Goal: Task Accomplishment & Management: Complete application form

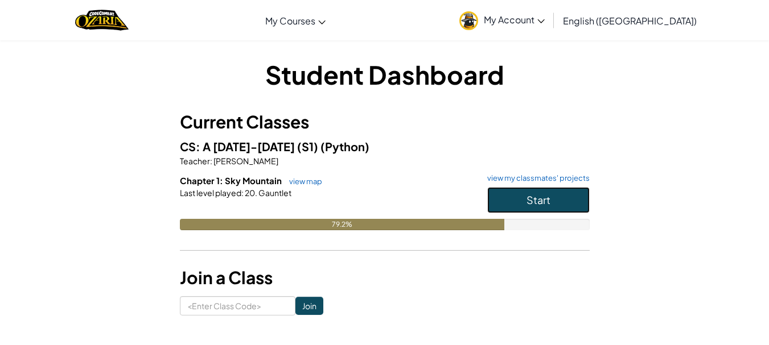
click at [580, 199] on button "Start" at bounding box center [538, 200] width 102 height 26
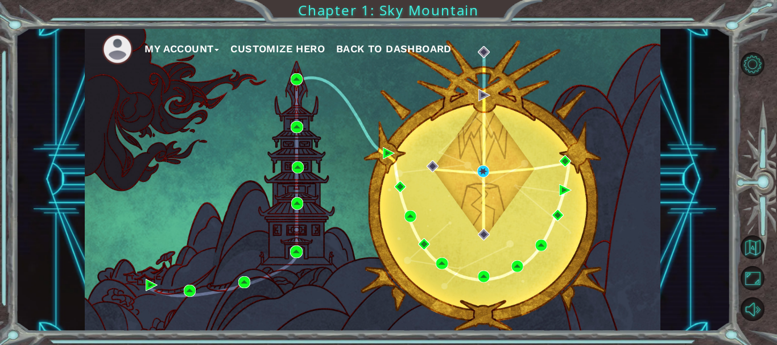
click at [488, 187] on div "My Account Customize Hero Back to Dashboard" at bounding box center [373, 180] width 576 height 304
click at [482, 174] on img at bounding box center [483, 172] width 12 height 12
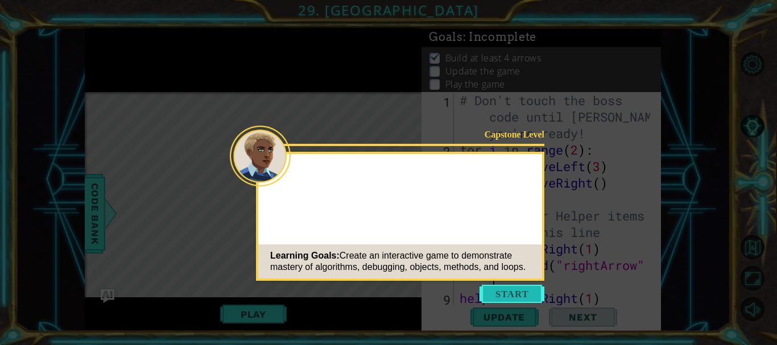
click at [525, 293] on button "Start" at bounding box center [512, 294] width 65 height 18
click at [523, 289] on icon at bounding box center [388, 172] width 777 height 345
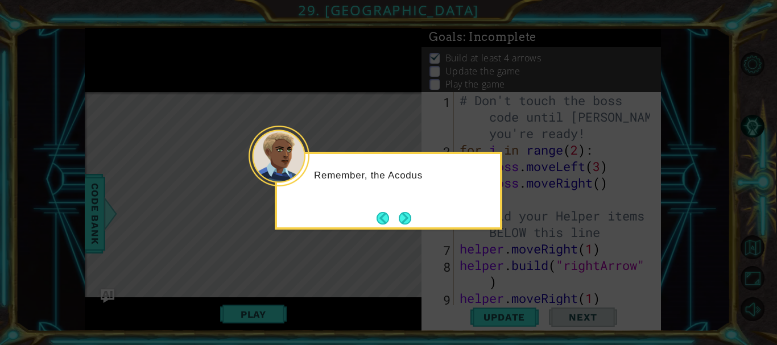
click at [410, 228] on div "Remember, the Acodus" at bounding box center [389, 191] width 228 height 78
click at [409, 222] on button "Next" at bounding box center [405, 218] width 13 height 13
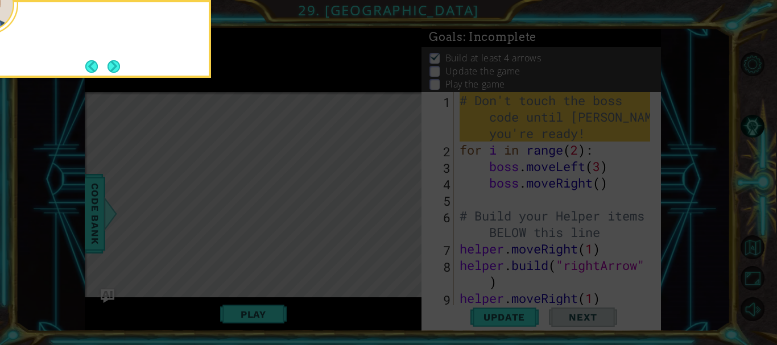
click at [412, 219] on icon at bounding box center [388, 51] width 777 height 587
click at [747, 28] on icon at bounding box center [388, 51] width 777 height 587
click at [696, 72] on icon at bounding box center [388, 51] width 777 height 587
click at [115, 67] on button "Next" at bounding box center [114, 66] width 13 height 13
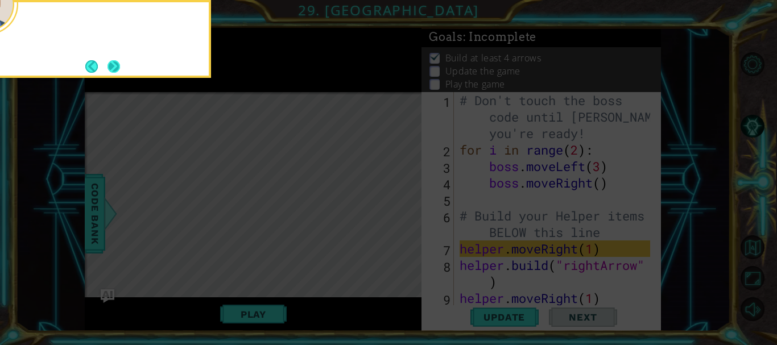
click at [112, 66] on button "Next" at bounding box center [114, 66] width 13 height 13
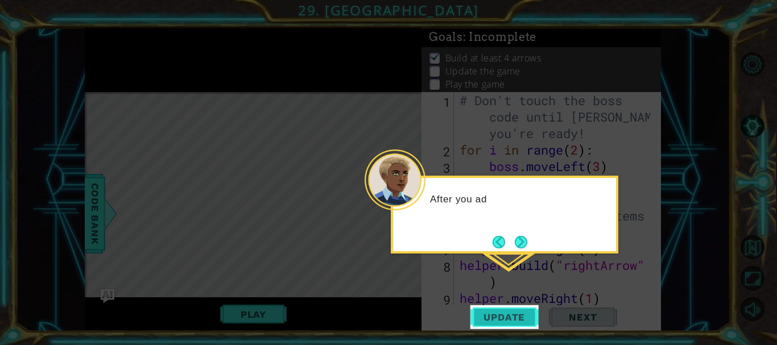
click at [517, 317] on span "Update" at bounding box center [504, 317] width 64 height 11
click at [516, 327] on button "Update" at bounding box center [505, 318] width 68 height 24
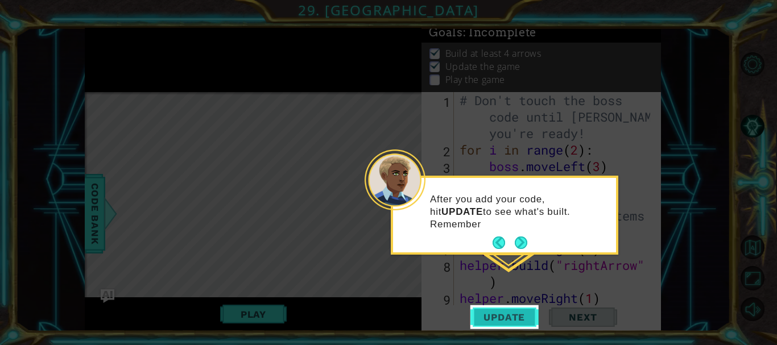
click at [528, 326] on button "Update" at bounding box center [505, 318] width 68 height 24
click at [527, 245] on button "Next" at bounding box center [521, 243] width 13 height 13
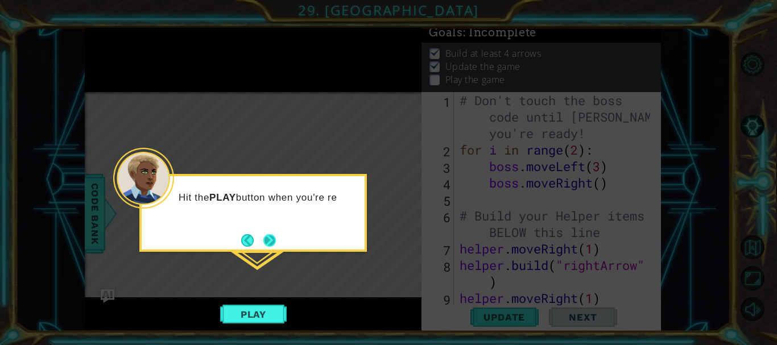
click at [275, 234] on button "Next" at bounding box center [269, 240] width 13 height 13
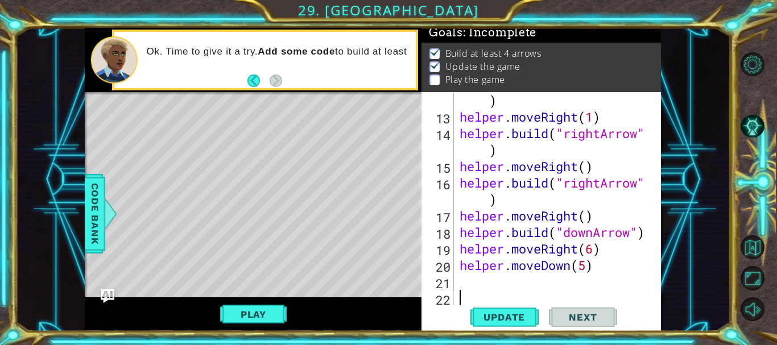
scroll to position [281, 0]
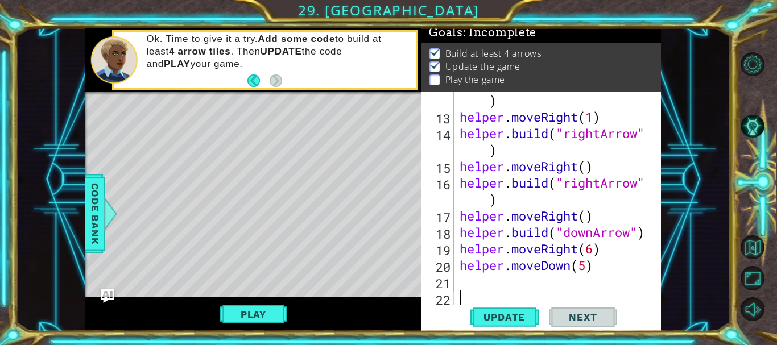
click at [550, 280] on div "helper . build ( "rightArrow" ) helper . moveRight ( 1 ) helper . build ( "righ…" at bounding box center [557, 208] width 198 height 264
click at [516, 323] on button "Update" at bounding box center [505, 318] width 68 height 24
click at [598, 274] on div "helper . build ( "rightArrow" ) helper . moveRight ( 1 ) helper . build ( "righ…" at bounding box center [557, 208] width 198 height 264
click at [586, 281] on div "helper . build ( "rightArrow" ) helper . moveRight ( 1 ) helper . build ( "righ…" at bounding box center [557, 208] width 198 height 264
click at [584, 258] on div "helper . build ( "rightArrow" ) helper . moveRight ( 1 ) helper . build ( "righ…" at bounding box center [557, 208] width 198 height 264
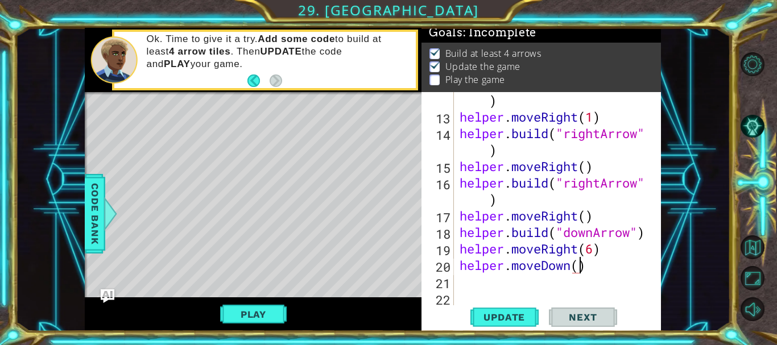
scroll to position [0, 5]
type textarea "helper.moveDown(1)"
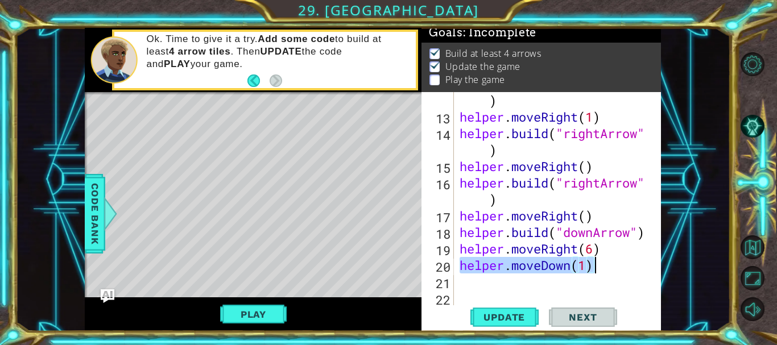
drag, startPoint x: 462, startPoint y: 263, endPoint x: 613, endPoint y: 269, distance: 151.5
click at [613, 269] on div "helper . build ( "rightArrow" ) helper . moveRight ( 1 ) helper . build ( "righ…" at bounding box center [557, 208] width 198 height 264
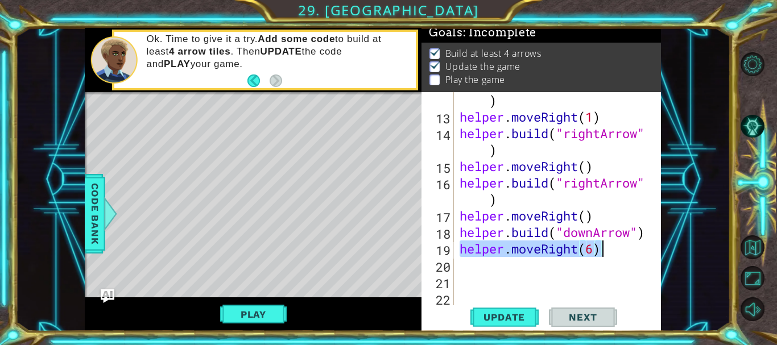
drag, startPoint x: 462, startPoint y: 248, endPoint x: 713, endPoint y: 252, distance: 251.0
click at [713, 252] on div "1 ההההההההההההההההההההההההההההההההההההההההההההההההההההההההההההההההההההההההההההה…" at bounding box center [372, 180] width 715 height 304
type textarea "helper.moveRight(6)"
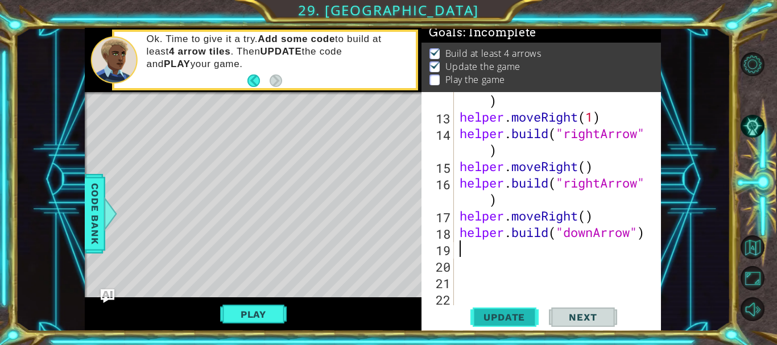
click at [525, 318] on span "Update" at bounding box center [504, 317] width 64 height 11
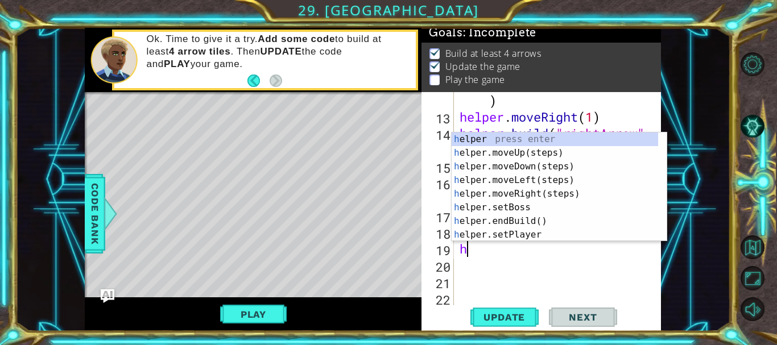
type textarea "he"
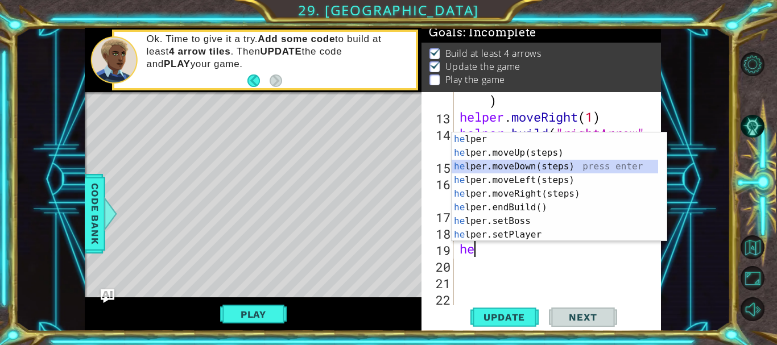
click at [520, 167] on div "he lper press enter he lper.moveUp(steps) press enter he lper.moveDown(steps) p…" at bounding box center [555, 201] width 207 height 137
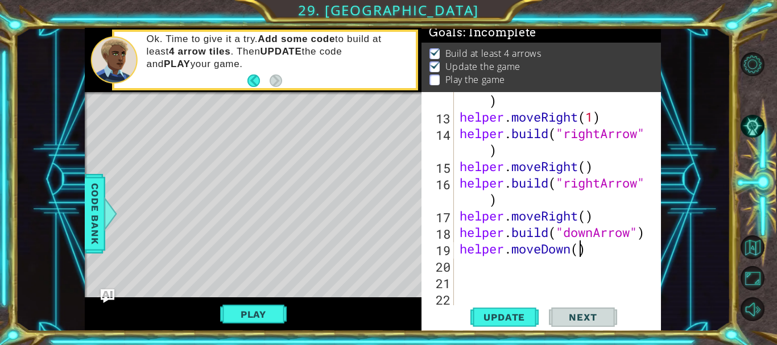
click at [579, 253] on div "helper . build ( "rightArrow" ) helper . moveRight ( 1 ) helper . build ( "righ…" at bounding box center [557, 208] width 198 height 264
drag, startPoint x: 462, startPoint y: 182, endPoint x: 472, endPoint y: 179, distance: 10.6
click at [472, 179] on div "helper . build ( "rightArrow" ) helper . moveRight ( 1 ) helper . build ( "righ…" at bounding box center [557, 208] width 198 height 264
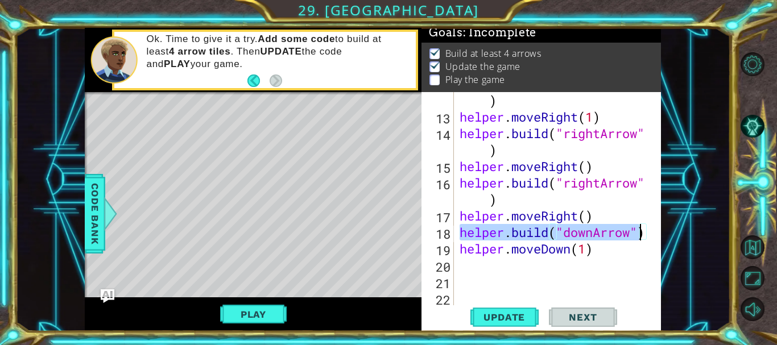
drag, startPoint x: 460, startPoint y: 233, endPoint x: 642, endPoint y: 232, distance: 182.1
click at [642, 232] on div "helper . build ( "rightArrow" ) helper . moveRight ( 1 ) helper . build ( "righ…" at bounding box center [557, 208] width 198 height 264
click at [642, 232] on div "helper . build ( "rightArrow" ) helper . moveRight ( 1 ) helper . build ( "righ…" at bounding box center [554, 199] width 192 height 215
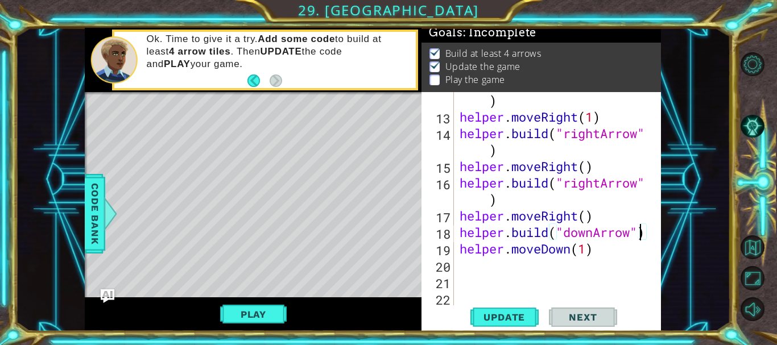
click at [642, 232] on div "helper . build ( "rightArrow" ) helper . moveRight ( 1 ) helper . build ( "righ…" at bounding box center [557, 208] width 198 height 264
type textarea "helper.build("downArrow") helper.moveDown(1)"
click at [555, 263] on div "helper . build ( "rightArrow" ) helper . moveRight ( 1 ) helper . build ( "righ…" at bounding box center [557, 208] width 198 height 264
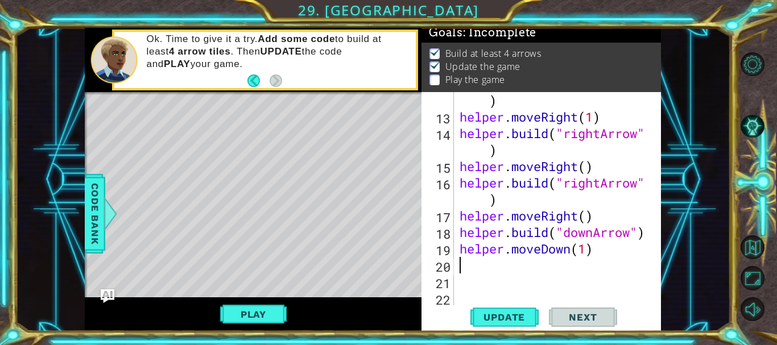
scroll to position [0, 0]
paste textarea "m"
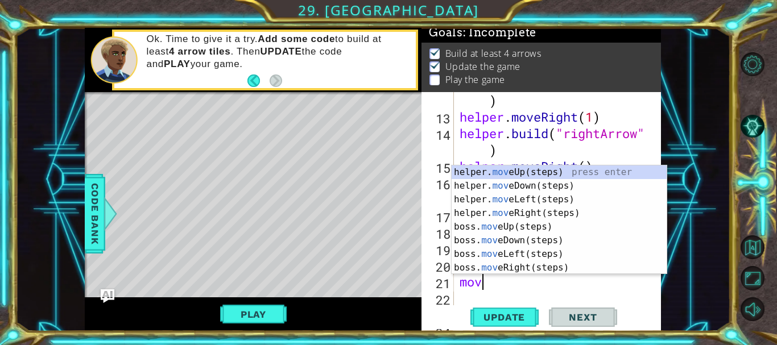
scroll to position [0, 1]
type textarea "move"
click at [513, 188] on div "helper. move Up(steps) press enter helper. move Down(steps) press enter helper.…" at bounding box center [559, 234] width 215 height 137
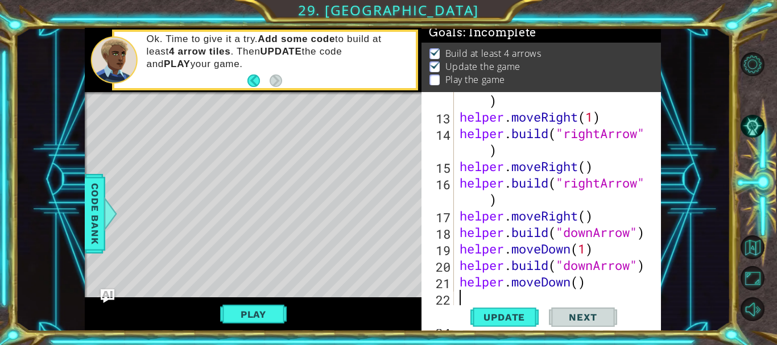
scroll to position [0, 0]
click at [578, 287] on div "helper . build ( "rightArrow" ) helper . moveRight ( 1 ) helper . build ( "righ…" at bounding box center [557, 208] width 198 height 264
type textarea "helper.moveDown(1)"
click at [559, 291] on div "helper . build ( "rightArrow" ) helper . moveRight ( 1 ) helper . build ( "righ…" at bounding box center [557, 208] width 198 height 264
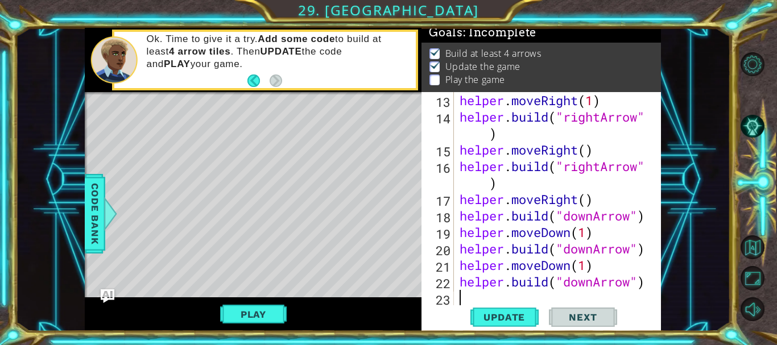
scroll to position [297, 0]
click at [511, 316] on span "Update" at bounding box center [504, 317] width 64 height 11
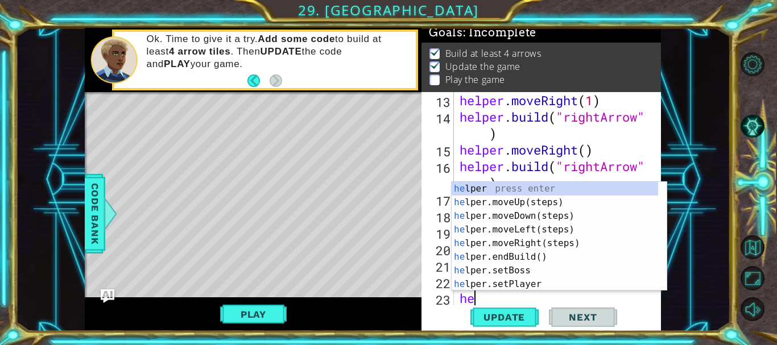
type textarea "hel"
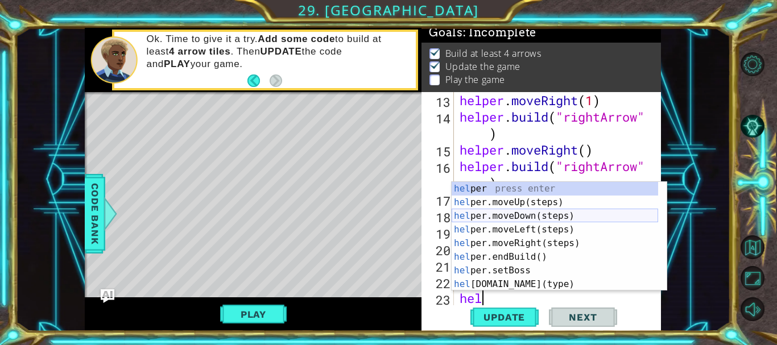
click at [485, 216] on div "hel per press enter hel per.moveUp(steps) press enter hel per.moveDown(steps) p…" at bounding box center [555, 250] width 207 height 137
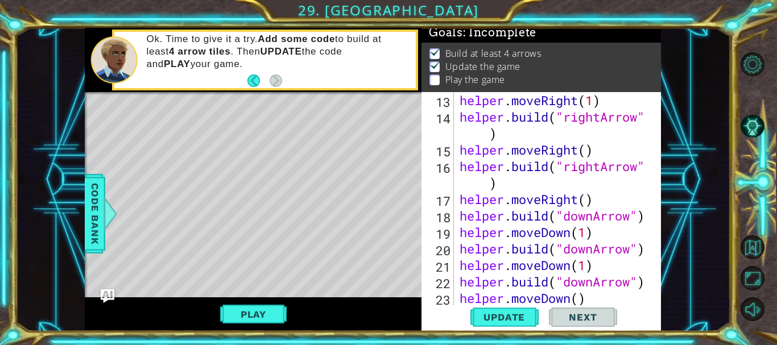
scroll to position [0, 0]
paste textarea "h"
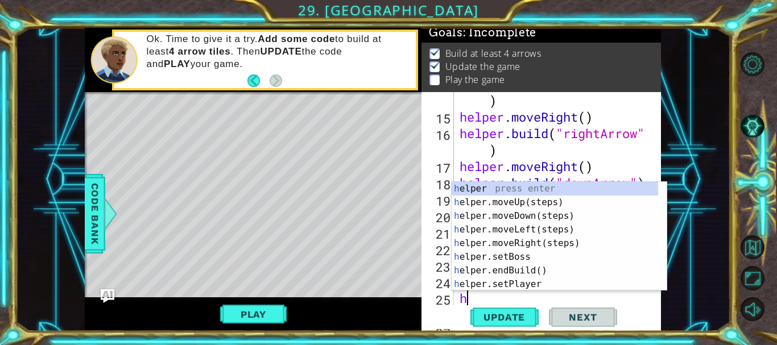
type textarea "he"
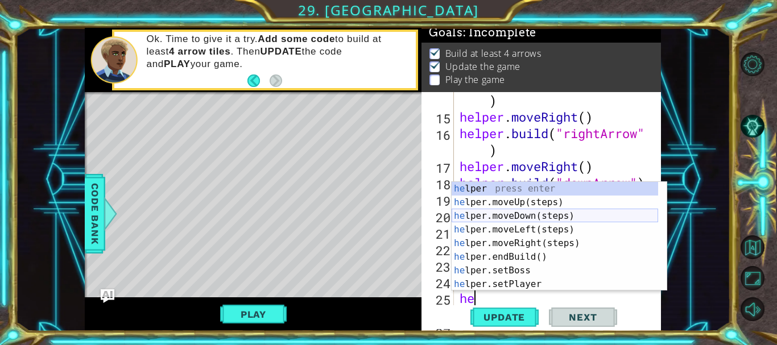
click at [521, 215] on div "he lper press enter he lper.moveUp(steps) press enter he lper.moveDown(steps) p…" at bounding box center [555, 250] width 207 height 137
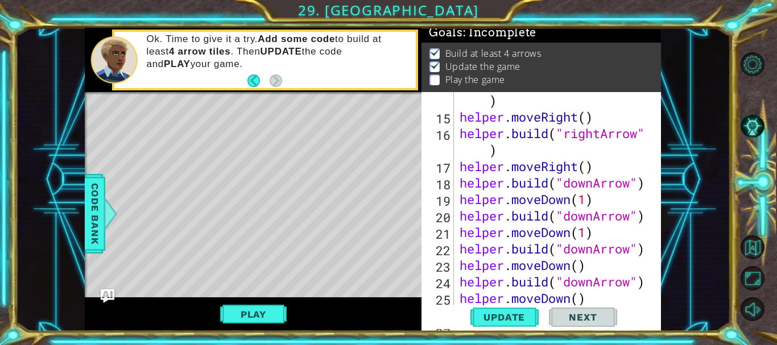
click at [578, 270] on div "helper . build ( "rightArrow" ) helper . moveRight ( ) helper . build ( "rightA…" at bounding box center [557, 208] width 198 height 264
click at [582, 301] on div "helper . build ( "rightArrow" ) helper . moveRight ( ) helper . build ( "rightA…" at bounding box center [557, 208] width 198 height 264
type textarea "helper.moveDown(1)"
click at [600, 300] on div "helper . build ( "rightArrow" ) helper . moveRight ( ) helper . build ( "rightA…" at bounding box center [557, 208] width 198 height 264
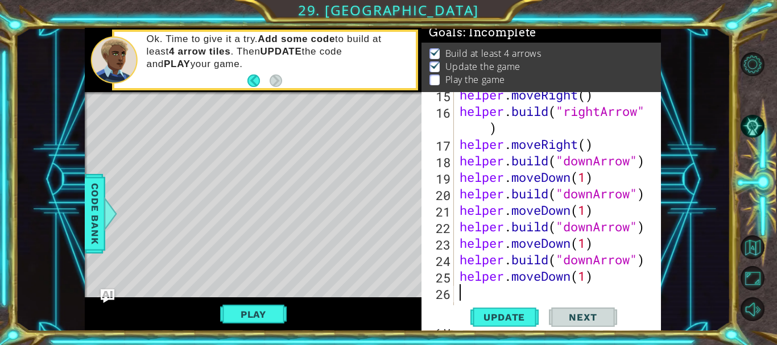
scroll to position [413, 0]
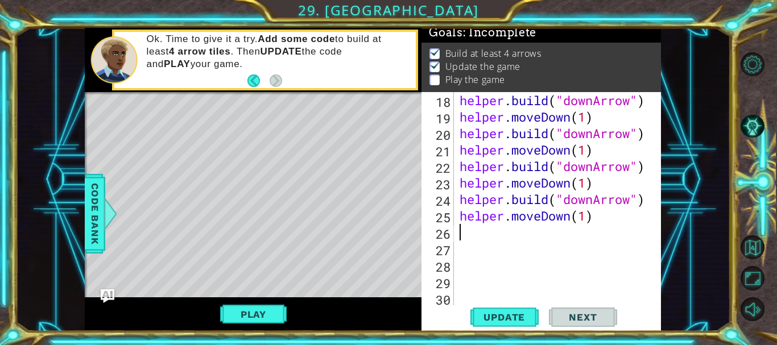
type textarea "helper.moveDown(1)"
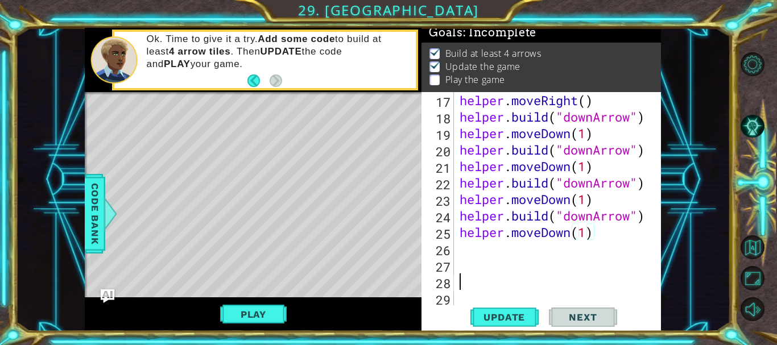
click at [471, 275] on div "helper . moveRight ( ) helper . build ( "downArrow" ) helper . moveDown ( 1 ) h…" at bounding box center [557, 216] width 198 height 248
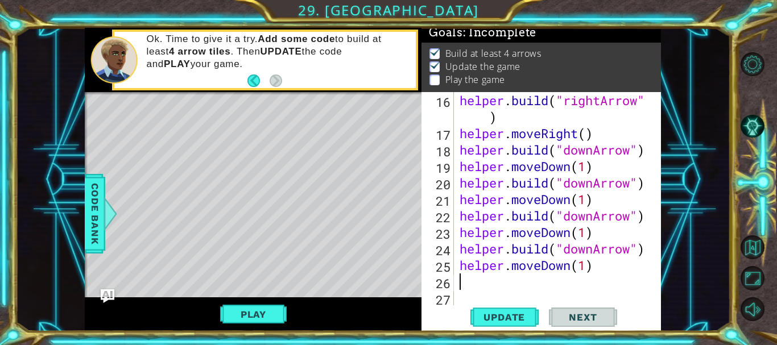
scroll to position [363, 0]
click at [471, 275] on div "helper . build ( "rightArrow" ) helper . moveRight ( ) helper . build ( "downAr…" at bounding box center [557, 224] width 198 height 264
click at [471, 298] on div "helper . build ( "rightArrow" ) helper . moveRight ( ) helper . build ( "downAr…" at bounding box center [557, 224] width 198 height 264
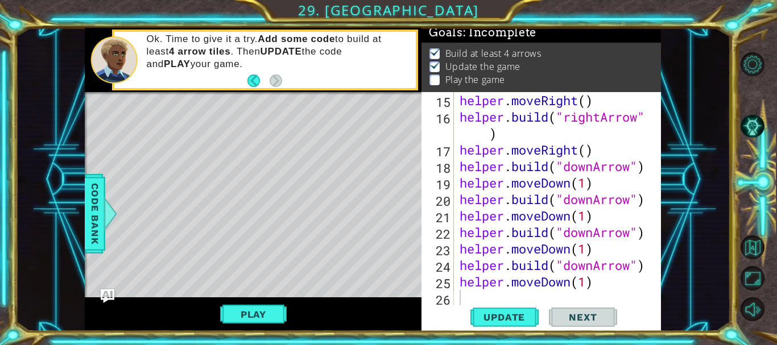
click at [452, 322] on div "Update Next" at bounding box center [544, 318] width 240 height 24
paste textarea "[DOMAIN_NAME]("downArrow")"
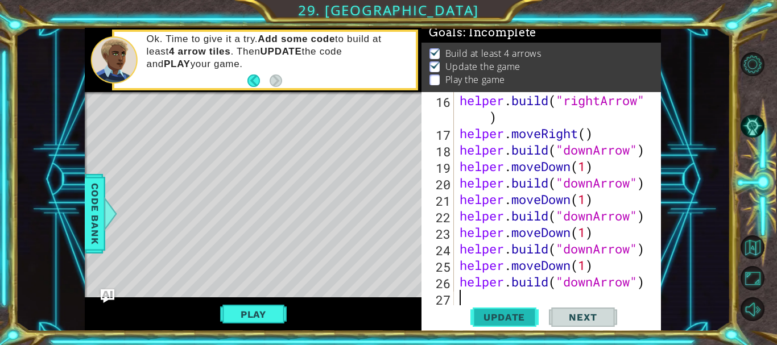
type textarea "[DOMAIN_NAME]("downArrow")"
click at [496, 314] on span "Update" at bounding box center [504, 317] width 64 height 11
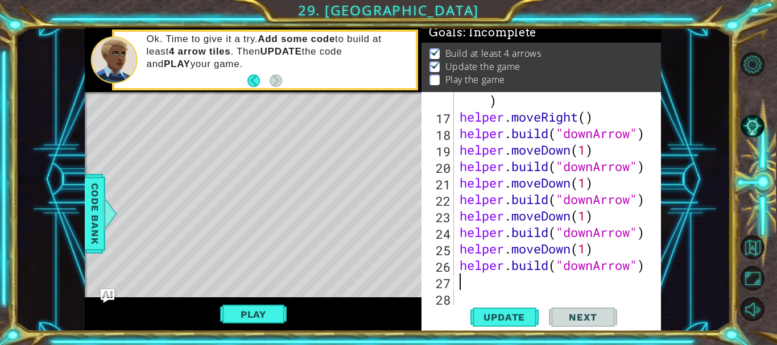
type textarea "[DOMAIN_NAME]("downArrow")"
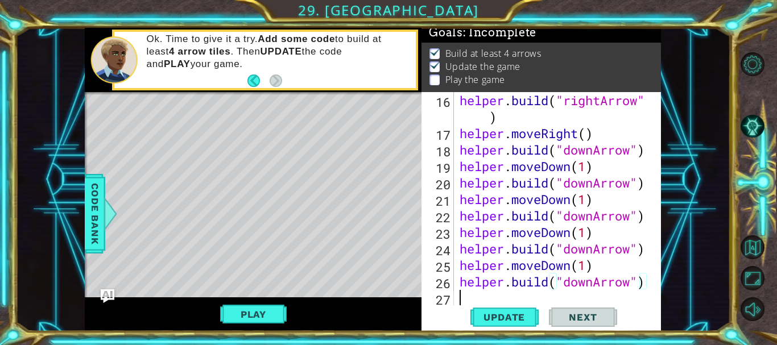
click at [465, 295] on div "helper . build ( "rightArrow" ) helper . moveRight ( ) helper . build ( "downAr…" at bounding box center [557, 224] width 198 height 264
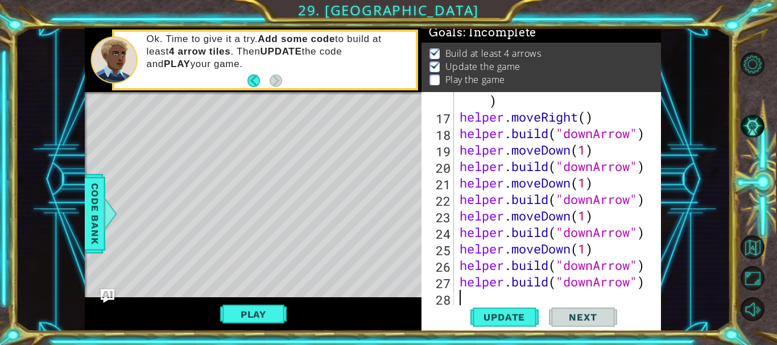
scroll to position [380, 0]
paste textarea "h"
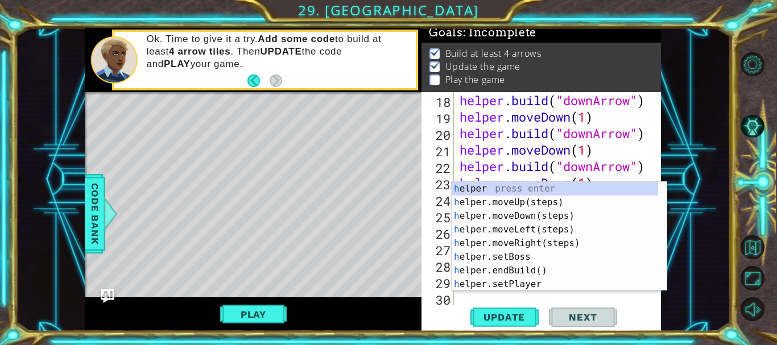
scroll to position [413, 0]
type textarea "he"
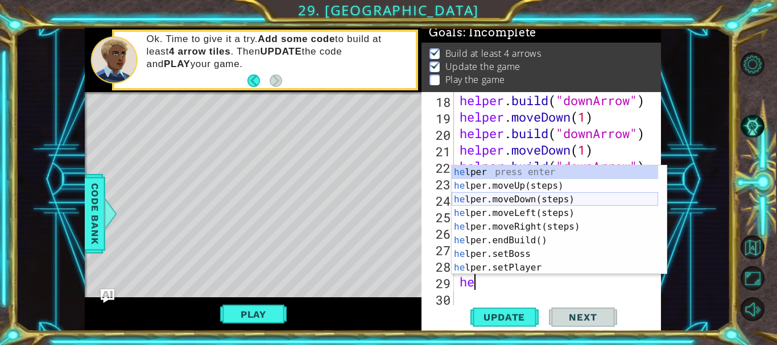
click at [516, 196] on div "he lper press enter he lper.moveUp(steps) press enter he lper.moveDown(steps) p…" at bounding box center [555, 234] width 207 height 137
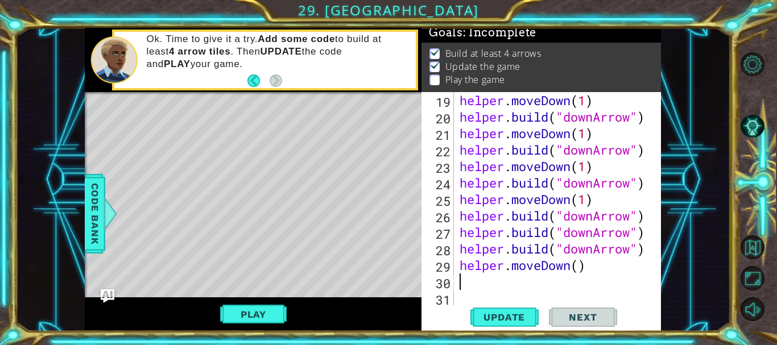
scroll to position [429, 0]
type textarea "helper.moveDown()"
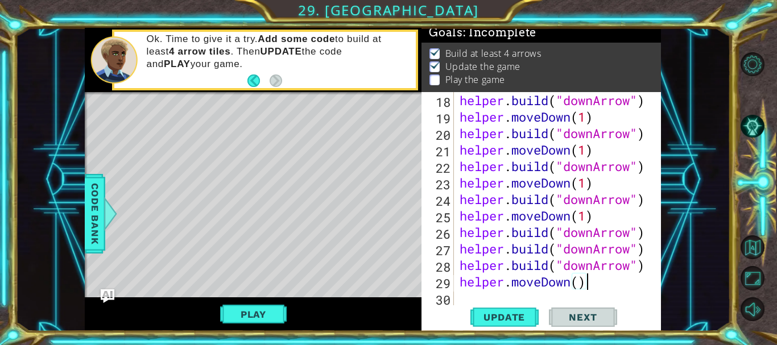
click at [503, 298] on div "helper . build ( "downArrow" ) helper . moveDown ( 1 ) helper . build ( "downAr…" at bounding box center [557, 216] width 198 height 248
click at [583, 284] on div "helper . build ( "downArrow" ) helper . moveDown ( 1 ) helper . build ( "downAr…" at bounding box center [557, 216] width 198 height 248
click at [516, 307] on button "Update" at bounding box center [505, 318] width 68 height 24
click at [242, 308] on button "Play" at bounding box center [253, 315] width 67 height 22
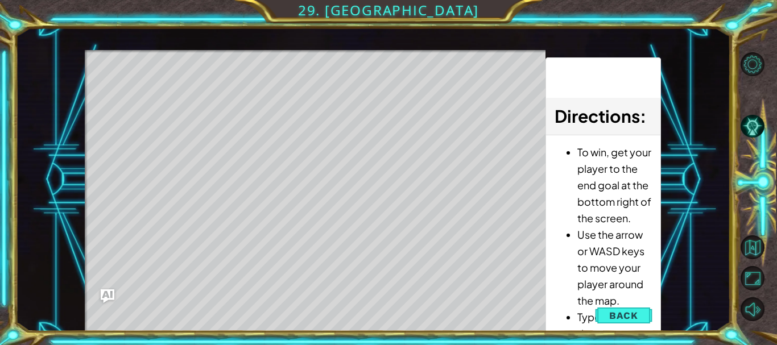
click at [242, 308] on div "Level Map" at bounding box center [348, 217] width 526 height 335
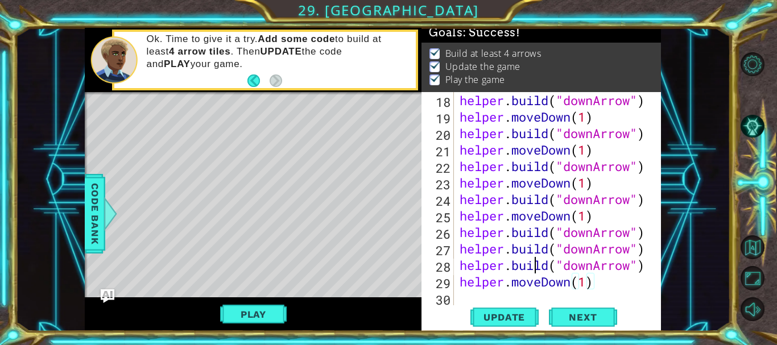
click at [535, 273] on div "helper . build ( "downArrow" ) helper . moveDown ( 1 ) helper . build ( "downAr…" at bounding box center [557, 216] width 198 height 248
click at [534, 273] on div "helper . build ( "downArrow" ) helper . moveDown ( 1 ) helper . build ( "downAr…" at bounding box center [557, 216] width 198 height 248
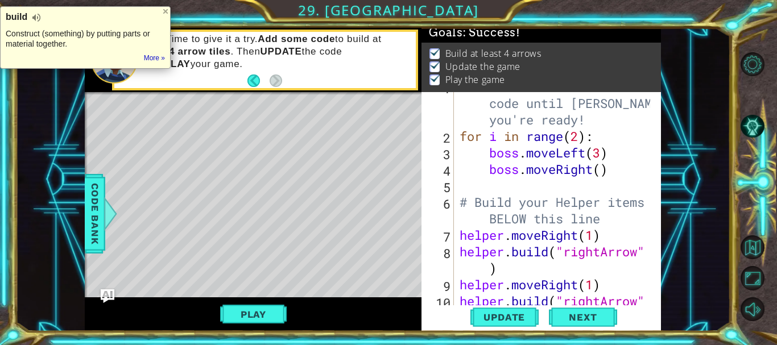
scroll to position [14, 0]
drag, startPoint x: 455, startPoint y: 226, endPoint x: 656, endPoint y: 311, distance: 217.5
click at [662, 316] on div "1 ההההההההההההההההההההההההההההההההההההההההההההההההההההההההההההההההההההההההההההה…" at bounding box center [372, 180] width 715 height 304
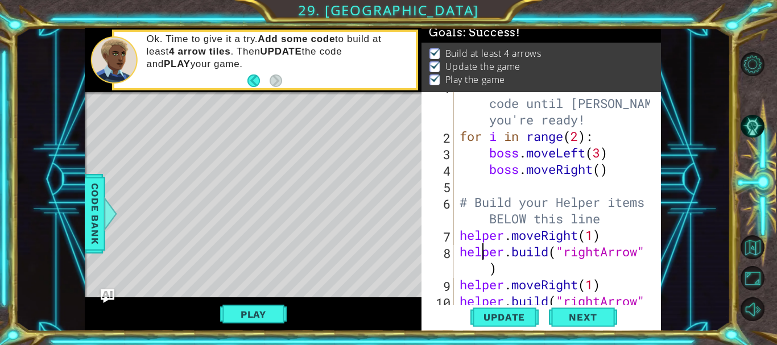
click at [482, 244] on div "# Don't touch the boss code until Vega says you're ready! for i in range ( 2 ) …" at bounding box center [557, 227] width 198 height 297
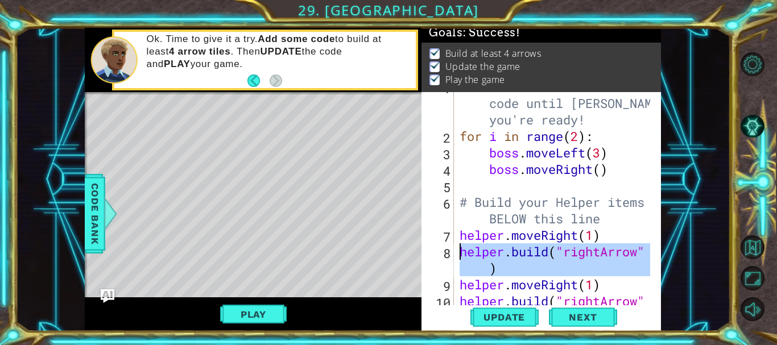
click at [482, 244] on div "# Don't touch the boss code until Vega says you're ready! for i in range ( 2 ) …" at bounding box center [557, 227] width 198 height 297
type textarea "helper.moveDown(1)"
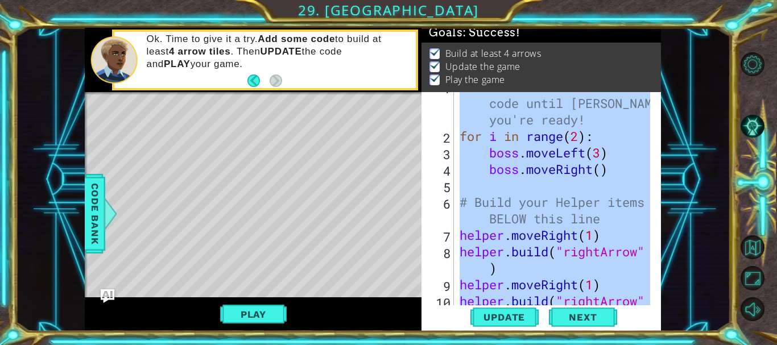
type textarea "\"
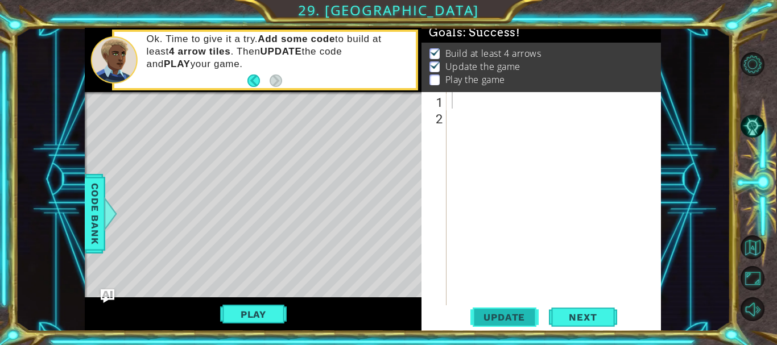
click at [504, 319] on span "Update" at bounding box center [504, 317] width 64 height 11
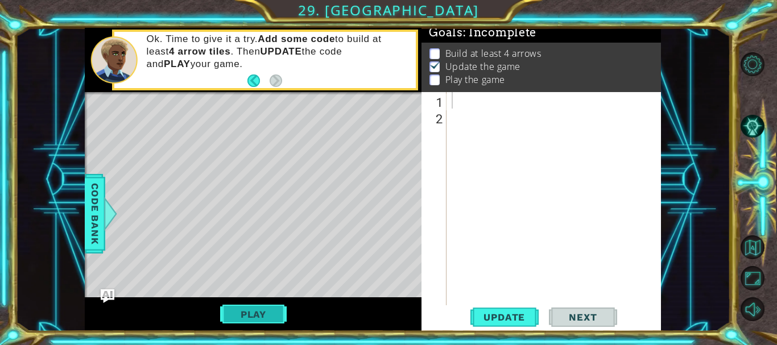
click at [260, 307] on button "Play" at bounding box center [253, 315] width 67 height 22
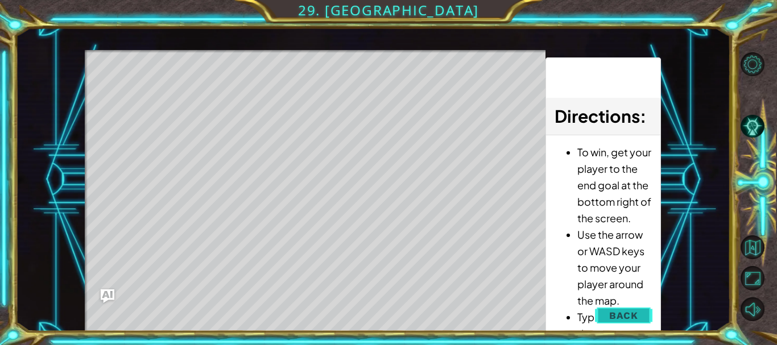
click at [614, 312] on span "Back" at bounding box center [624, 315] width 29 height 11
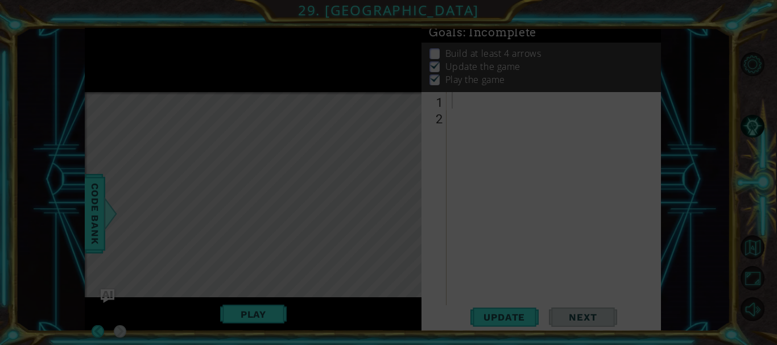
click at [446, 125] on icon at bounding box center [388, 172] width 777 height 345
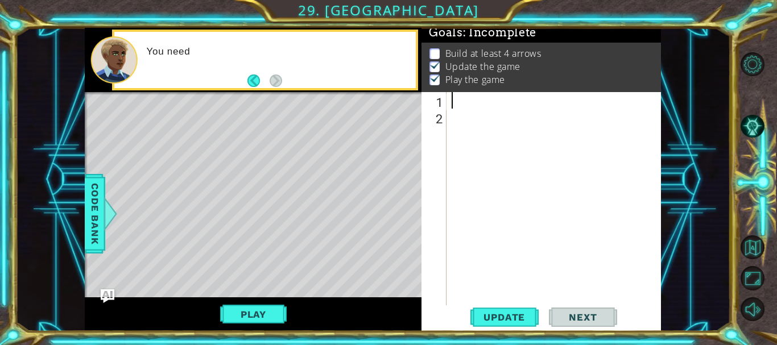
click at [483, 107] on div at bounding box center [557, 216] width 215 height 248
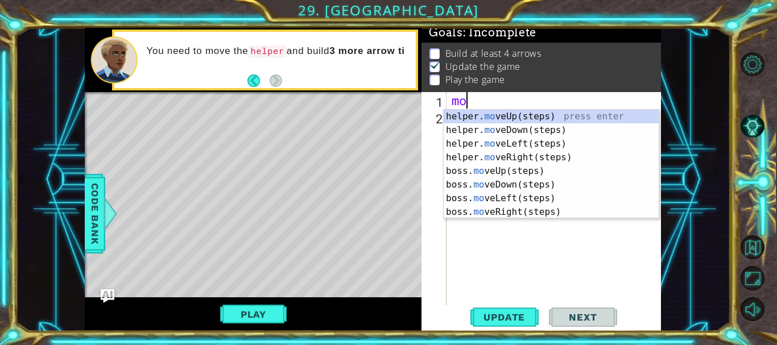
type textarea "mon"
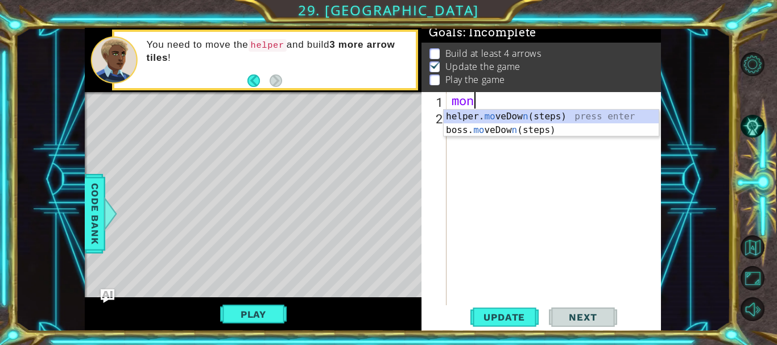
scroll to position [0, 1]
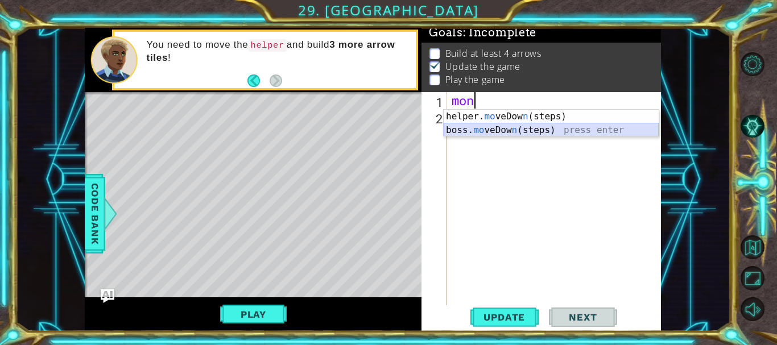
drag, startPoint x: 532, startPoint y: 134, endPoint x: 502, endPoint y: 130, distance: 30.5
drag, startPoint x: 502, startPoint y: 130, endPoint x: 473, endPoint y: 130, distance: 28.5
click at [473, 130] on div "helper. mo veDow n (steps) press enter boss. mo veDow n (steps) press enter" at bounding box center [551, 137] width 215 height 55
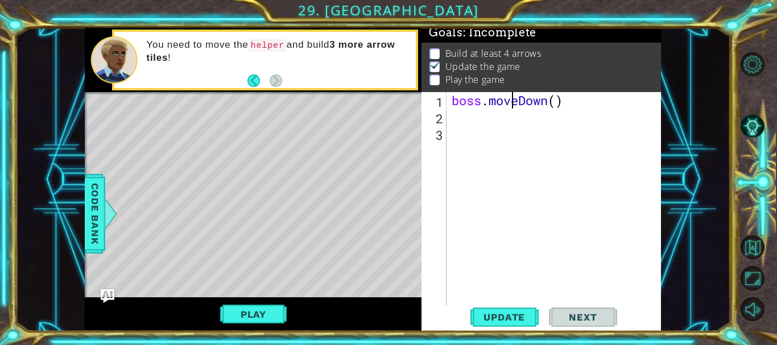
click at [509, 95] on div "boss . moveDown ( )" at bounding box center [557, 216] width 215 height 248
click at [517, 97] on div "boss . moveDown ( )" at bounding box center [557, 216] width 215 height 248
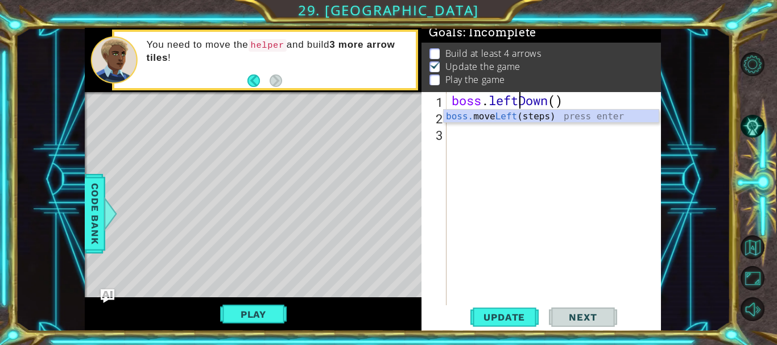
scroll to position [0, 3]
click at [555, 97] on div "boss . leftDown ( )" at bounding box center [557, 216] width 215 height 248
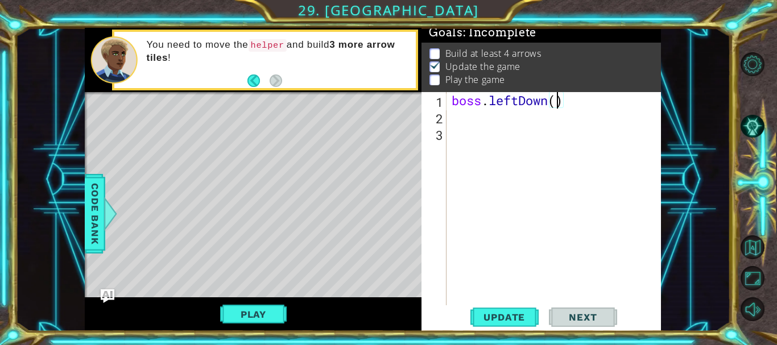
type textarea "boss.leftDown(3)"
click at [517, 299] on div "boss . leftDown ( 3 )" at bounding box center [557, 216] width 215 height 248
click at [505, 319] on span "Update" at bounding box center [504, 317] width 64 height 11
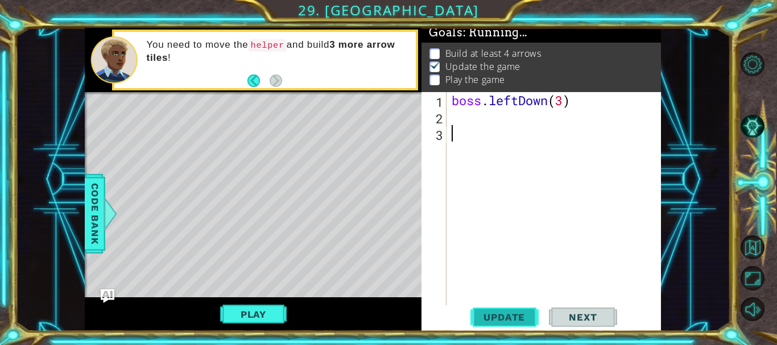
click at [505, 319] on span "Update" at bounding box center [504, 317] width 64 height 11
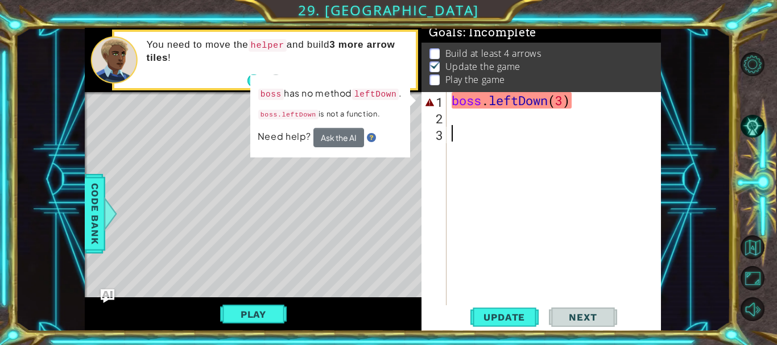
click at [496, 98] on div "boss . leftDown ( 3 )" at bounding box center [557, 216] width 215 height 248
click at [531, 106] on div "boss . leftDown ( 3 )" at bounding box center [557, 216] width 215 height 248
click at [541, 105] on div "boss . leftDown ( 3 )" at bounding box center [557, 216] width 215 height 248
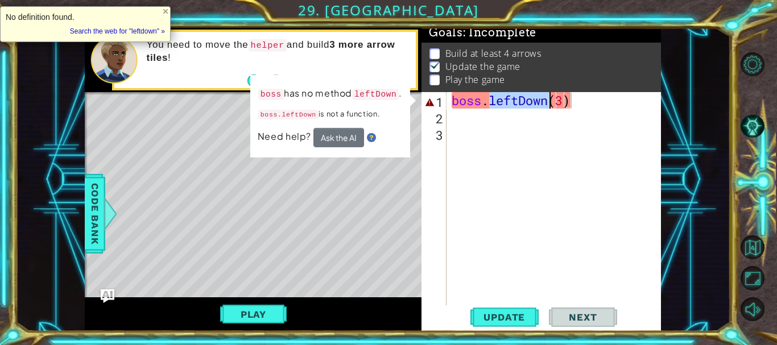
click at [539, 105] on div "boss . leftDown ( 3 )" at bounding box center [554, 199] width 209 height 215
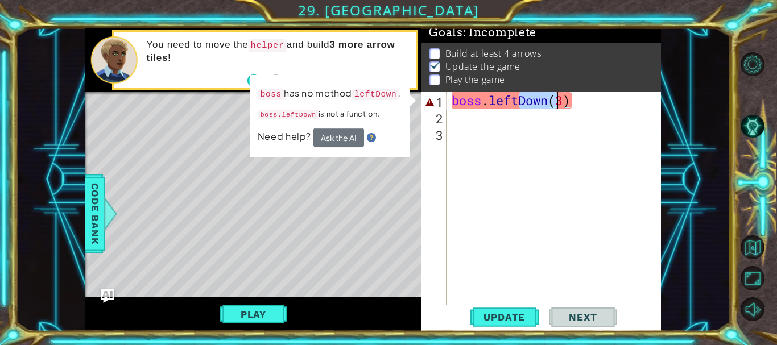
drag, startPoint x: 521, startPoint y: 101, endPoint x: 555, endPoint y: 104, distance: 34.3
click at [555, 104] on div "boss . leftDown ( 3 )" at bounding box center [557, 216] width 215 height 248
click at [542, 102] on div "boss . leftDown ( 3 )" at bounding box center [554, 199] width 209 height 215
click at [547, 105] on div "boss . leftDown ( 3 )" at bounding box center [557, 216] width 215 height 248
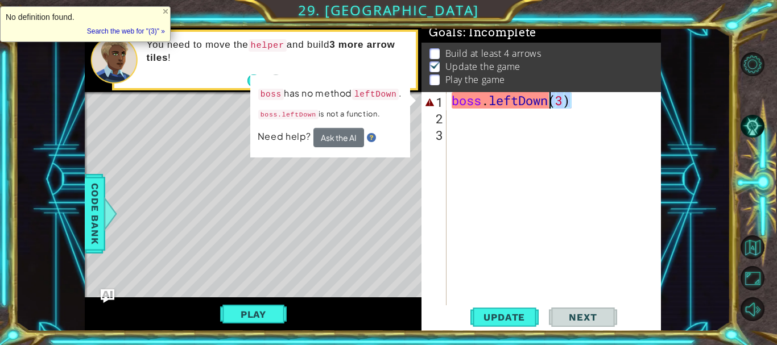
click at [541, 105] on div "boss . leftDown ( 3 )" at bounding box center [557, 216] width 215 height 248
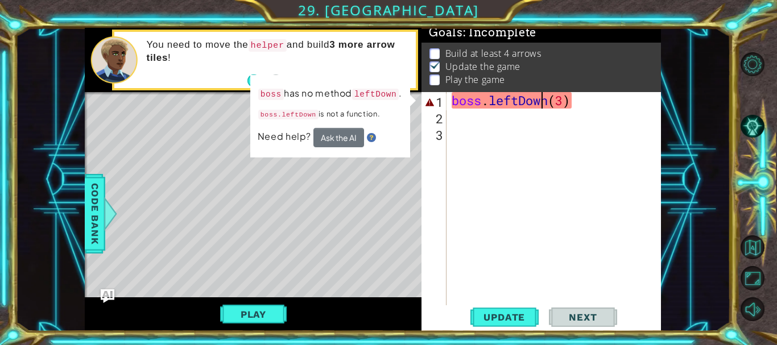
click at [541, 105] on div "boss . leftDown ( 3 )" at bounding box center [557, 216] width 215 height 248
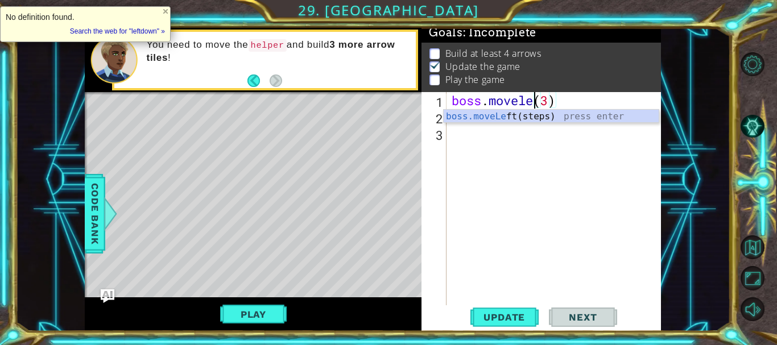
scroll to position [0, 5]
type textarea "boss.moveleft(3)"
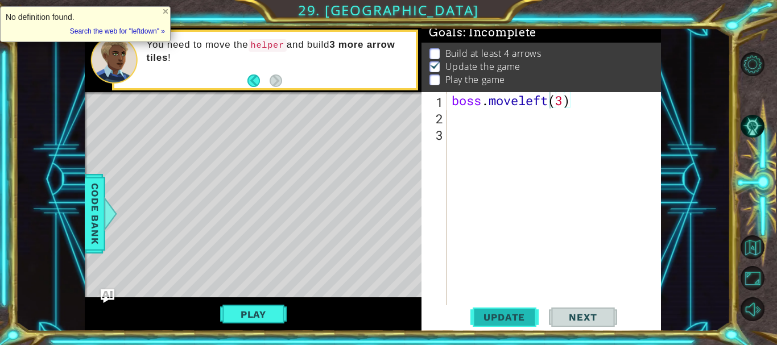
click at [511, 314] on span "Update" at bounding box center [504, 317] width 64 height 11
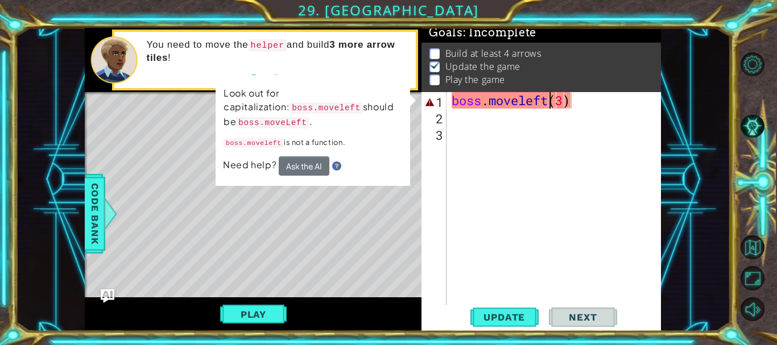
click at [561, 109] on div "boss . moveleft ( 3 )" at bounding box center [557, 216] width 215 height 248
click at [550, 106] on div "boss . moveleft ( 3 )" at bounding box center [557, 216] width 215 height 248
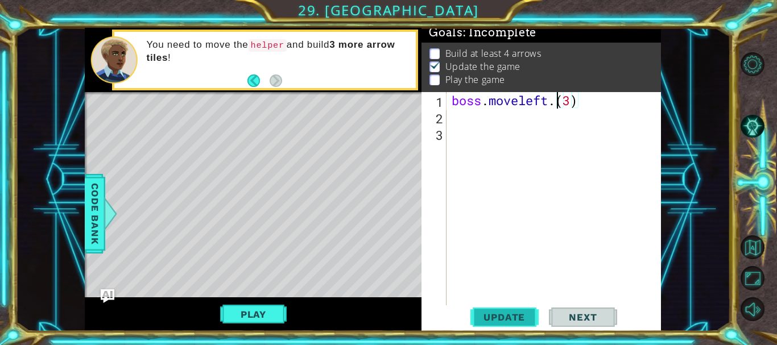
type textarea "boss.moveleft.(3)"
click at [513, 321] on span "Update" at bounding box center [504, 317] width 64 height 11
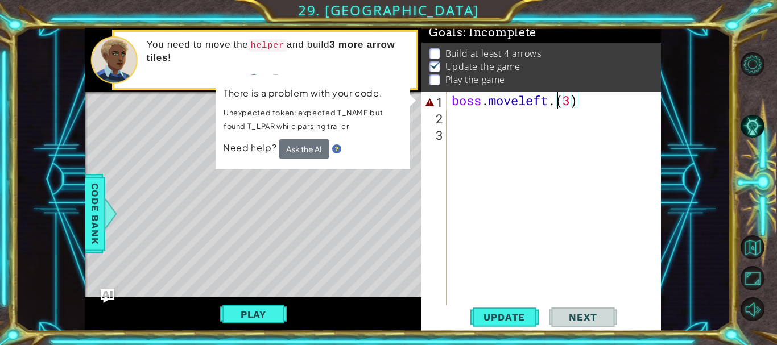
click at [553, 192] on div "boss . moveleft . ( 3 )" at bounding box center [557, 216] width 215 height 248
click at [488, 107] on div "boss . moveleft . ( 3 )" at bounding box center [557, 216] width 215 height 248
type textarea "boss.moveleft.(3)"
click at [308, 146] on button "Ask the AI" at bounding box center [303, 149] width 51 height 20
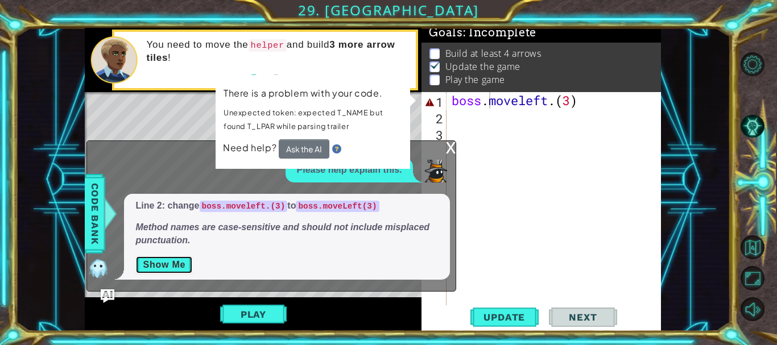
click at [163, 261] on button "Show Me" at bounding box center [163, 265] width 57 height 18
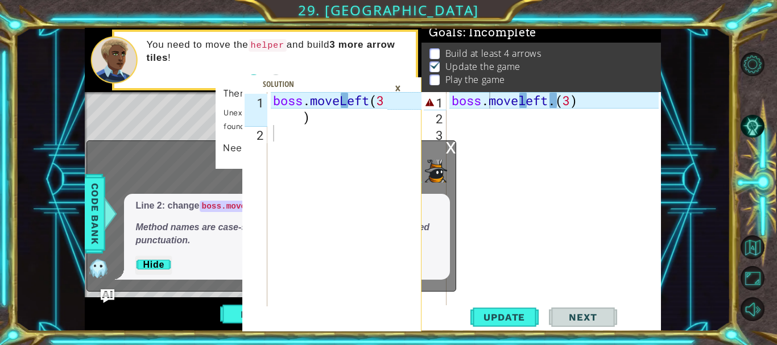
click at [273, 104] on div "1 2 boss . moveLeft ( 3 ) ההההההההההההההההההההההההההההההההההההההההההההההההההההה…" at bounding box center [314, 199] width 145 height 215
type textarea "boss.moveLeft(3)"
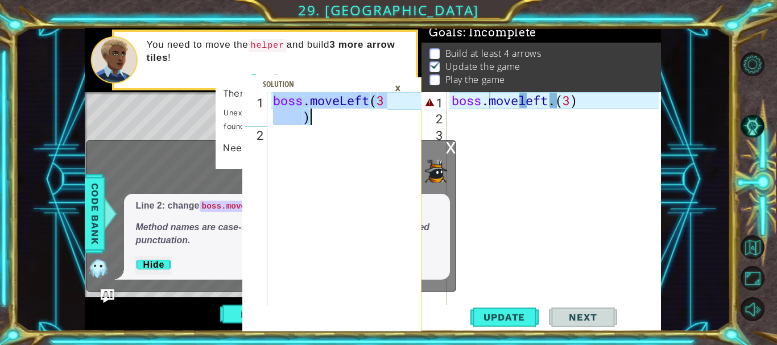
drag, startPoint x: 273, startPoint y: 104, endPoint x: 326, endPoint y: 118, distance: 55.5
click at [326, 118] on div "boss . moveLeft ( 3 )" at bounding box center [332, 224] width 122 height 264
click at [401, 82] on div "×" at bounding box center [398, 88] width 18 height 19
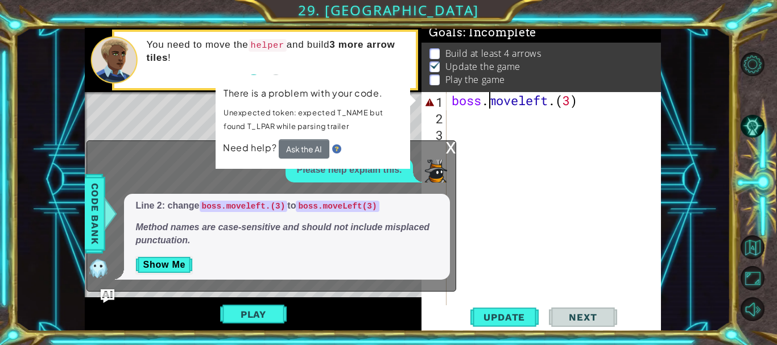
click at [500, 105] on div "boss . moveleft . ( 3 )" at bounding box center [557, 216] width 215 height 248
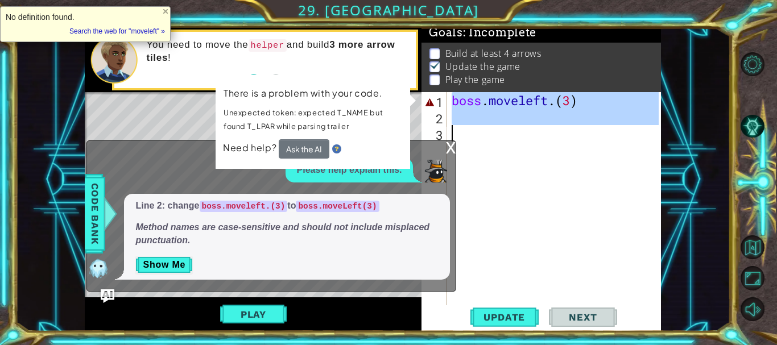
paste textarea "boss.moveLeft(3)"
type textarea "boss.moveLeft(3)"
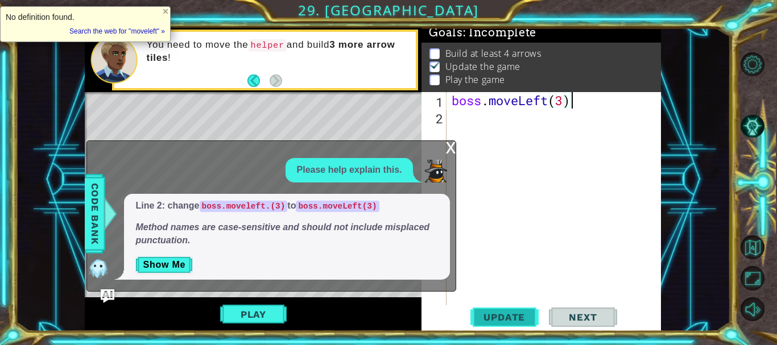
click at [513, 313] on span "Update" at bounding box center [504, 317] width 64 height 11
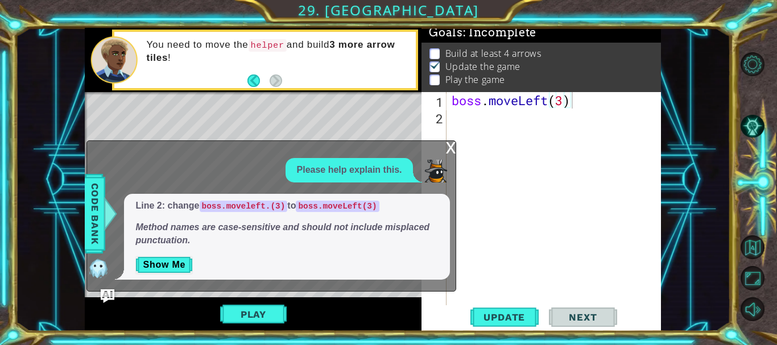
click at [451, 147] on div "x" at bounding box center [451, 146] width 10 height 11
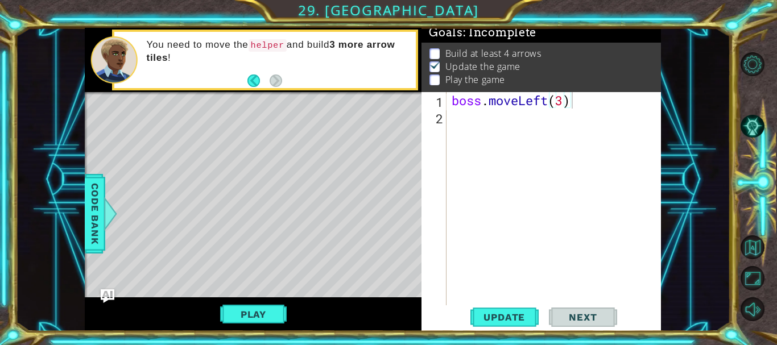
click at [491, 334] on div "boss.moveLeft(3) 1 2 boss . moveLeft ( 3 ) הההההההההההההההההההההההההההההההההההה…" at bounding box center [388, 172] width 777 height 345
click at [486, 318] on span "Update" at bounding box center [504, 317] width 64 height 11
click at [493, 47] on p "Build at least 4 arrows" at bounding box center [494, 53] width 96 height 13
click at [492, 47] on p "Build at least 4 arrows" at bounding box center [494, 53] width 96 height 13
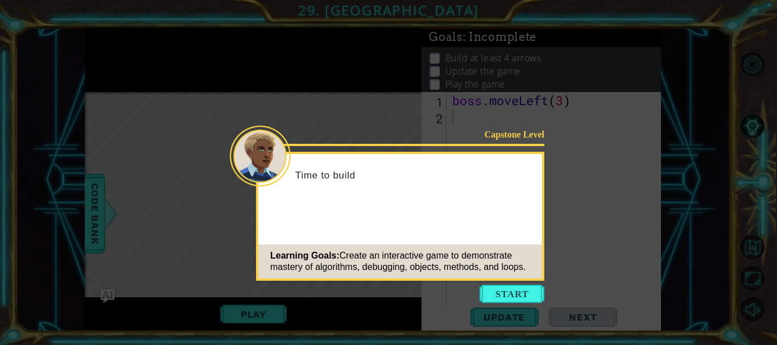
click at [524, 283] on icon at bounding box center [388, 172] width 777 height 345
click at [524, 285] on button "Start" at bounding box center [512, 294] width 65 height 18
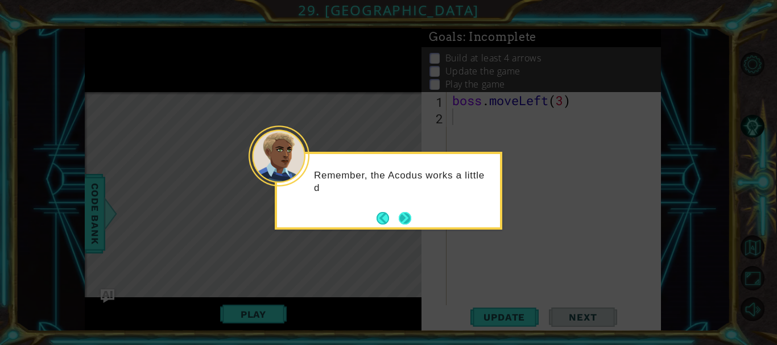
click at [409, 214] on button "Next" at bounding box center [405, 218] width 13 height 13
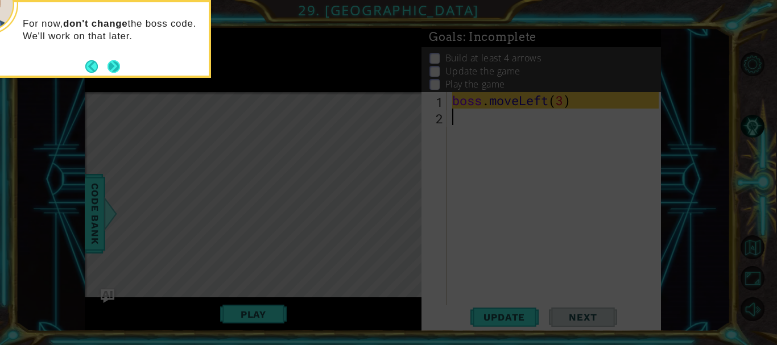
click at [110, 68] on button "Next" at bounding box center [114, 66] width 13 height 13
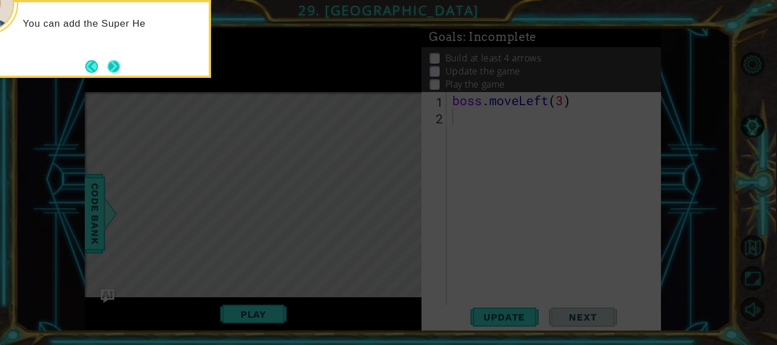
click at [111, 65] on button "Next" at bounding box center [114, 66] width 13 height 13
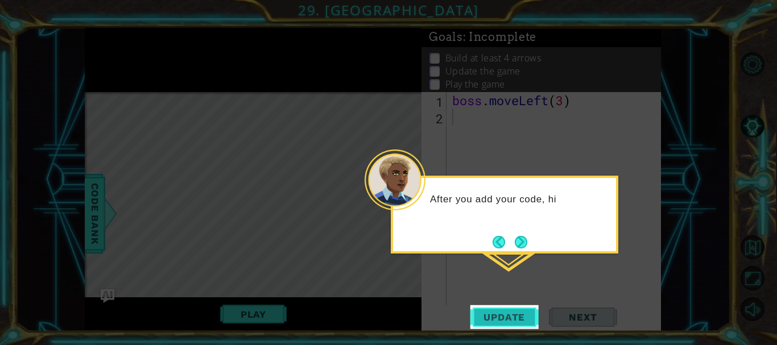
click at [491, 326] on button "Update" at bounding box center [505, 318] width 68 height 24
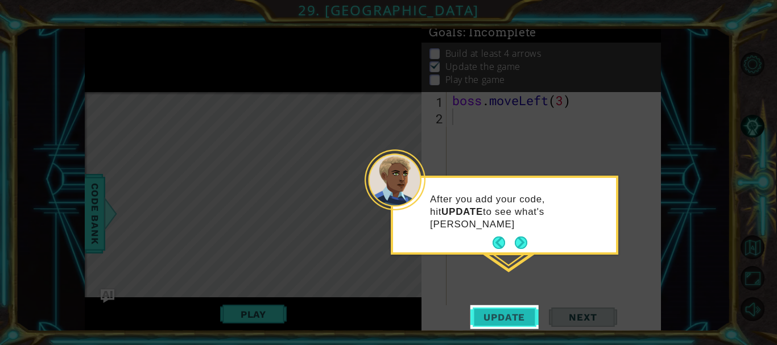
click at [491, 326] on button "Update" at bounding box center [505, 318] width 68 height 24
click at [489, 319] on span "Update" at bounding box center [504, 317] width 64 height 11
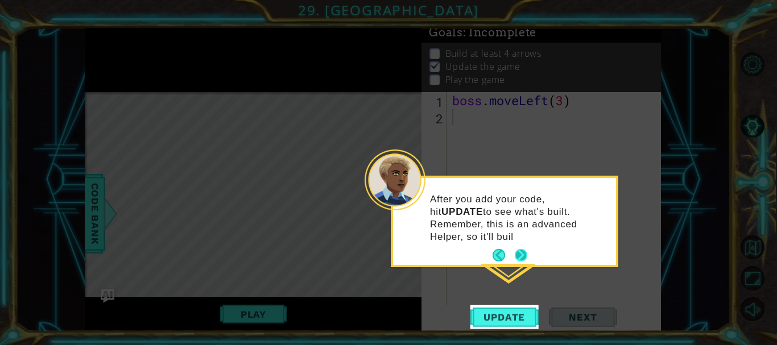
click at [528, 249] on button "Next" at bounding box center [521, 255] width 13 height 13
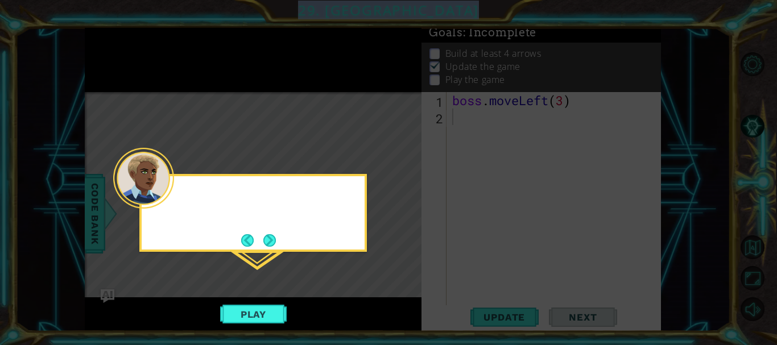
click at [528, 241] on icon at bounding box center [388, 172] width 777 height 345
click at [270, 242] on button "Next" at bounding box center [269, 240] width 13 height 13
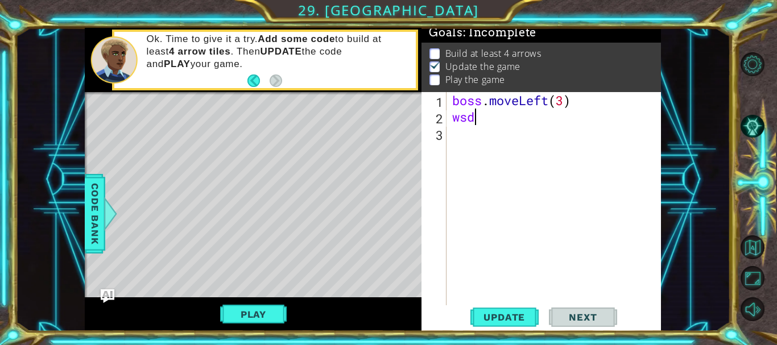
scroll to position [0, 0]
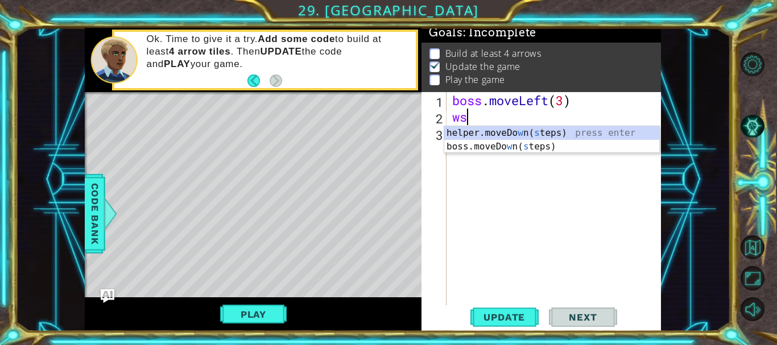
type textarea "w"
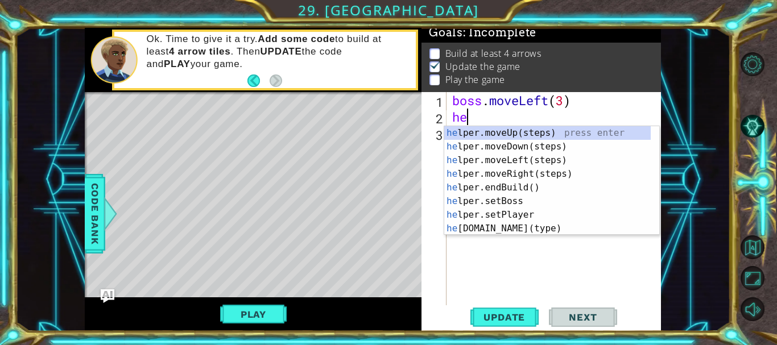
type textarea "hel"
click at [512, 147] on div "hel per.moveUp(steps) press enter hel per.moveDown(steps) press enter hel per.m…" at bounding box center [547, 194] width 207 height 137
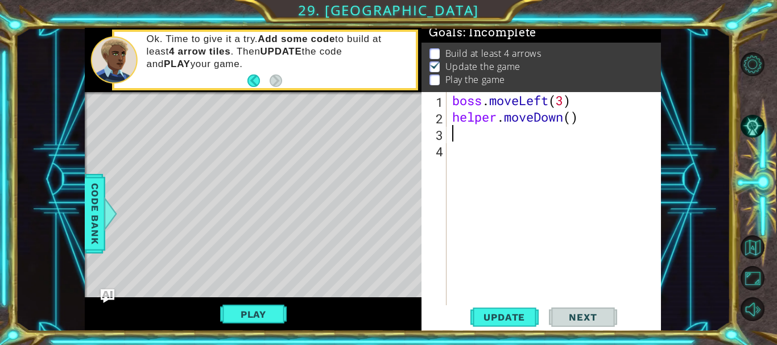
scroll to position [0, 0]
click at [573, 122] on div "boss . moveLeft ( 3 ) helper . moveDown ( )" at bounding box center [557, 216] width 214 height 248
type textarea "helper.moveDown(5)"
click at [468, 133] on div "boss . moveLeft ( 3 ) helper . moveDown ( 5 )" at bounding box center [557, 216] width 214 height 248
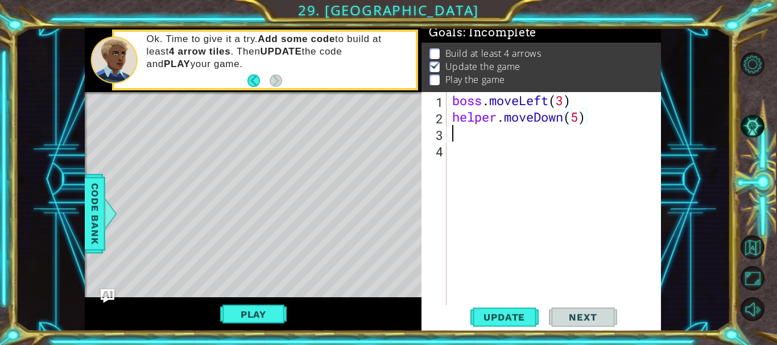
scroll to position [0, 0]
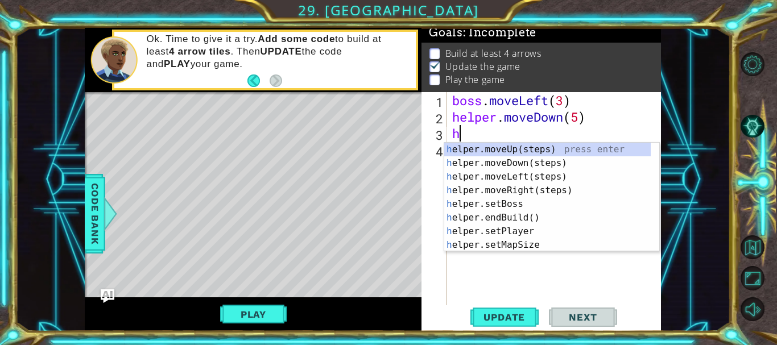
type textarea "he"
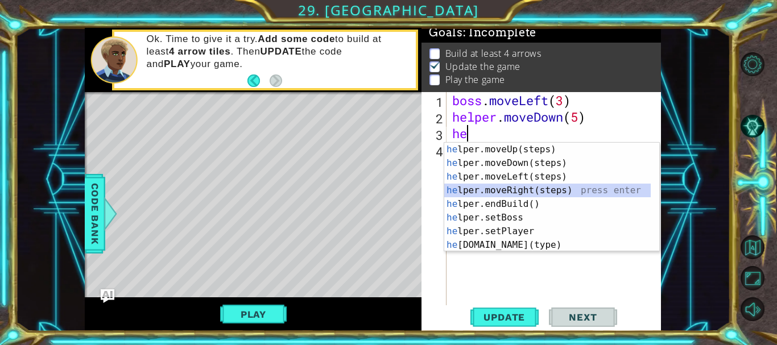
click at [551, 192] on div "he lper.moveUp(steps) press enter he lper.moveDown(steps) press enter he lper.m…" at bounding box center [547, 211] width 207 height 137
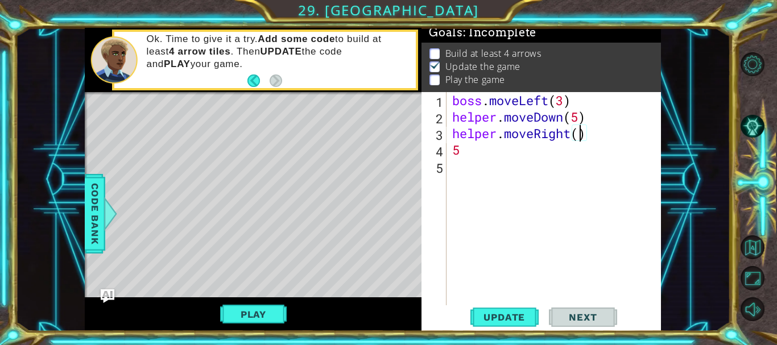
click at [580, 135] on div "boss . moveLeft ( 3 ) helper . moveDown ( 5 ) helper . moveRight ( ) 5" at bounding box center [557, 216] width 214 height 248
type textarea "helper.moveRight(5)"
click at [543, 159] on div "boss . moveLeft ( 3 ) helper . moveDown ( 5 ) helper . moveRight ( 5 ) 5" at bounding box center [557, 216] width 214 height 248
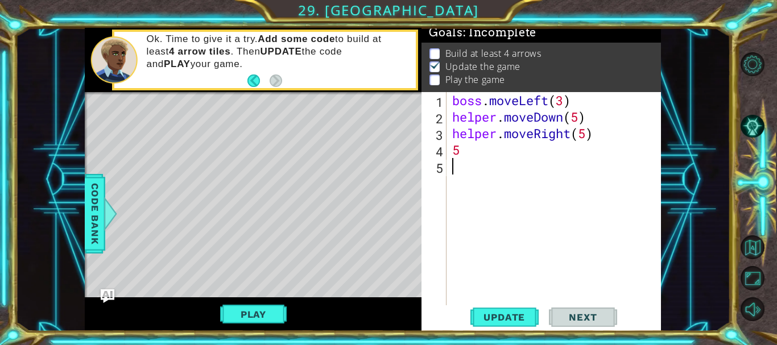
click at [537, 153] on div "boss . moveLeft ( 3 ) helper . moveDown ( 5 ) helper . moveRight ( 5 ) 5" at bounding box center [557, 216] width 214 height 248
type textarea "5"
click at [527, 312] on span "Update" at bounding box center [504, 317] width 64 height 11
click at [279, 312] on button "Play" at bounding box center [253, 315] width 67 height 22
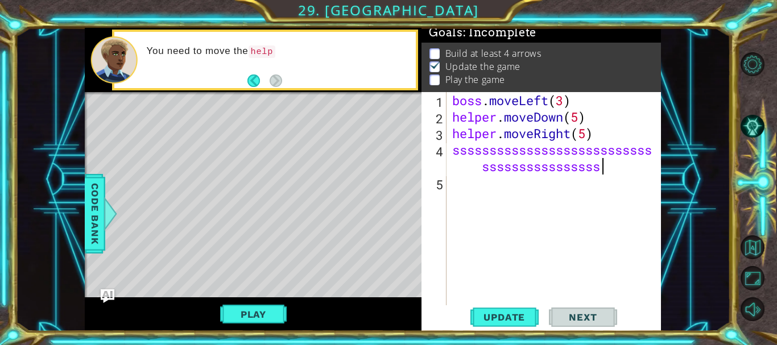
scroll to position [0, 15]
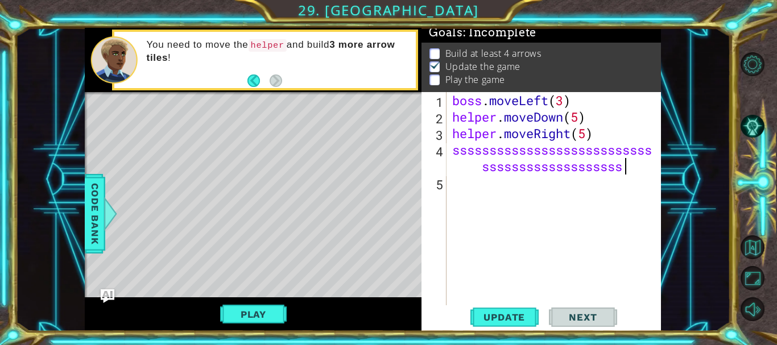
click at [739, 5] on div "1 ההההההההההההההההההההההההההההההההההההההההההההההההההההההההההההההההההההההההההההה…" at bounding box center [388, 172] width 777 height 345
drag, startPoint x: 449, startPoint y: 96, endPoint x: 555, endPoint y: 157, distance: 122.1
click at [555, 157] on div "ssssssssssssssssssssssssssssssssssssssssssssss 1 2 3 4 5 boss . moveLeft ( 3 ) …" at bounding box center [540, 199] width 237 height 215
click at [530, 150] on div "boss . moveLeft ( 3 ) helper . moveDown ( 5 ) helper . moveRight ( 5 ) ssssssss…" at bounding box center [557, 216] width 214 height 248
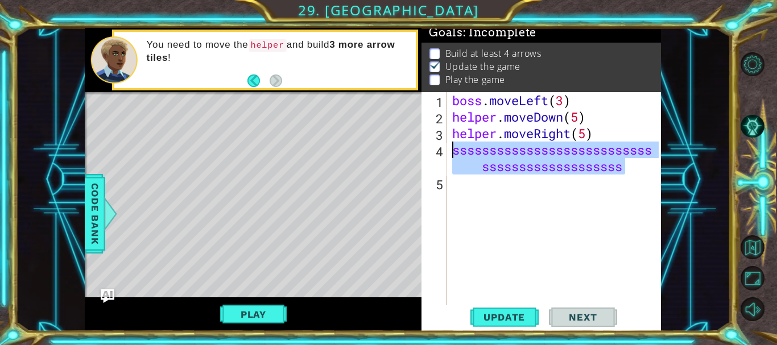
click at [530, 150] on div "boss . moveLeft ( 3 ) helper . moveDown ( 5 ) helper . moveRight ( 5 ) ssssssss…" at bounding box center [557, 216] width 214 height 248
type textarea "ssssssssssssssssssssssssssssssssssssssssssssss"
click at [530, 150] on div "boss . moveLeft ( 3 ) helper . moveDown ( 5 ) helper . moveRight ( 5 ) ssssssss…" at bounding box center [557, 216] width 214 height 248
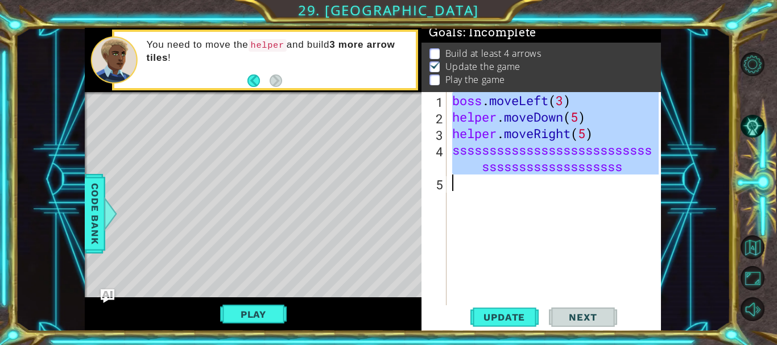
scroll to position [0, 0]
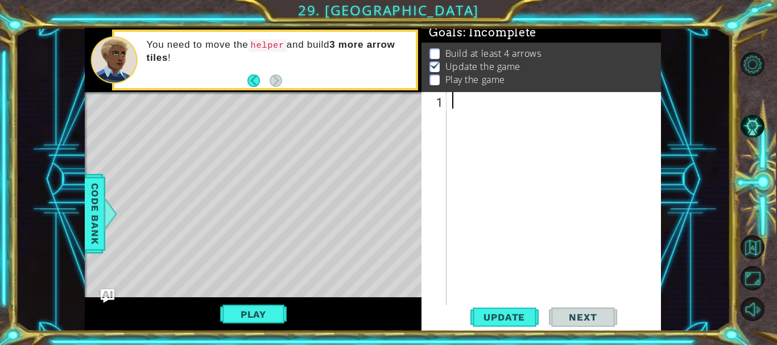
click at [488, 114] on div at bounding box center [557, 216] width 214 height 248
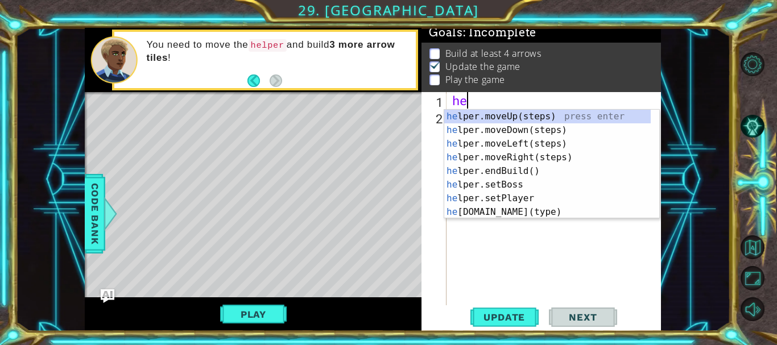
scroll to position [0, 1]
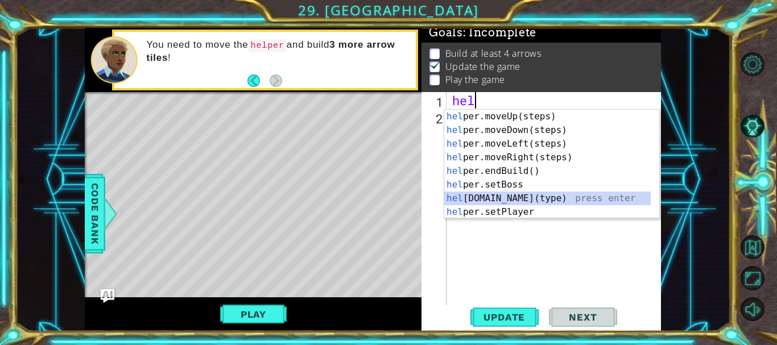
click at [530, 203] on div "hel per.moveUp(steps) press enter hel per.moveDown(steps) press enter hel per.m…" at bounding box center [547, 178] width 207 height 137
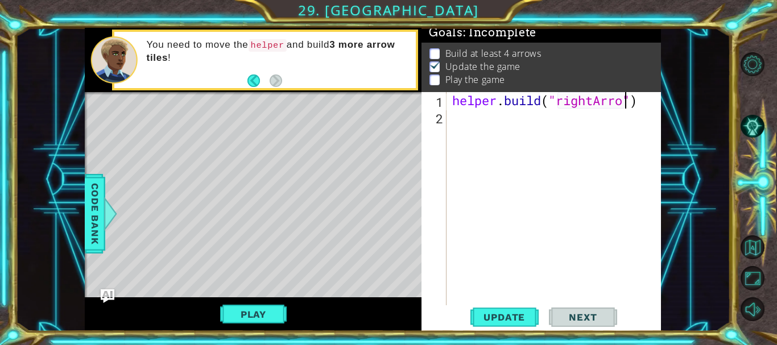
scroll to position [0, 9]
type textarea "[DOMAIN_NAME]("rightArrow")"
click at [497, 322] on span "Update" at bounding box center [504, 317] width 64 height 11
click at [544, 112] on div "helper . build ( "rightArrow" )" at bounding box center [557, 216] width 214 height 248
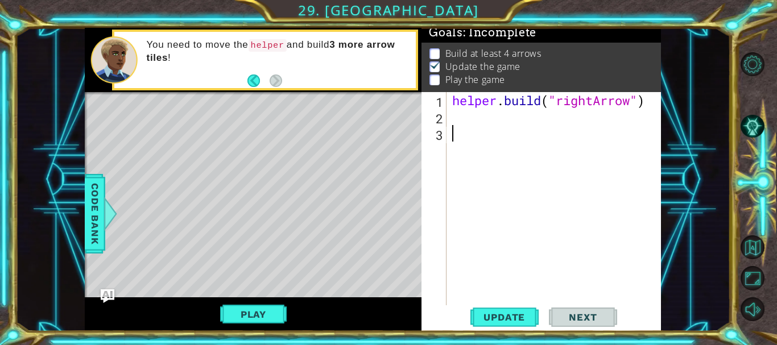
click at [453, 97] on div "helper . build ( "rightArrow" )" at bounding box center [557, 216] width 214 height 248
type textarea "[DOMAIN_NAME]("rightArrow")"
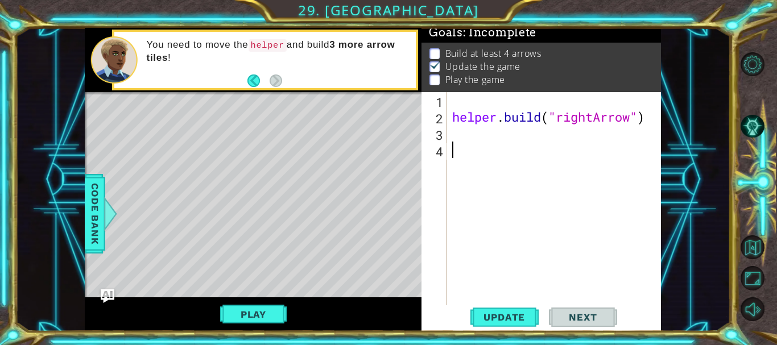
click at [453, 142] on div "helper . build ( "rightArrow" )" at bounding box center [557, 216] width 214 height 248
type textarea "[DOMAIN_NAME]("rightArrow")"
click at [472, 109] on div "helper . build ( "rightArrow" )" at bounding box center [557, 216] width 214 height 248
click at [458, 101] on div "helper . build ( "rightArrow" )" at bounding box center [557, 216] width 214 height 248
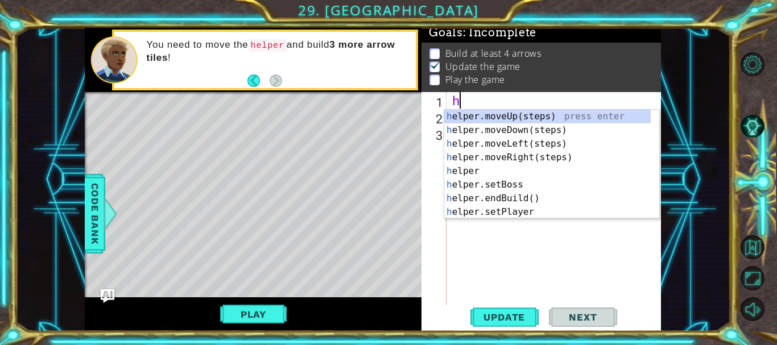
type textarea "he"
click at [532, 155] on div "he lper.moveUp(steps) press enter he lper.moveDown(steps) press enter he lper.m…" at bounding box center [547, 178] width 207 height 137
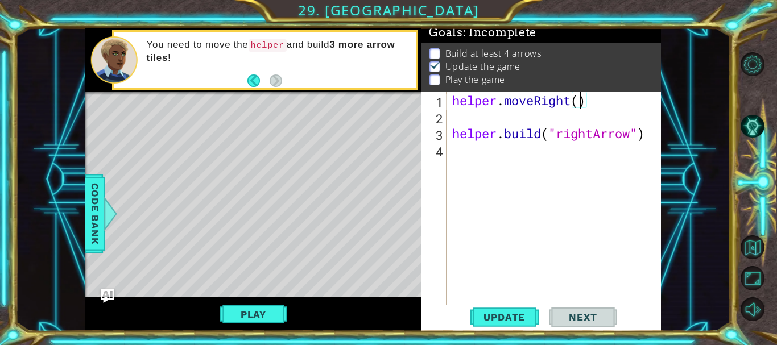
click at [582, 108] on div "helper . moveRight ( ) helper . build ( "rightArrow" )" at bounding box center [557, 216] width 214 height 248
type textarea "helper.moveRight(1)"
click at [517, 307] on button "Update" at bounding box center [505, 318] width 68 height 24
click at [510, 324] on button "Update" at bounding box center [505, 318] width 68 height 24
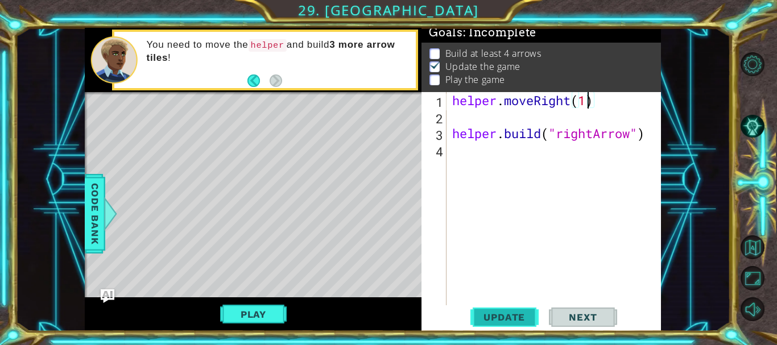
click at [510, 319] on span "Update" at bounding box center [504, 317] width 64 height 11
click at [518, 332] on div "1 ההההההההההההההההההההההההההההההההההההההההההההההההההההההההההההההההההההההההההההה…" at bounding box center [388, 172] width 777 height 345
click at [276, 310] on button "Play" at bounding box center [253, 315] width 67 height 22
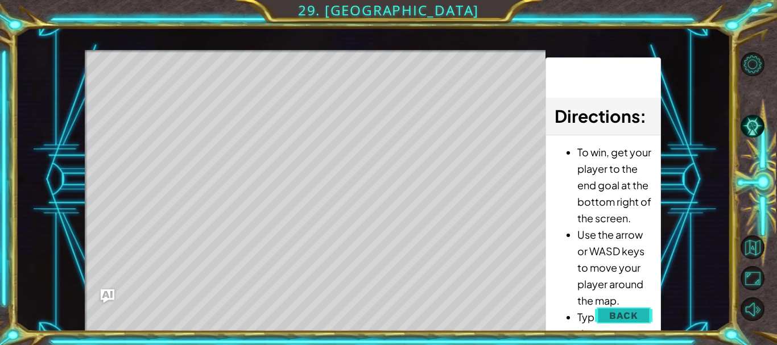
click at [650, 317] on button "Back" at bounding box center [623, 315] width 57 height 23
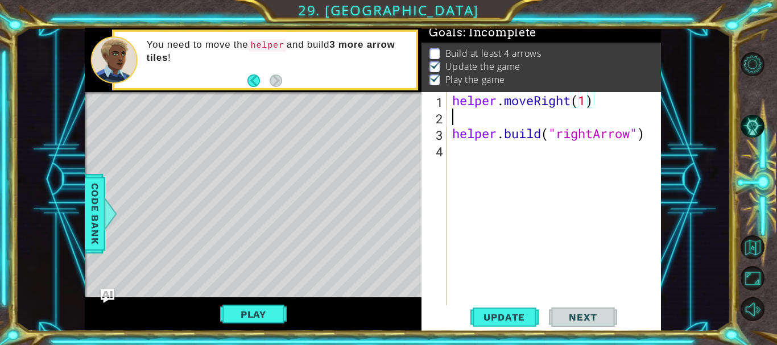
scroll to position [0, 0]
click at [455, 110] on div "helper . moveRight ( 1 ) helper . build ( "rightArrow" )" at bounding box center [557, 216] width 214 height 248
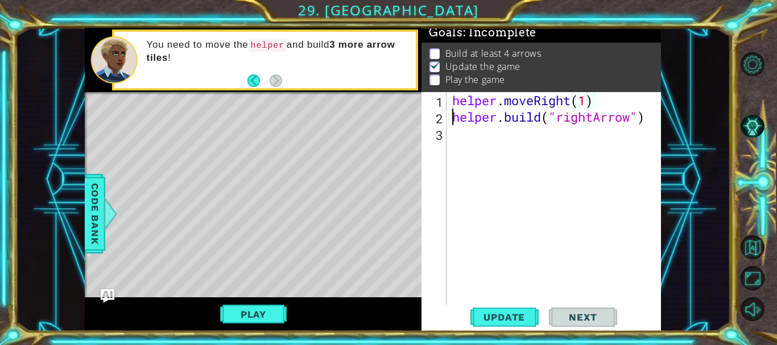
click at [454, 110] on div "helper . moveRight ( 1 ) helper . build ( "rightArrow" )" at bounding box center [557, 216] width 214 height 248
click at [451, 100] on div "helper . moveRight ( 1 ) helper . build ( "rightArrow" )" at bounding box center [557, 216] width 214 height 248
type textarea "helper.moveRight(1)"
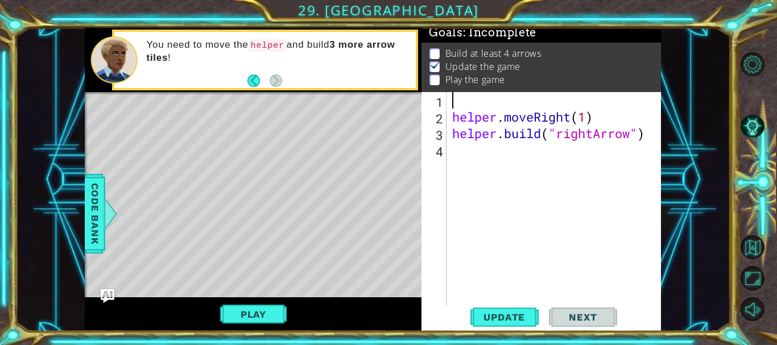
click at [451, 100] on div "helper . moveRight ( 1 ) helper . build ( "rightArrow" )" at bounding box center [557, 216] width 214 height 248
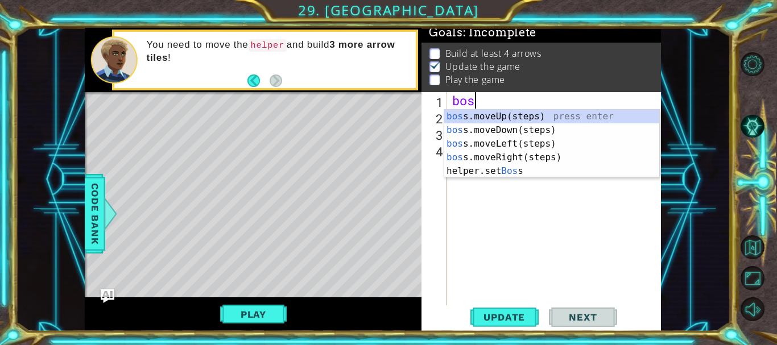
type textarea "bosss"
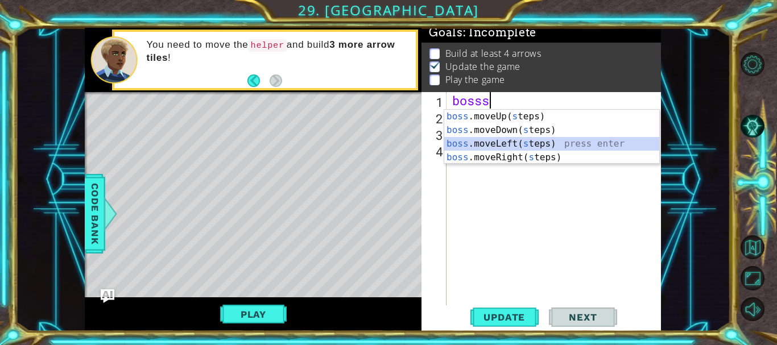
click at [492, 143] on div "boss .moveUp( s teps) press enter boss .moveDown( s teps) press enter boss .mov…" at bounding box center [551, 151] width 215 height 82
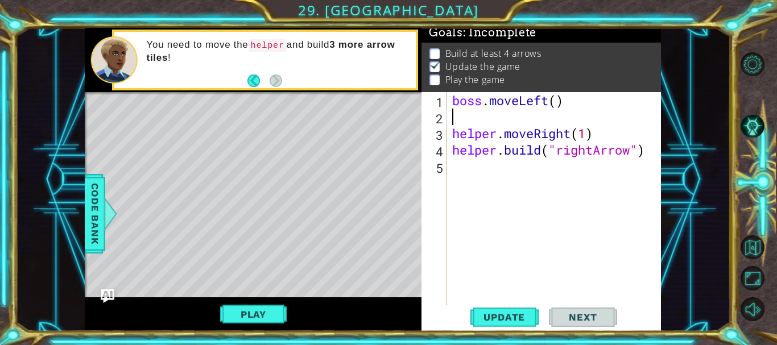
scroll to position [0, 0]
click at [552, 101] on div "boss . moveLeft ( ) helper . moveRight ( 1 ) helper . build ( "rightArrow" )" at bounding box center [557, 216] width 214 height 248
click at [557, 101] on div "boss . moveLeft ( ) helper . moveRight ( 1 ) helper . build ( "rightArrow" )" at bounding box center [557, 216] width 214 height 248
type textarea "boss.moveLeft(3)"
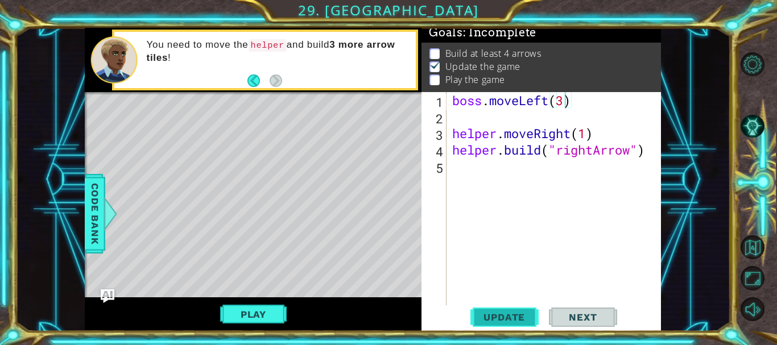
click at [514, 315] on span "Update" at bounding box center [504, 317] width 64 height 11
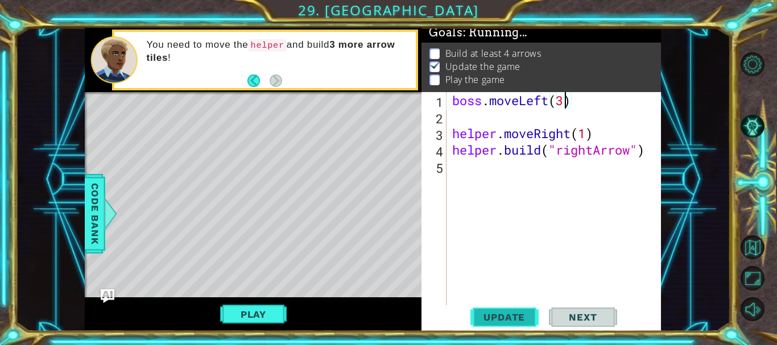
click at [514, 315] on span "Update" at bounding box center [504, 317] width 64 height 11
click at [514, 319] on span "Update" at bounding box center [504, 317] width 64 height 11
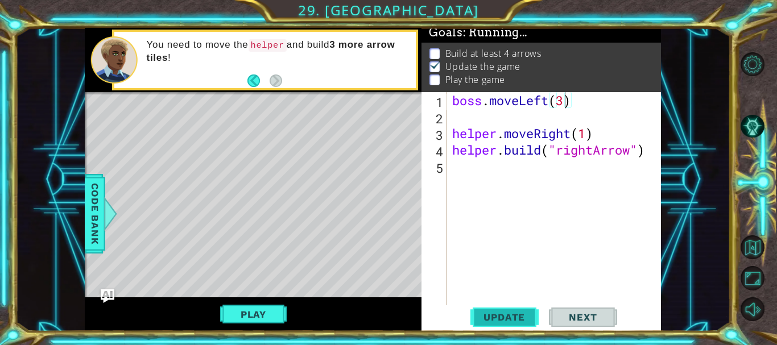
click at [514, 319] on span "Update" at bounding box center [504, 317] width 64 height 11
click at [258, 307] on button "Play" at bounding box center [253, 315] width 67 height 22
click at [518, 168] on div "boss . moveLeft ( 3 ) helper . moveRight ( 1 ) helper . build ( "rightArrow" )" at bounding box center [557, 216] width 214 height 248
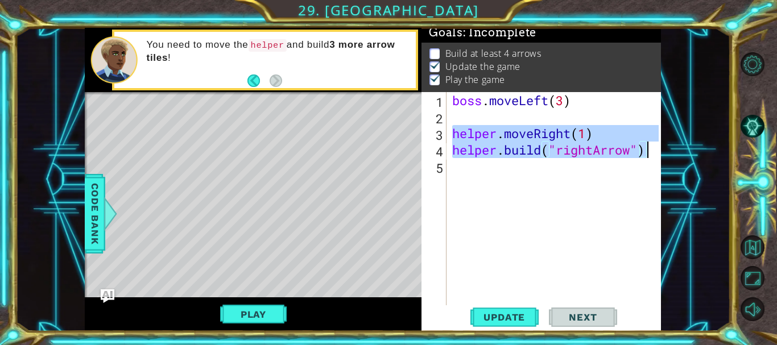
drag, startPoint x: 454, startPoint y: 134, endPoint x: 692, endPoint y: 153, distance: 238.6
click at [692, 153] on div "1 ההההההההההההההההההההההההההההההההההההההההההההההההההההההההההההההההההההההההההההה…" at bounding box center [372, 180] width 715 height 304
paste textarea "boss.moveLeft(3"
type textarea "boss.moveLeft(3)"
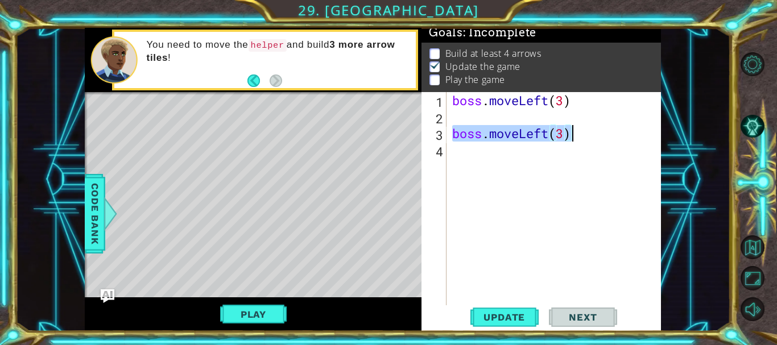
drag, startPoint x: 451, startPoint y: 133, endPoint x: 612, endPoint y: 134, distance: 161.1
click at [612, 134] on div "boss . moveLeft ( 3 ) boss . moveLeft ( 3 )" at bounding box center [557, 216] width 214 height 248
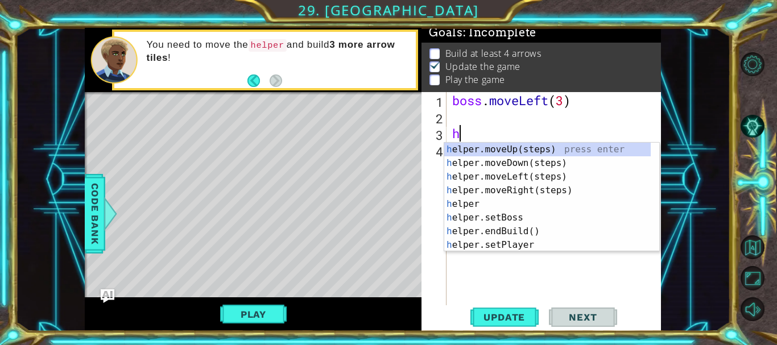
type textarea "he"
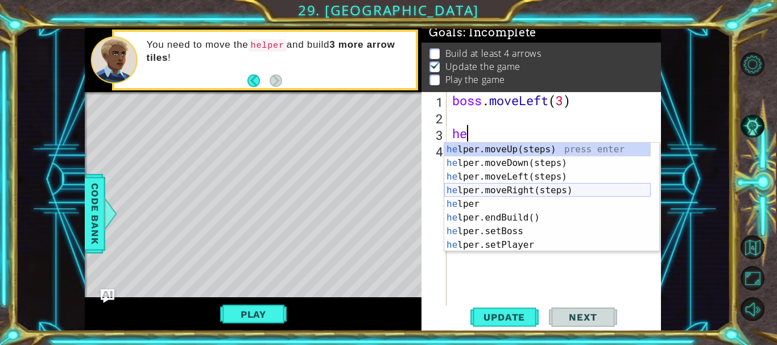
click at [576, 189] on div "he lper.moveUp(steps) press enter he lper.moveDown(steps) press enter he lper.m…" at bounding box center [547, 211] width 207 height 137
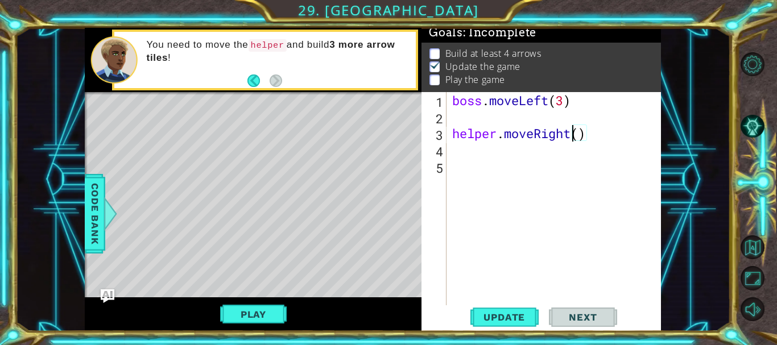
click at [576, 141] on div "boss . moveLeft ( 3 ) helper . moveRight ( )" at bounding box center [557, 216] width 214 height 248
click at [581, 141] on div "boss . moveLeft ( 3 ) helper . moveRight ( )" at bounding box center [557, 216] width 214 height 248
type textarea "helper.moveRight(1)"
click at [513, 159] on div "boss . moveLeft ( 3 ) helper . moveRight ( 1 )" at bounding box center [557, 216] width 214 height 248
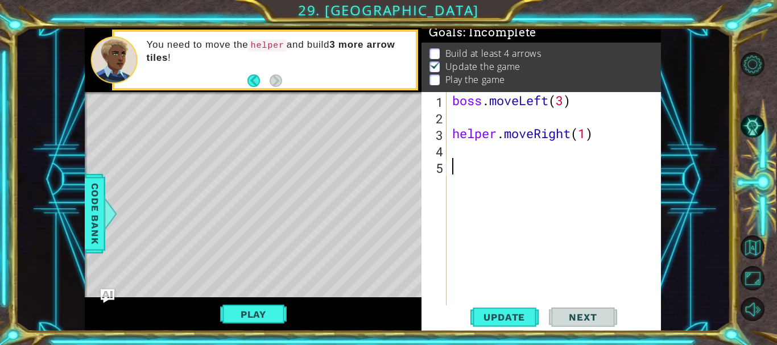
scroll to position [0, 0]
click at [503, 151] on div "boss . moveLeft ( 3 ) helper . moveRight ( 1 )" at bounding box center [557, 216] width 214 height 248
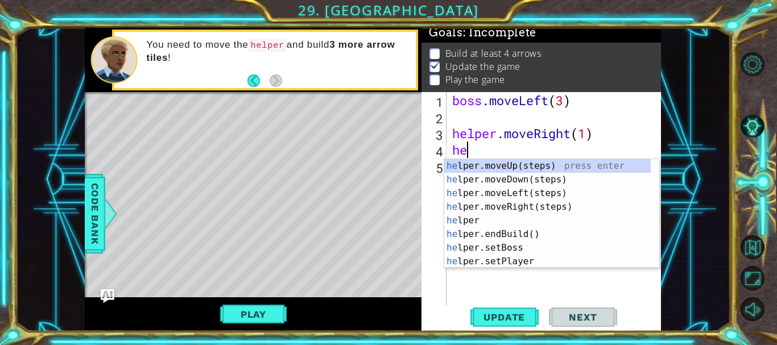
type textarea "h"
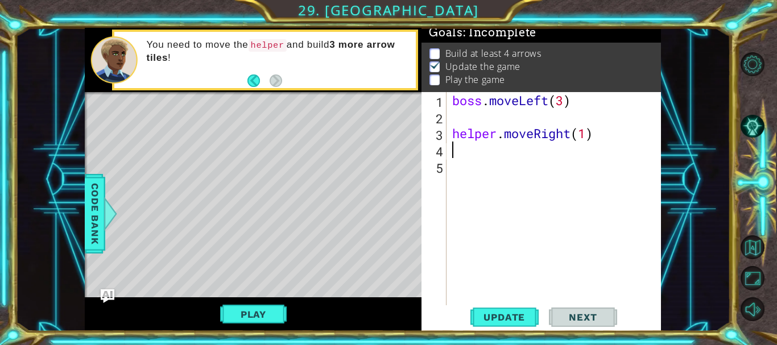
type textarea "helper.moveRight(1)"
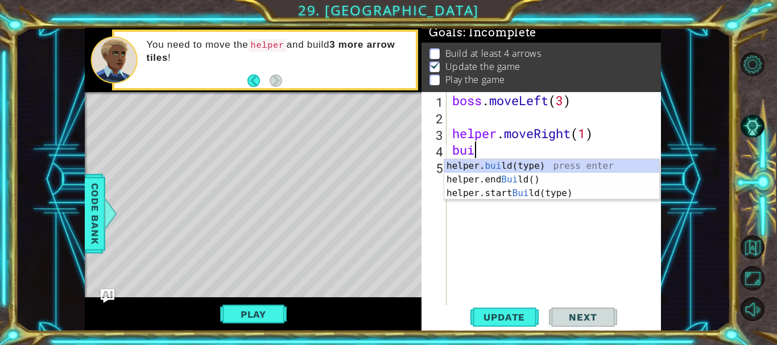
scroll to position [0, 1]
click at [520, 168] on div "helper. [PERSON_NAME](type) press enter helper.end [PERSON_NAME]() press enter …" at bounding box center [551, 193] width 215 height 68
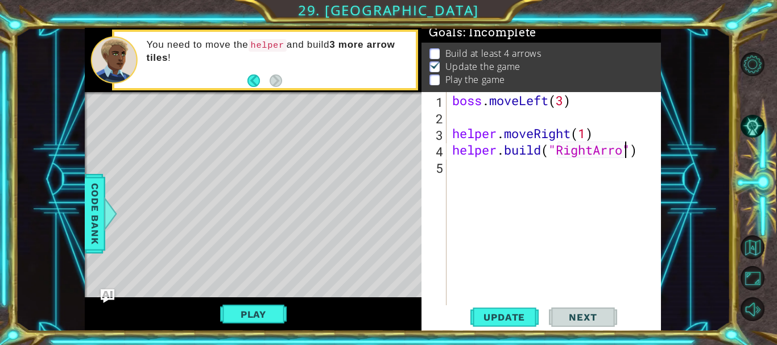
scroll to position [0, 9]
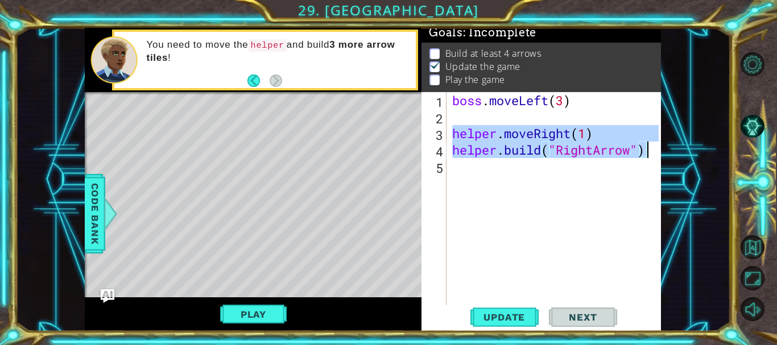
drag, startPoint x: 454, startPoint y: 137, endPoint x: 654, endPoint y: 149, distance: 200.1
click at [654, 149] on div "boss . moveLeft ( 3 ) helper . moveRight ( 1 ) helper . build ( "RightArrow" )" at bounding box center [557, 216] width 214 height 248
click at [654, 149] on div "boss . moveLeft ( 3 ) helper . moveRight ( 1 ) helper . build ( "RightArrow" )" at bounding box center [554, 199] width 208 height 215
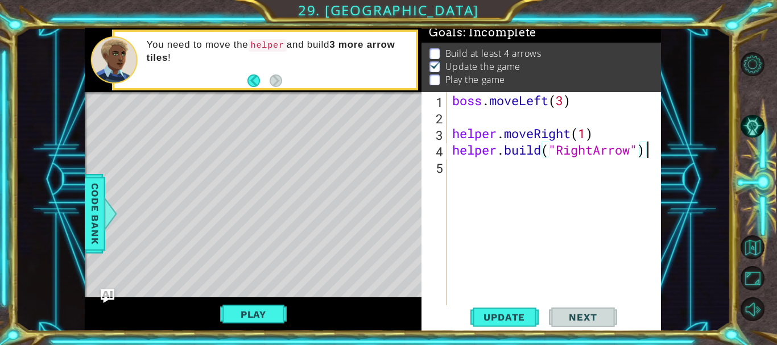
click at [458, 134] on div "boss . moveLeft ( 3 ) helper . moveRight ( 1 ) helper . build ( "RightArrow" )" at bounding box center [557, 216] width 214 height 248
drag, startPoint x: 458, startPoint y: 134, endPoint x: 466, endPoint y: 134, distance: 8.0
click at [466, 134] on div "boss . moveLeft ( 3 ) helper . moveRight ( 1 ) helper . build ( "RightArrow" )" at bounding box center [557, 216] width 214 height 248
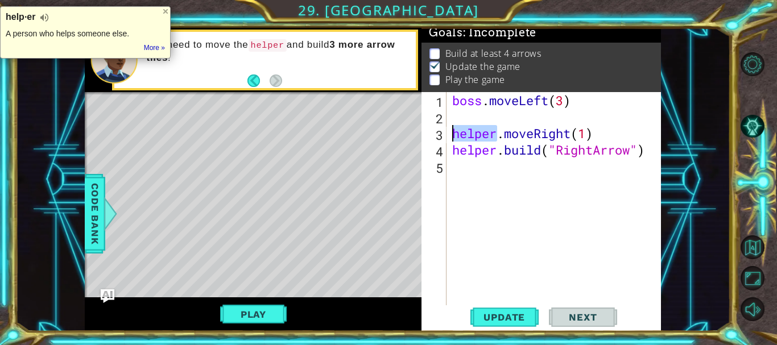
click at [464, 134] on div "boss . moveLeft ( 3 ) helper . moveRight ( 1 ) helper . build ( "RightArrow" )" at bounding box center [554, 199] width 208 height 215
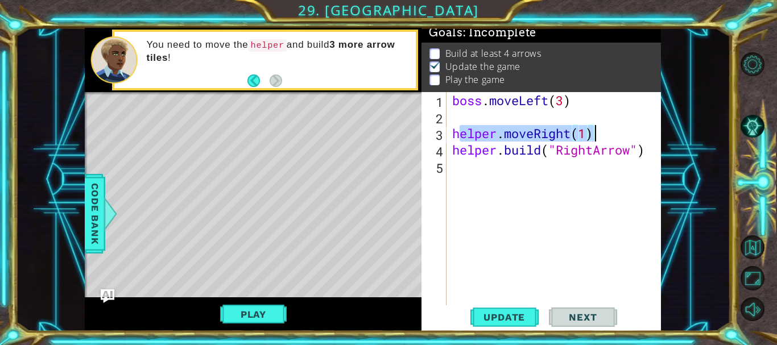
drag, startPoint x: 459, startPoint y: 134, endPoint x: 626, endPoint y: 158, distance: 169.1
click at [626, 158] on div "boss . moveLeft ( 3 ) helper . moveRight ( 1 ) helper . build ( "RightArrow" )" at bounding box center [557, 216] width 214 height 248
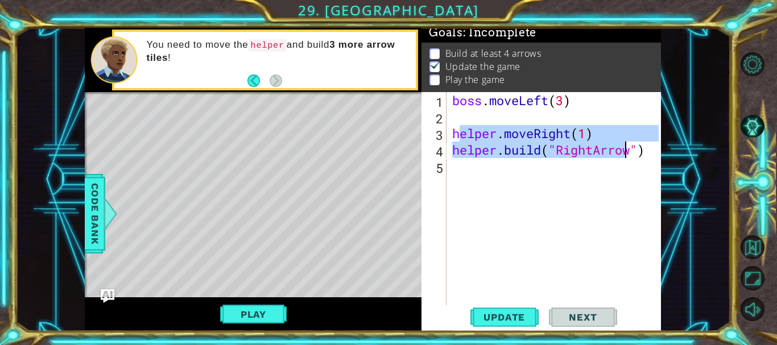
click at [505, 130] on div "boss . moveLeft ( 3 ) helper . moveRight ( 1 ) helper . build ( "RightArrow" )" at bounding box center [554, 199] width 208 height 215
drag, startPoint x: 455, startPoint y: 135, endPoint x: 650, endPoint y: 156, distance: 196.3
click at [650, 156] on div "boss . moveLeft ( 3 ) helper . moveRight ( 1 ) helper . build ( "RightArrow" )" at bounding box center [557, 216] width 214 height 248
type textarea "helper.moveRight(1) [DOMAIN_NAME]("RightArrow")"
click at [634, 169] on div "boss . moveLeft ( 3 ) helper . moveRight ( 1 ) helper . build ( "RightArrow" )" at bounding box center [557, 216] width 214 height 248
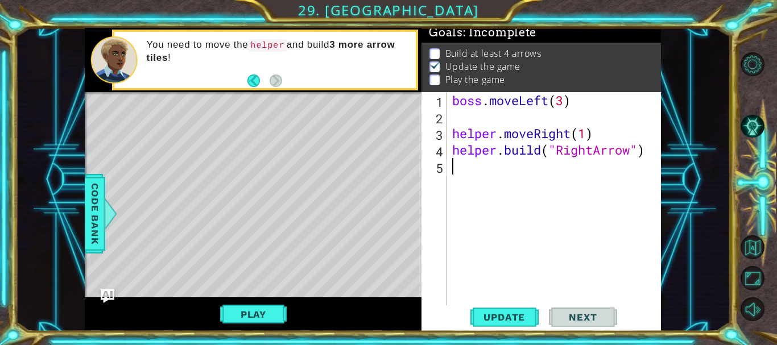
scroll to position [0, 0]
paste textarea "[DOMAIN_NAME]("RightArrow")"
type textarea "[DOMAIN_NAME]("RightArrow")"
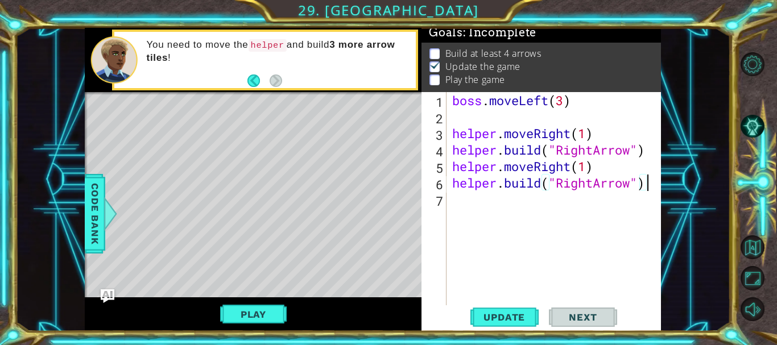
click at [576, 203] on div "boss . moveLeft ( 3 ) helper . moveRight ( 1 ) helper . build ( "RightArrow" ) …" at bounding box center [557, 216] width 214 height 248
paste textarea "[DOMAIN_NAME]("RightArrow")"
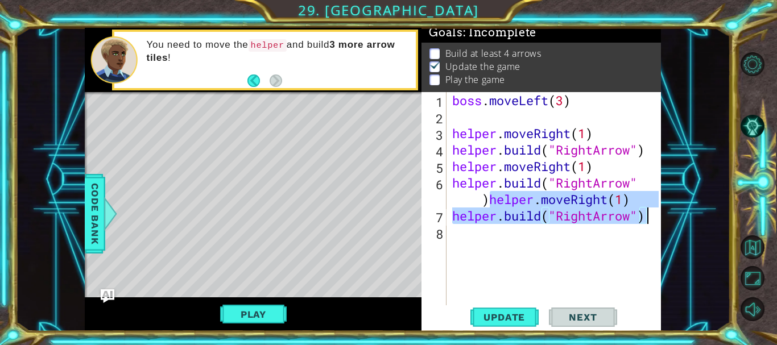
drag, startPoint x: 489, startPoint y: 201, endPoint x: 652, endPoint y: 221, distance: 163.9
click at [652, 221] on div "boss . moveLeft ( 3 ) helper . moveRight ( 1 ) helper . build ( "RightArrow" ) …" at bounding box center [557, 216] width 214 height 248
type textarea "[DOMAIN_NAME]("RightArrow")"
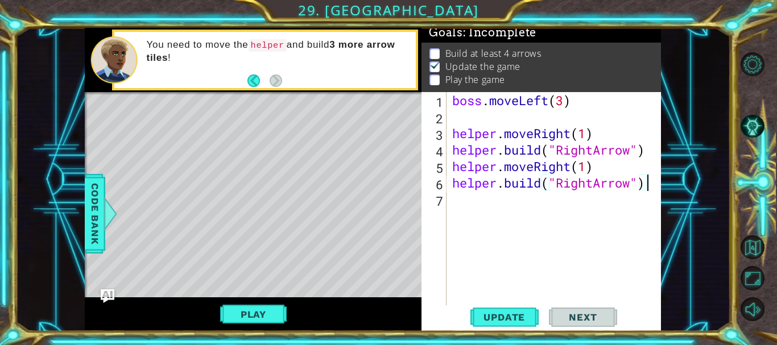
click at [537, 197] on div "boss . moveLeft ( 3 ) helper . moveRight ( 1 ) helper . build ( "RightArrow" ) …" at bounding box center [557, 216] width 214 height 248
paste textarea "[DOMAIN_NAME]("RightArrow")"
type textarea "[DOMAIN_NAME]("RightArrow")"
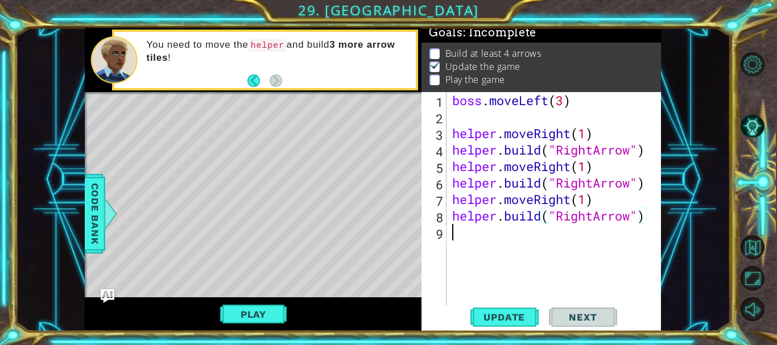
click at [487, 243] on div "boss . moveLeft ( 3 ) helper . moveRight ( 1 ) helper . build ( "RightArrow" ) …" at bounding box center [557, 216] width 214 height 248
paste textarea "[DOMAIN_NAME]("RightArrow")"
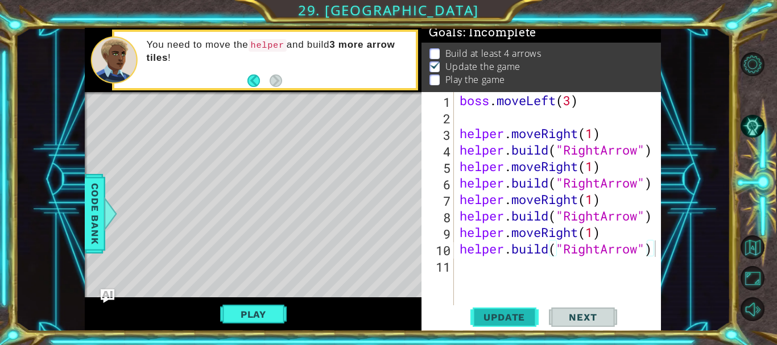
click at [500, 310] on button "Update" at bounding box center [505, 318] width 68 height 24
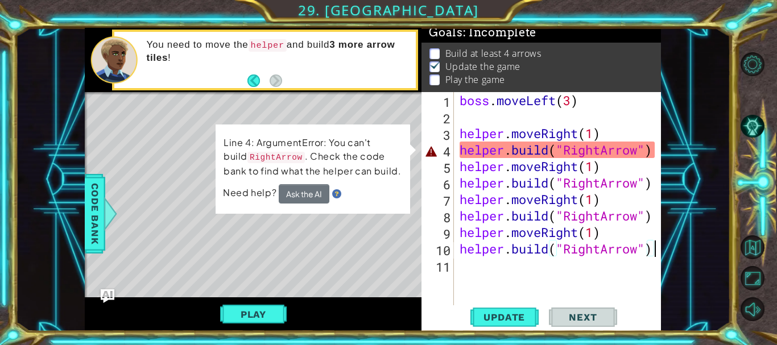
click at [608, 157] on div "boss . moveLeft ( 3 ) helper . moveRight ( 1 ) helper . build ( "RightArrow" ) …" at bounding box center [561, 216] width 207 height 248
click at [319, 193] on button "Ask the AI" at bounding box center [304, 193] width 51 height 19
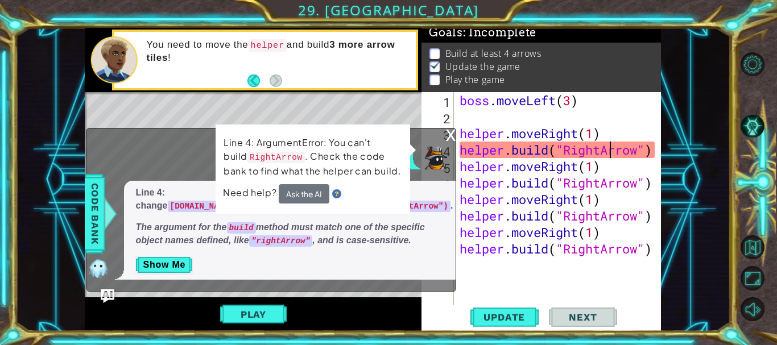
click at [573, 154] on div "boss . moveLeft ( 3 ) helper . moveRight ( 1 ) helper . build ( "RightArrow" ) …" at bounding box center [561, 216] width 207 height 248
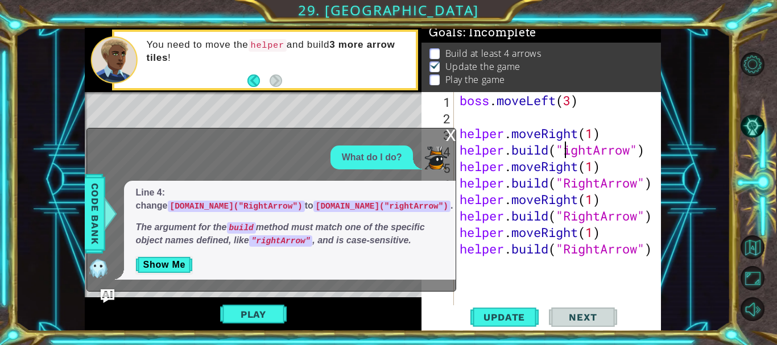
scroll to position [0, 6]
click at [503, 318] on span "Update" at bounding box center [504, 317] width 64 height 11
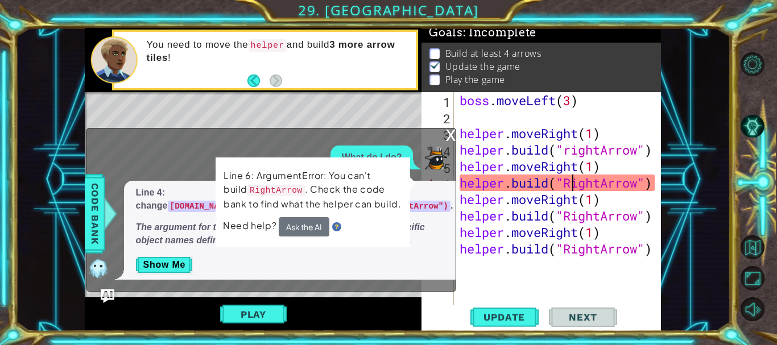
click at [569, 184] on div "boss . moveLeft ( 3 ) helper . moveRight ( 1 ) helper . build ( "rightArrow" ) …" at bounding box center [561, 216] width 207 height 248
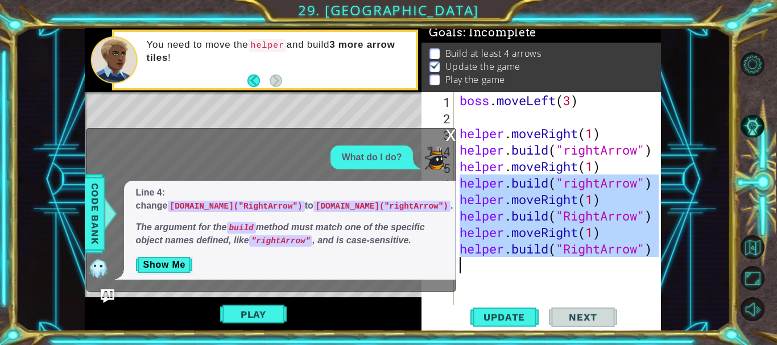
drag, startPoint x: 458, startPoint y: 184, endPoint x: 701, endPoint y: 267, distance: 256.5
click at [701, 267] on div "1 2 3 4 5 6 boss . moveLeft ( 3 ) helper . moveRigh t ( 1 ) helper . build ( "r…" at bounding box center [372, 180] width 715 height 304
type textarea "[DOMAIN_NAME]("RightArrow")"
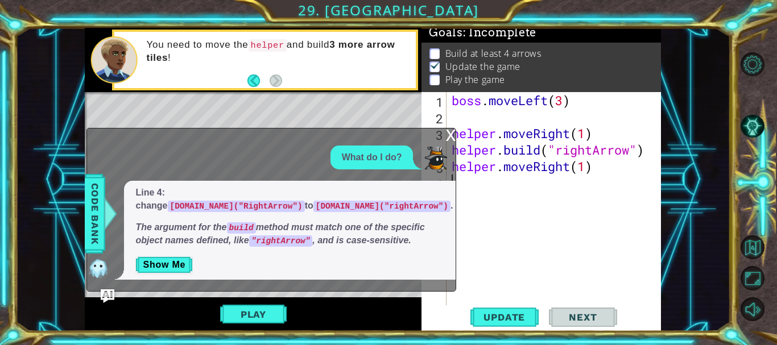
scroll to position [0, 0]
click at [447, 138] on div "x" at bounding box center [451, 134] width 10 height 11
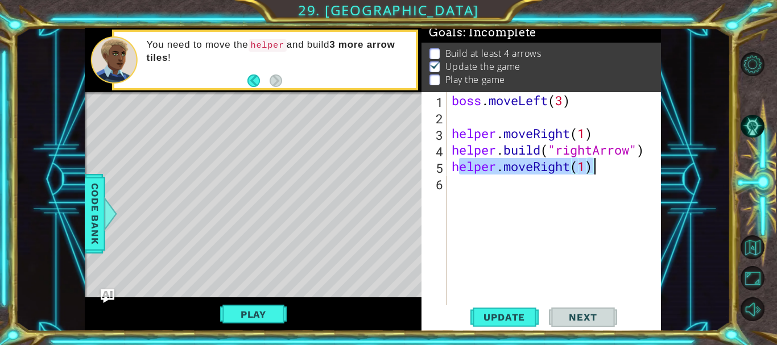
drag, startPoint x: 457, startPoint y: 168, endPoint x: 602, endPoint y: 168, distance: 145.1
click at [607, 171] on div "boss . moveLeft ( 3 ) helper . moveRight ( 1 ) helper . build ( "rightArrow" ) …" at bounding box center [557, 216] width 215 height 248
type textarea "h"
click at [602, 168] on div "boss . moveLeft ( 3 ) helper . moveRight ( 1 ) helper . build ( "rightArrow" ) h" at bounding box center [557, 216] width 215 height 248
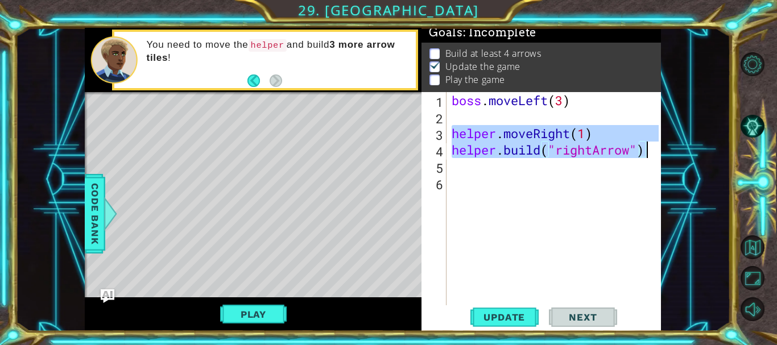
drag, startPoint x: 450, startPoint y: 137, endPoint x: 640, endPoint y: 155, distance: 190.9
click at [646, 155] on div "boss . moveLeft ( 3 ) helper . moveRight ( 1 ) helper . build ( "rightArrow" )" at bounding box center [557, 216] width 215 height 248
type textarea "helper.moveRight(1) [DOMAIN_NAME]("rightArrow")"
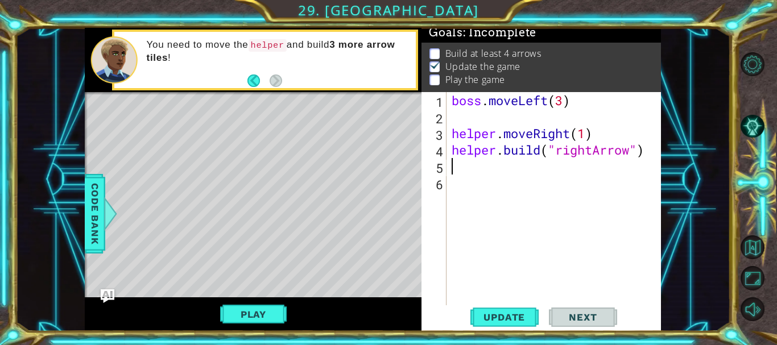
click at [606, 174] on div "boss . moveLeft ( 3 ) helper . moveRight ( 1 ) helper . build ( "rightArrow" )" at bounding box center [557, 216] width 215 height 248
paste textarea "[DOMAIN_NAME]("rightArrow")"
type textarea "[DOMAIN_NAME]("rightArrow")"
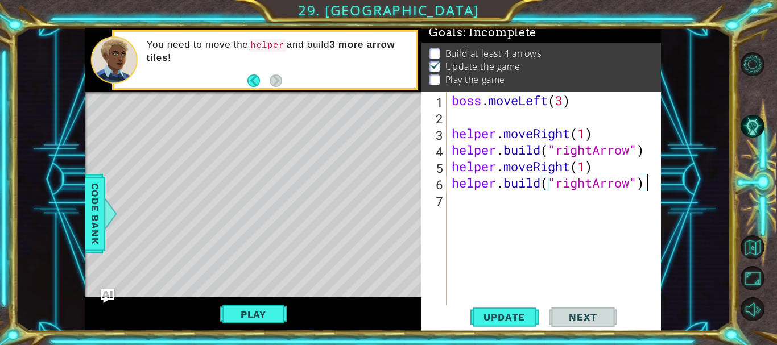
click at [570, 207] on div "boss . moveLeft ( 3 ) helper . moveRight ( 1 ) helper . build ( "rightArrow" ) …" at bounding box center [557, 216] width 215 height 248
paste textarea "[DOMAIN_NAME]("rightArrow")"
type textarea "[DOMAIN_NAME]("rightArrow")"
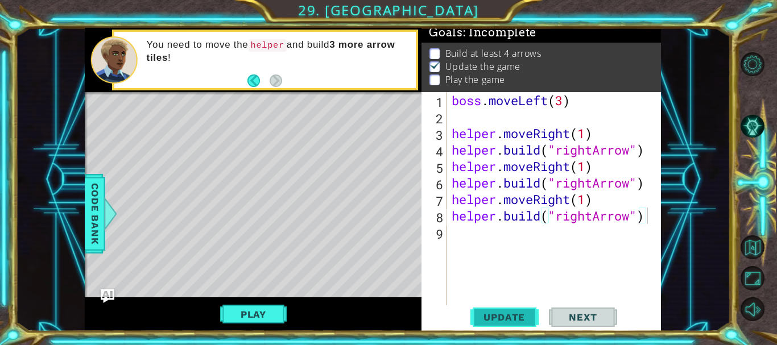
click at [518, 308] on button "Update" at bounding box center [505, 318] width 68 height 24
click at [521, 318] on span "Update" at bounding box center [504, 317] width 64 height 11
click at [525, 221] on div "boss . moveLeft ( 3 ) helper . moveRight ( 1 ) helper . build ( "rightArrow" ) …" at bounding box center [557, 216] width 215 height 248
click at [524, 234] on div "boss . moveLeft ( 3 ) helper . moveRight ( 1 ) helper . build ( "rightArrow" ) …" at bounding box center [557, 216] width 215 height 248
paste textarea "[DOMAIN_NAME]("rightArrow")"
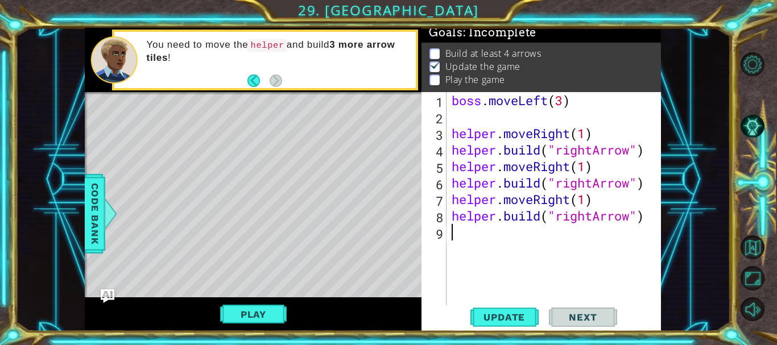
type textarea "[DOMAIN_NAME]("rightArrow")"
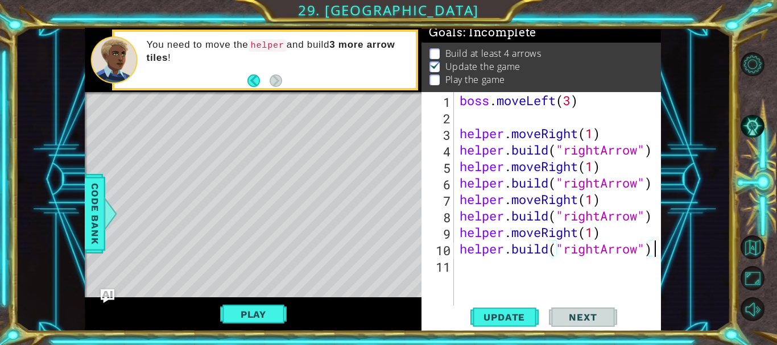
click at [499, 270] on div "boss . moveLeft ( 3 ) helper . moveRight ( 1 ) helper . build ( "rightArrow" ) …" at bounding box center [561, 216] width 207 height 248
paste textarea "[DOMAIN_NAME]("rightArrow")"
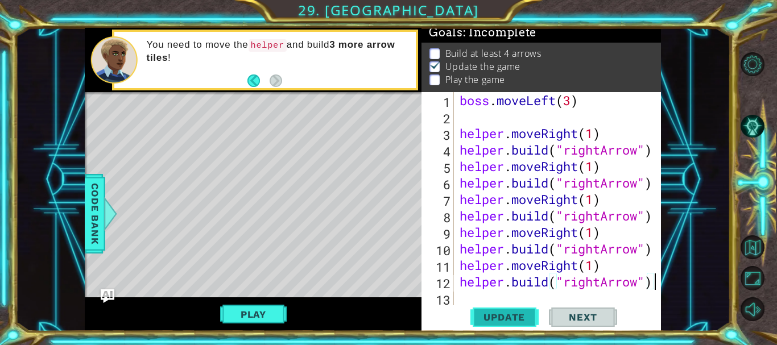
click at [495, 316] on span "Update" at bounding box center [504, 317] width 64 height 11
click at [582, 286] on div "boss . moveLeft ( 3 ) helper . moveRight ( 1 ) helper . build ( "rightArrow" ) …" at bounding box center [561, 216] width 207 height 248
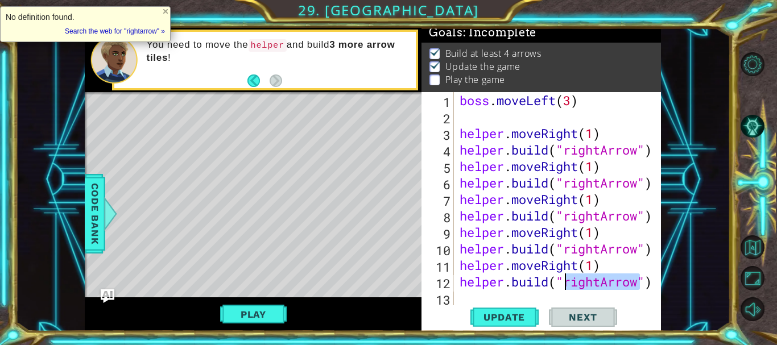
click at [582, 286] on div "boss . moveLeft ( 3 ) helper . moveRight ( 1 ) helper . build ( "rightArrow" ) …" at bounding box center [558, 199] width 201 height 215
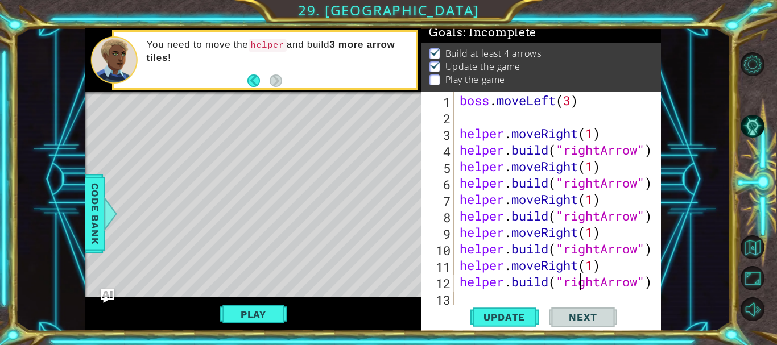
click at [600, 285] on div "boss . moveLeft ( 3 ) helper . moveRight ( 1 ) helper . build ( "rightArrow" ) …" at bounding box center [561, 216] width 207 height 248
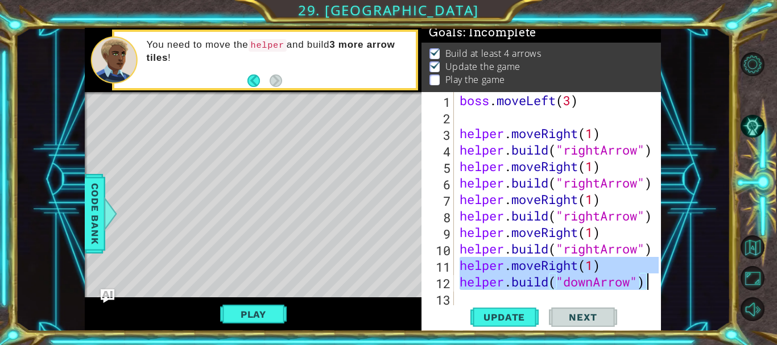
drag, startPoint x: 461, startPoint y: 269, endPoint x: 652, endPoint y: 284, distance: 191.2
click at [652, 284] on div "boss . moveLeft ( 3 ) helper . moveRight ( 1 ) helper . build ( "rightArrow" ) …" at bounding box center [561, 216] width 207 height 248
type textarea "helper.moveRight(1) [DOMAIN_NAME]("downArrow")"
click at [632, 291] on div "boss . moveLeft ( 3 ) helper . moveRight ( 1 ) helper . build ( "rightArrow" ) …" at bounding box center [561, 216] width 207 height 248
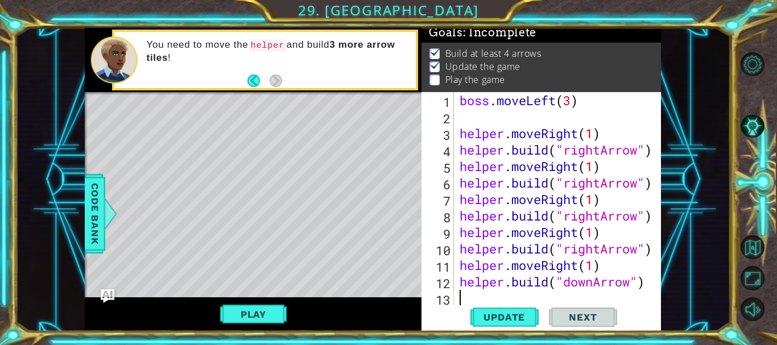
scroll to position [0, 0]
paste textarea "[DOMAIN_NAME]("downArrow")"
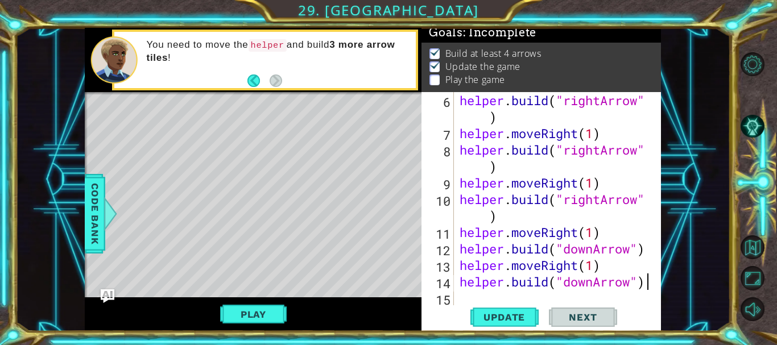
scroll to position [99, 0]
type textarea "[DOMAIN_NAME]("downArrow")"
click at [521, 314] on span "Update" at bounding box center [504, 317] width 64 height 11
click at [500, 297] on div "helper . build ( "rightArrow" ) helper . moveRight ( 1 ) helper . build ( "righ…" at bounding box center [557, 224] width 198 height 264
paste textarea "[DOMAIN_NAME]("downArrow")"
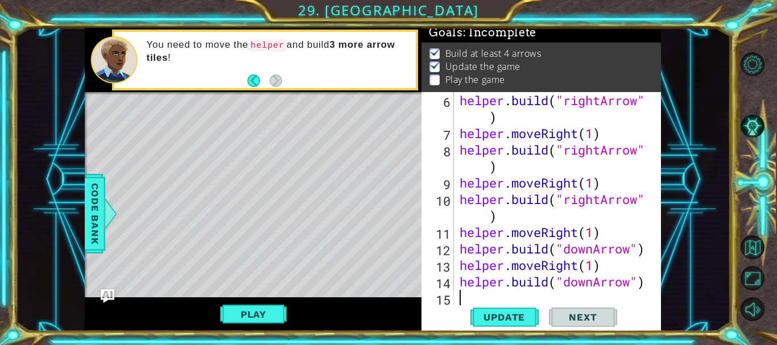
type textarea "[DOMAIN_NAME]("downArrow")"
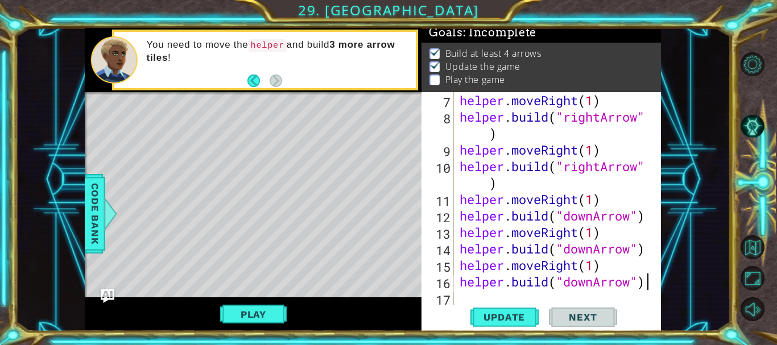
scroll to position [132, 0]
click at [500, 323] on button "Update" at bounding box center [505, 318] width 68 height 24
click at [502, 321] on span "Update" at bounding box center [504, 317] width 64 height 11
click at [491, 307] on button "Update" at bounding box center [505, 318] width 68 height 24
click at [473, 295] on div "helper . moveRight ( 1 ) helper . build ( "rightArrow" ) helper . moveRight ( 1…" at bounding box center [557, 216] width 198 height 248
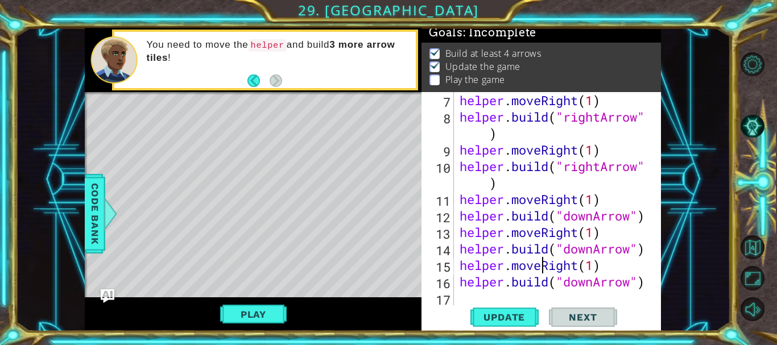
click at [546, 270] on div "helper . moveRight ( 1 ) helper . build ( "rightArrow" ) helper . moveRight ( 1…" at bounding box center [557, 216] width 198 height 248
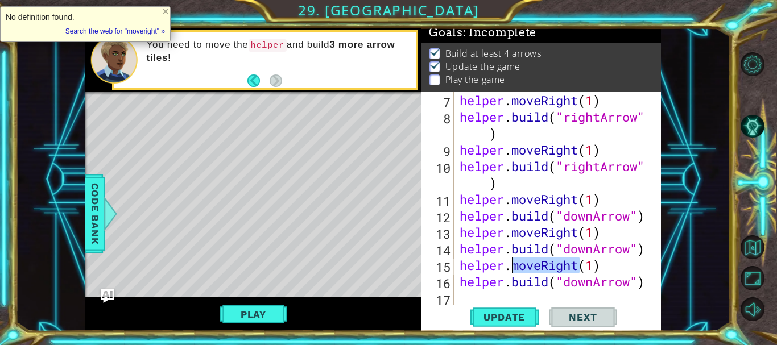
click at [546, 270] on div "helper . moveRight ( 1 ) helper . build ( "rightArrow" ) helper . moveRight ( 1…" at bounding box center [557, 216] width 198 height 248
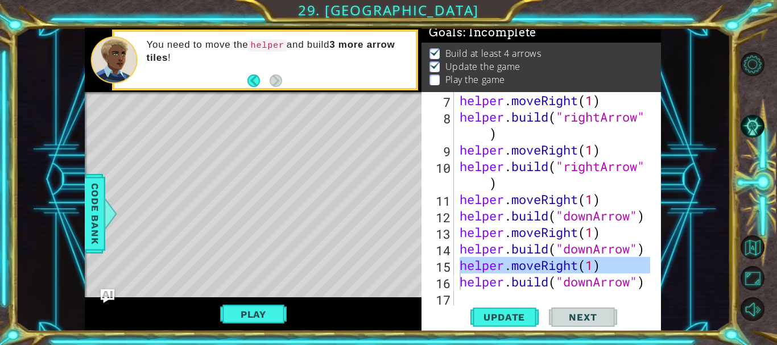
click at [539, 263] on div "helper . moveRight ( 1 ) helper . build ( "rightArrow" ) helper . moveRight ( 1…" at bounding box center [554, 199] width 192 height 215
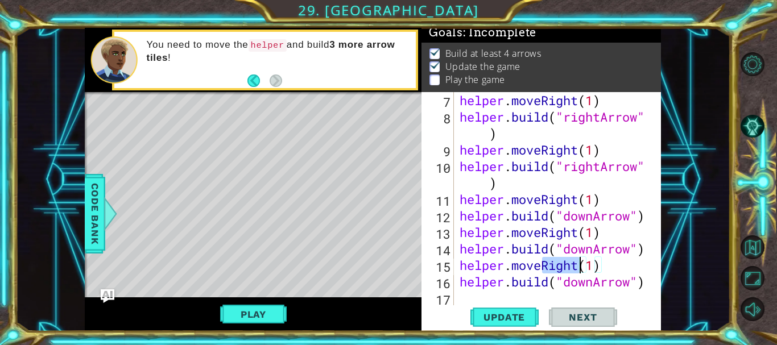
drag, startPoint x: 542, startPoint y: 264, endPoint x: 578, endPoint y: 266, distance: 35.9
click at [578, 266] on div "helper . moveRight ( 1 ) helper . build ( "rightArrow" ) helper . moveRight ( 1…" at bounding box center [557, 216] width 198 height 248
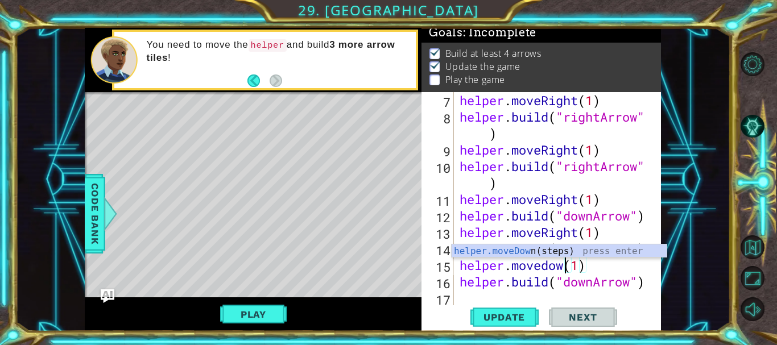
scroll to position [0, 6]
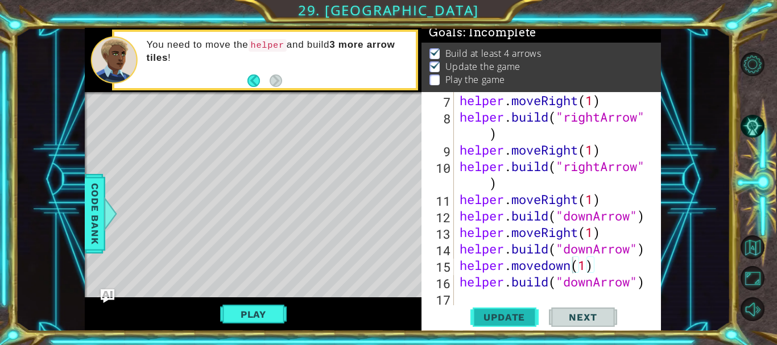
click at [517, 308] on button "Update" at bounding box center [505, 318] width 68 height 24
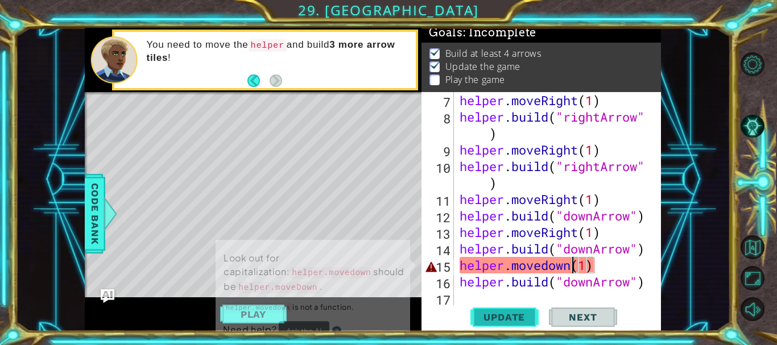
click at [517, 308] on button "Update" at bounding box center [505, 318] width 68 height 24
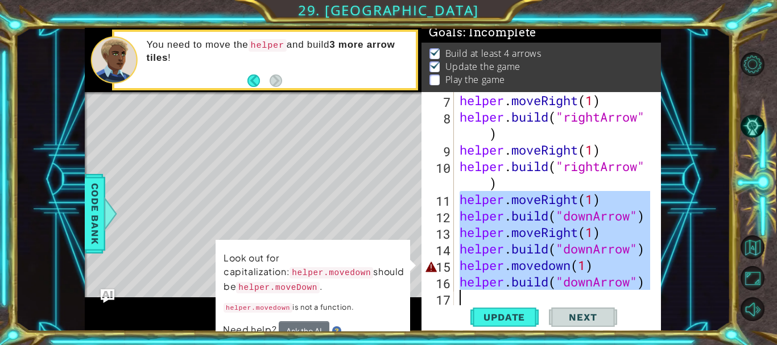
drag, startPoint x: 463, startPoint y: 201, endPoint x: 652, endPoint y: 294, distance: 210.5
click at [655, 298] on div "helper.movedown(1) 7 8 9 10 11 12 13 14 15 16 17 helper . moveRight ( 1 ) helpe…" at bounding box center [540, 199] width 237 height 215
type textarea "[DOMAIN_NAME]("downArrow")"
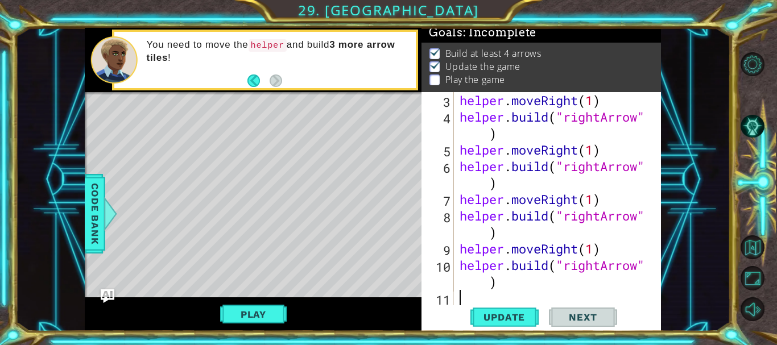
scroll to position [33, 0]
click at [503, 325] on button "Update" at bounding box center [505, 318] width 68 height 24
paste textarea "[DOMAIN_NAME]("downArrow")"
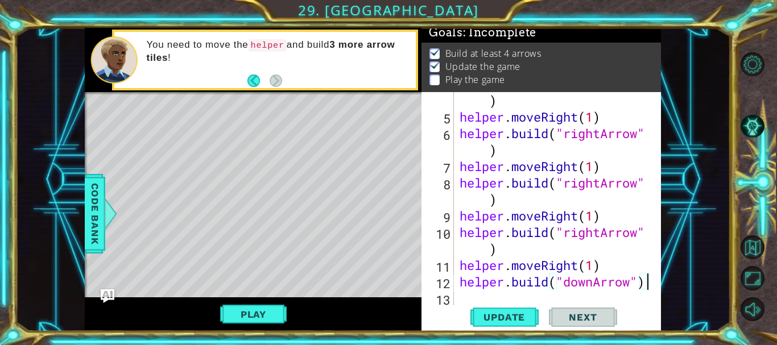
click at [575, 289] on div "helper . build ( "rightArrow" ) helper . moveRight ( 1 ) helper . build ( "righ…" at bounding box center [557, 208] width 198 height 264
click at [578, 289] on div "helper . build ( "rightArrow" ) helper . moveRight ( 1 ) helper . build ( "righ…" at bounding box center [557, 208] width 198 height 264
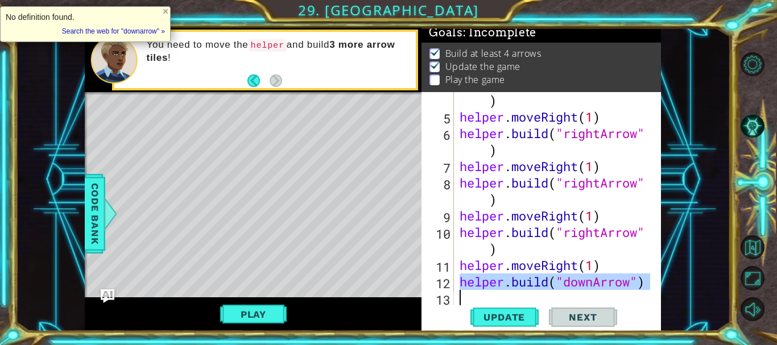
click at [578, 289] on div "helper . build ( "rightArrow" ) helper . moveRight ( 1 ) helper . build ( "righ…" at bounding box center [557, 208] width 198 height 264
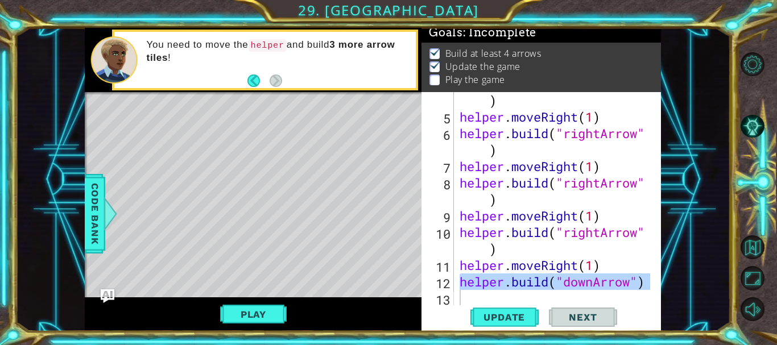
click at [594, 283] on div "helper . build ( "rightArrow" ) helper . moveRight ( 1 ) helper . build ( "righ…" at bounding box center [554, 199] width 192 height 215
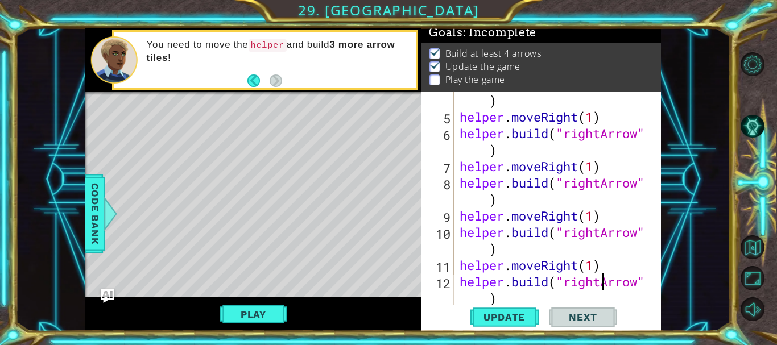
scroll to position [83, 0]
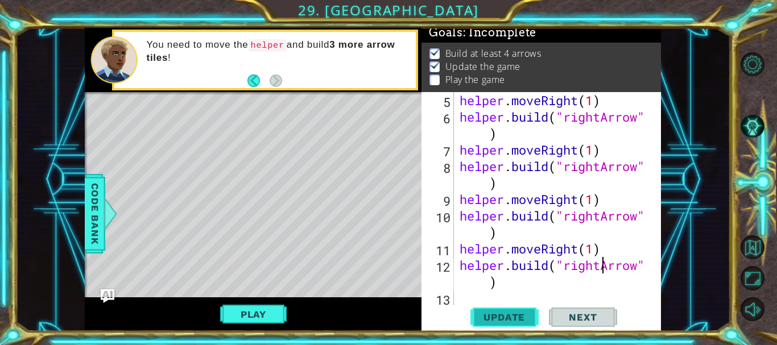
type textarea "[DOMAIN_NAME]("rightArrow")"
click at [509, 323] on span "Update" at bounding box center [504, 317] width 64 height 11
click at [514, 294] on div "helper . moveRight ( 1 ) helper . build ( "rightArrow" ) helper . moveRight ( 1…" at bounding box center [557, 216] width 198 height 248
paste textarea "[DOMAIN_NAME]("downArrow")"
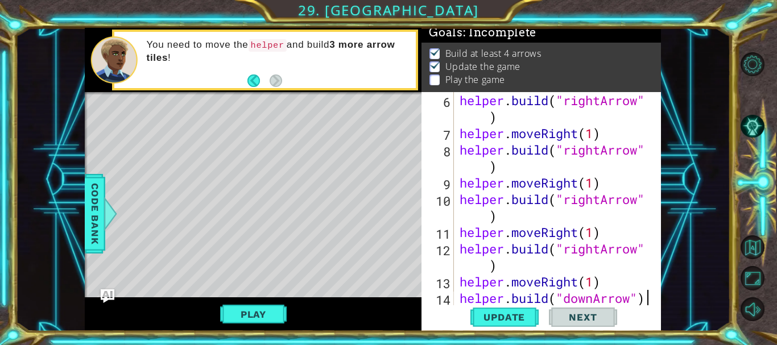
scroll to position [116, 0]
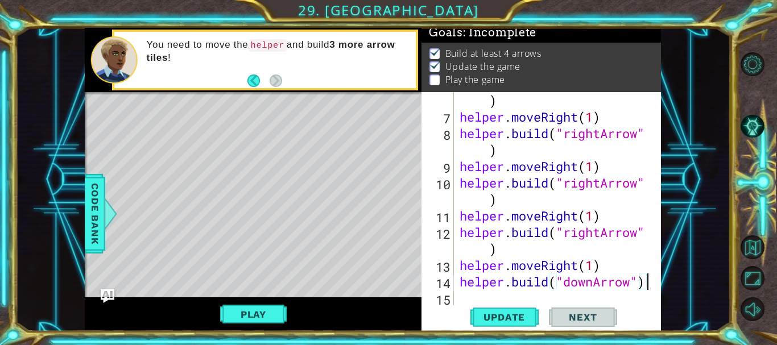
click at [551, 271] on div "helper . build ( "rightArrow" ) helper . moveRight ( 1 ) helper . build ( "righ…" at bounding box center [557, 208] width 198 height 264
drag, startPoint x: 541, startPoint y: 265, endPoint x: 579, endPoint y: 264, distance: 38.1
click at [579, 264] on div "helper . build ( "rightArrow" ) helper . moveRight ( 1 ) helper . build ( "righ…" at bounding box center [557, 208] width 198 height 264
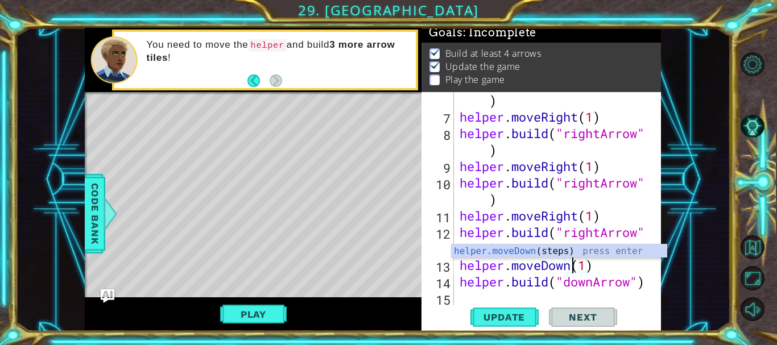
scroll to position [0, 6]
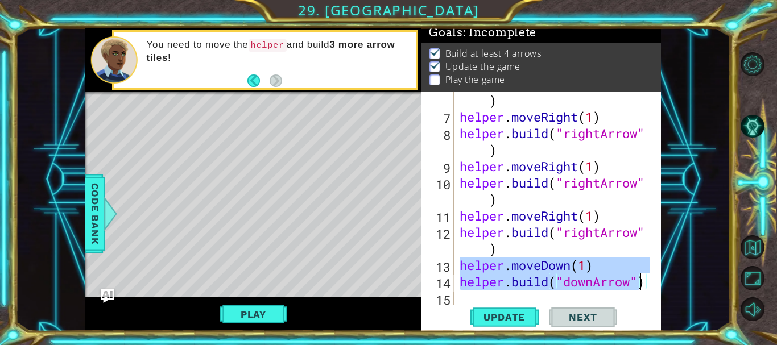
drag, startPoint x: 460, startPoint y: 265, endPoint x: 639, endPoint y: 282, distance: 178.9
click at [639, 282] on div "helper . build ( "rightArrow" ) helper . moveRight ( 1 ) helper . build ( "righ…" at bounding box center [557, 208] width 198 height 264
click at [490, 314] on span "Update" at bounding box center [504, 317] width 64 height 11
type textarea "[DOMAIN_NAME]("downArrow")"
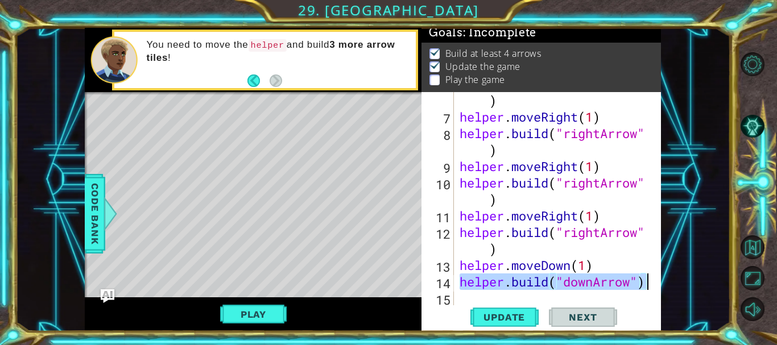
drag, startPoint x: 463, startPoint y: 287, endPoint x: 649, endPoint y: 278, distance: 185.8
click at [651, 278] on div "[DOMAIN_NAME]("downArrow") 6 7 8 9 10 11 12 13 14 15 helper . build ( "rightArr…" at bounding box center [540, 199] width 237 height 215
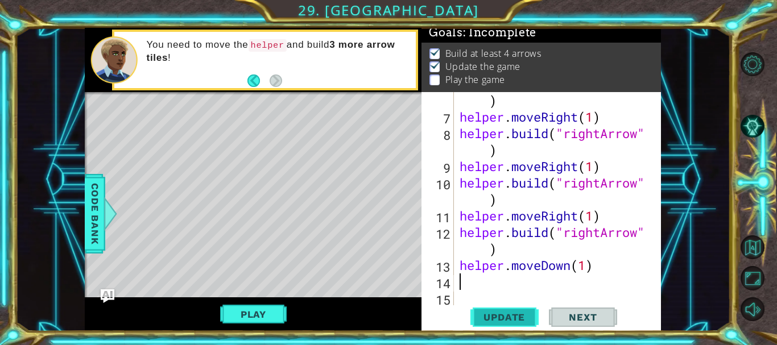
click at [517, 315] on span "Update" at bounding box center [504, 317] width 64 height 11
click at [558, 266] on div "helper . build ( "rightArrow" ) helper . moveRight ( 1 ) helper . build ( "righ…" at bounding box center [557, 208] width 198 height 264
drag, startPoint x: 559, startPoint y: 251, endPoint x: 562, endPoint y: 265, distance: 13.8
click at [558, 266] on div "helper . build ( "rightArrow" ) helper . moveRight ( 1 ) helper . build ( "righ…" at bounding box center [554, 199] width 192 height 215
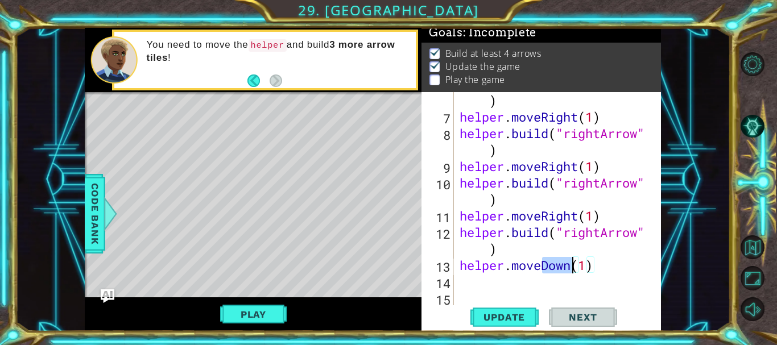
drag, startPoint x: 543, startPoint y: 266, endPoint x: 567, endPoint y: 265, distance: 23.9
click at [567, 265] on div "helper . build ( "rightArrow" ) helper . moveRight ( 1 ) helper . build ( "righ…" at bounding box center [557, 208] width 198 height 264
drag, startPoint x: 567, startPoint y: 265, endPoint x: 556, endPoint y: 266, distance: 10.9
click at [554, 267] on div "helper . build ( "rightArrow" ) helper . moveRight ( 1 ) helper . build ( "righ…" at bounding box center [554, 199] width 192 height 215
drag, startPoint x: 545, startPoint y: 267, endPoint x: 560, endPoint y: 266, distance: 15.4
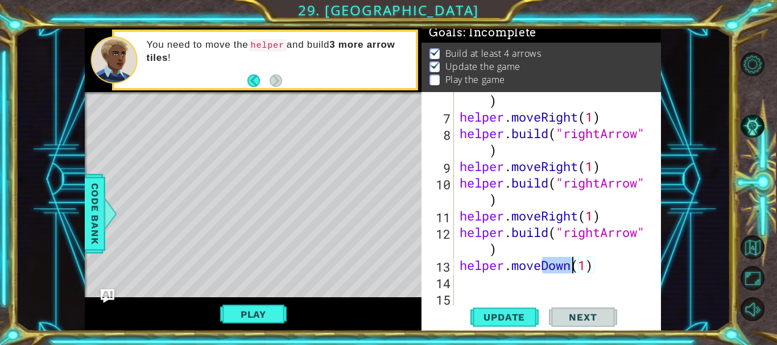
click at [570, 267] on div "helper . build ( "rightArrow" ) helper . moveRight ( 1 ) helper . build ( "righ…" at bounding box center [557, 208] width 198 height 264
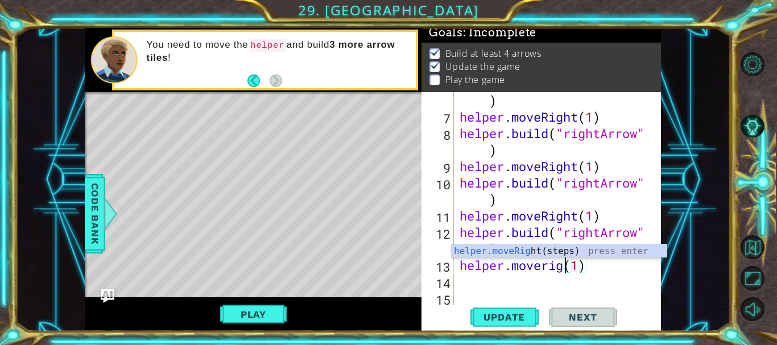
scroll to position [0, 6]
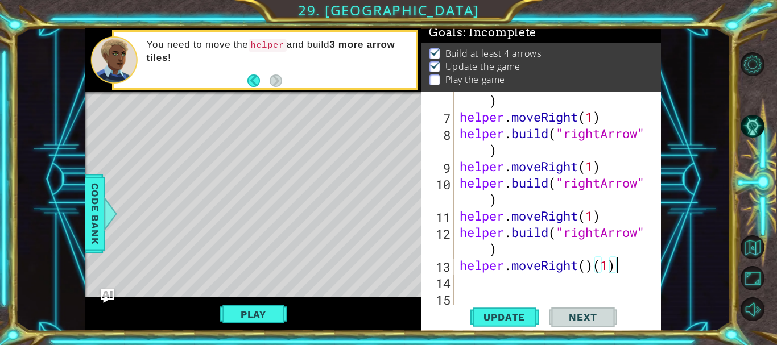
click at [626, 271] on div "helper . build ( "rightArrow" ) helper . moveRight ( 1 ) helper . build ( "righ…" at bounding box center [557, 208] width 198 height 264
type textarea "helper.moveRight(1)"
click at [510, 313] on span "Update" at bounding box center [504, 317] width 64 height 11
click at [553, 280] on div "helper . build ( "rightArrow" ) helper . moveRight ( 1 ) helper . build ( "righ…" at bounding box center [557, 208] width 198 height 264
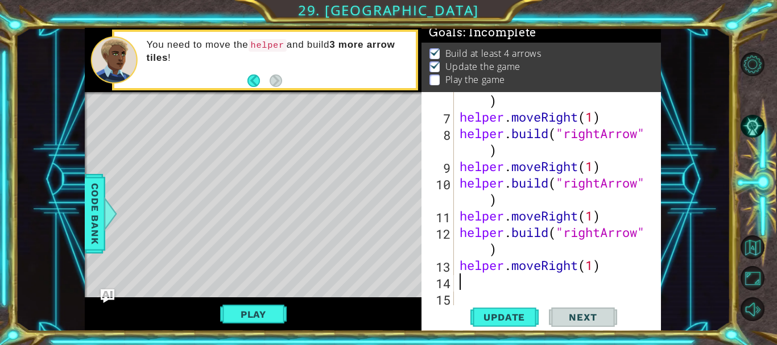
paste textarea "[DOMAIN_NAME]("downArrow""
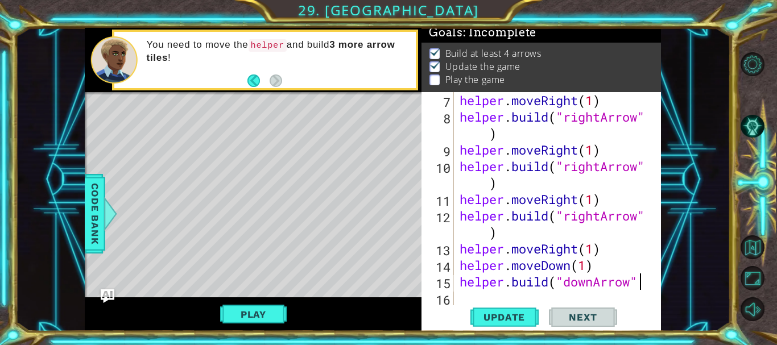
scroll to position [132, 0]
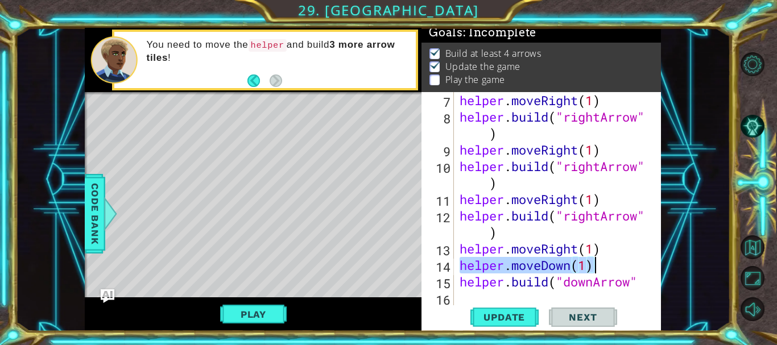
drag, startPoint x: 460, startPoint y: 264, endPoint x: 599, endPoint y: 266, distance: 139.4
click at [599, 266] on div "helper . moveRight ( 1 ) helper . build ( "rightArrow" ) helper . moveRight ( 1…" at bounding box center [557, 216] width 198 height 248
type textarea "helper.moveDown(1)"
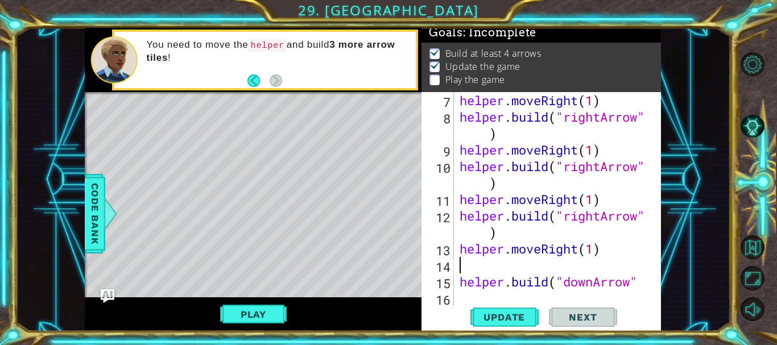
scroll to position [116, 0]
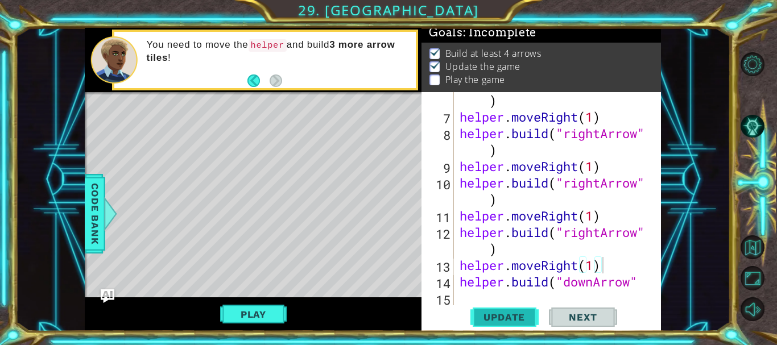
click at [506, 314] on span "Update" at bounding box center [504, 317] width 64 height 11
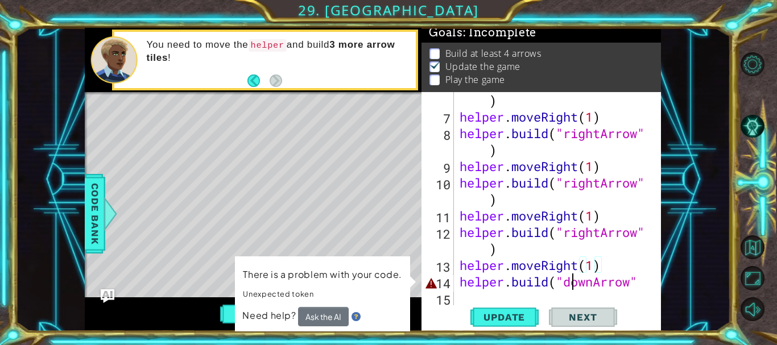
click at [574, 284] on div "helper . build ( "rightArrow" ) helper . moveRight ( 1 ) helper . build ( "righ…" at bounding box center [557, 208] width 198 height 264
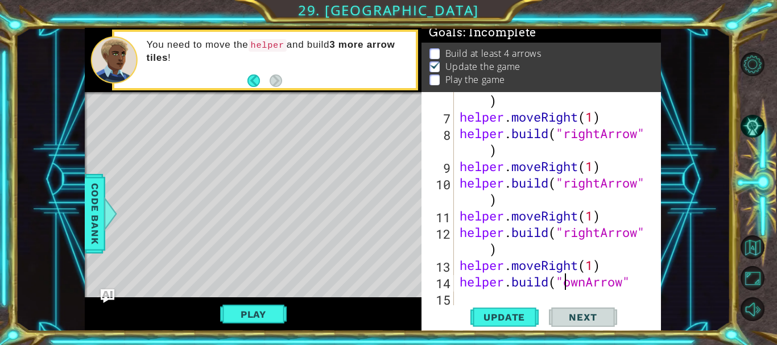
scroll to position [0, 6]
click at [533, 315] on span "Update" at bounding box center [504, 317] width 64 height 11
click at [636, 282] on div "helper . build ( "rightArrow" ) helper . moveRight ( 1 ) helper . build ( "righ…" at bounding box center [557, 208] width 198 height 264
click at [506, 319] on span "Update" at bounding box center [504, 317] width 64 height 11
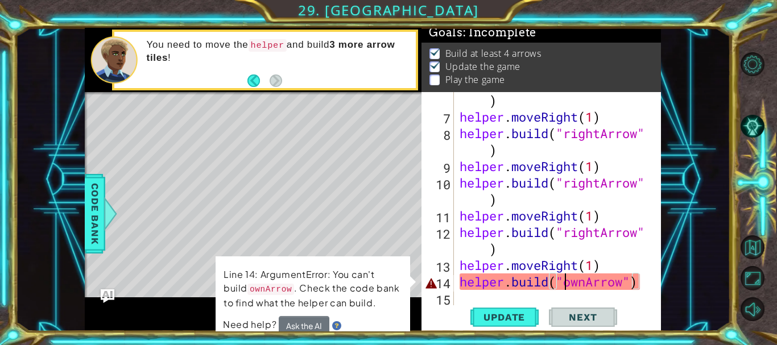
click at [566, 287] on div "helper . build ( "rightArrow" ) helper . moveRight ( 1 ) helper . build ( "righ…" at bounding box center [557, 208] width 198 height 264
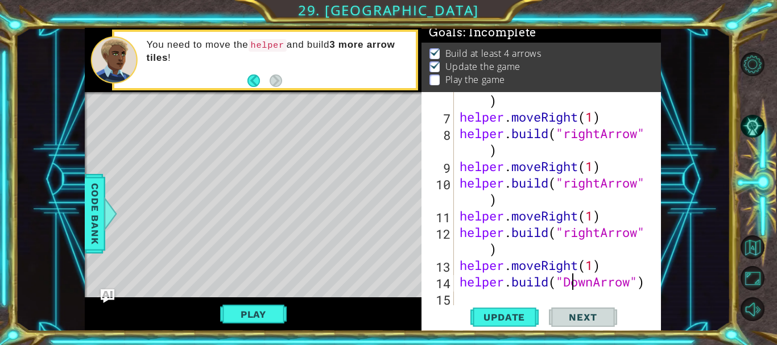
scroll to position [0, 6]
click at [500, 314] on span "Update" at bounding box center [504, 317] width 64 height 11
click at [503, 310] on button "Update" at bounding box center [505, 318] width 68 height 24
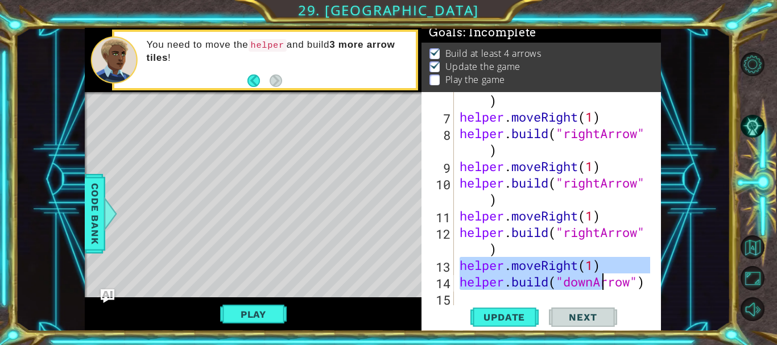
drag, startPoint x: 458, startPoint y: 266, endPoint x: 537, endPoint y: 277, distance: 79.8
click at [561, 274] on div "helper . build ( "rightArrow" ) helper . moveRight ( 1 ) helper . build ( "righ…" at bounding box center [557, 208] width 198 height 264
click at [517, 277] on div "helper . build ( "rightArrow" ) helper . moveRight ( 1 ) helper . build ( "righ…" at bounding box center [554, 199] width 192 height 215
type textarea "[DOMAIN_NAME]("downArrow")"
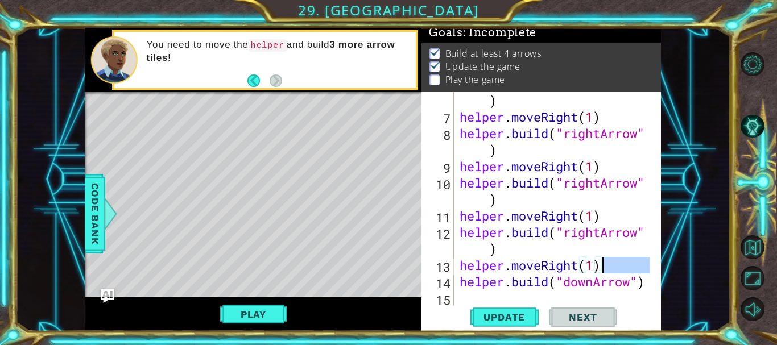
drag, startPoint x: 460, startPoint y: 283, endPoint x: 637, endPoint y: 275, distance: 177.1
click at [639, 275] on div "helper . build ( "rightArrow" ) helper . moveRight ( 1 ) helper . build ( "righ…" at bounding box center [557, 208] width 198 height 264
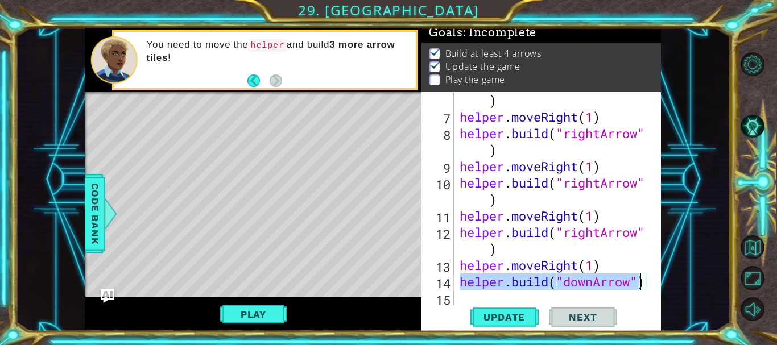
click at [623, 281] on div "helper . build ( "rightArrow" ) helper . moveRight ( 1 ) helper . build ( "righ…" at bounding box center [554, 199] width 192 height 215
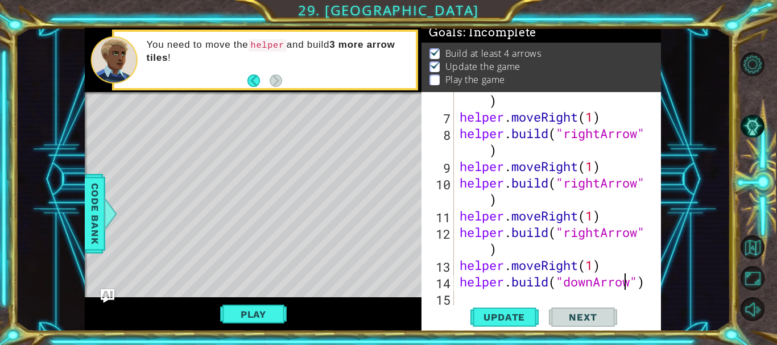
click at [519, 298] on div "helper . build ( "rightArrow" ) helper . moveRight ( 1 ) helper . build ( "righ…" at bounding box center [557, 208] width 198 height 264
paste textarea "[DOMAIN_NAME]("downArrow""
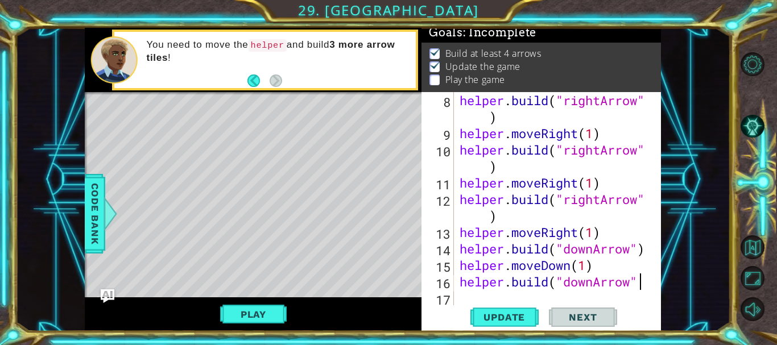
scroll to position [0, 8]
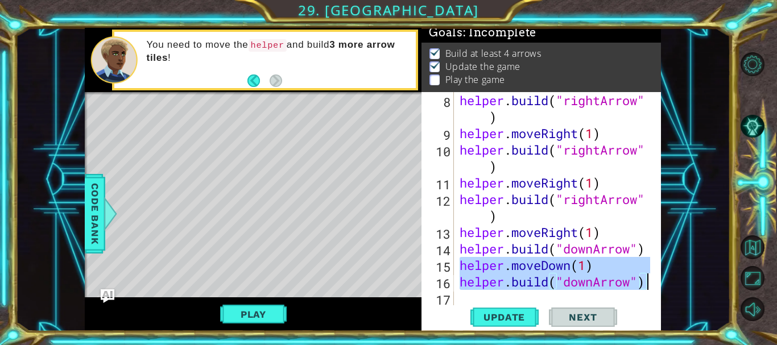
drag, startPoint x: 458, startPoint y: 269, endPoint x: 646, endPoint y: 283, distance: 188.3
click at [646, 283] on div "helper . build ( "rightArrow" ) helper . moveRight ( 1 ) helper . build ( "righ…" at bounding box center [557, 224] width 198 height 264
click at [490, 321] on span "Update" at bounding box center [504, 317] width 64 height 11
type textarea "[DOMAIN_NAME]("downArrow")"
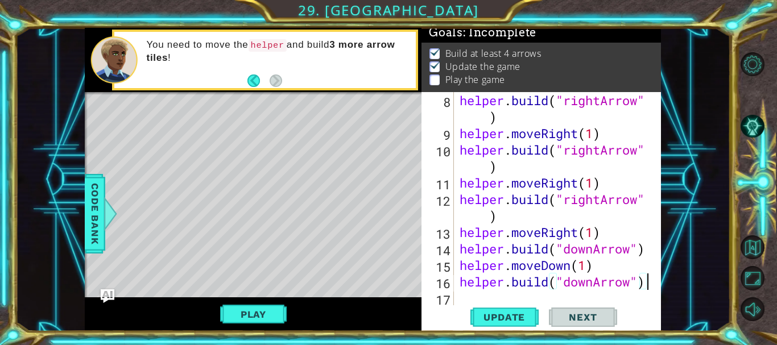
click at [483, 290] on div "helper . build ( "rightArrow" ) helper . moveRight ( 1 ) helper . build ( "righ…" at bounding box center [557, 224] width 198 height 264
click at [483, 293] on div "helper . build ( "rightArrow" ) helper . moveRight ( 1 ) helper . build ( "righ…" at bounding box center [557, 224] width 198 height 264
paste textarea "[DOMAIN_NAME]("downArrow")"
type textarea "[DOMAIN_NAME]("downArrow")"
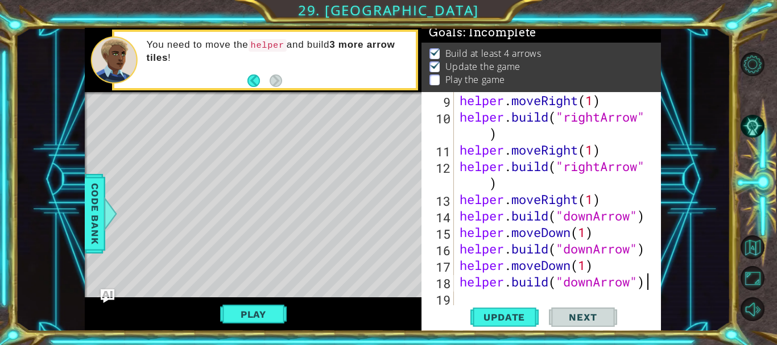
scroll to position [182, 0]
click at [482, 294] on div "helper . moveRight ( 1 ) helper . build ( "rightArrow" ) helper . moveRight ( 1…" at bounding box center [557, 216] width 198 height 248
paste textarea "[DOMAIN_NAME]("downArrow")"
type textarea "[DOMAIN_NAME]("downArrow")"
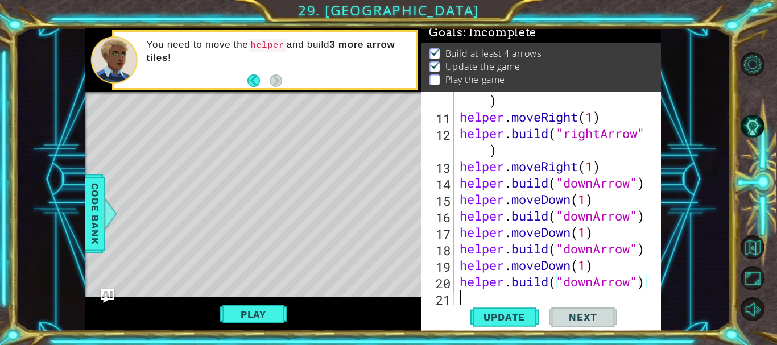
click at [465, 298] on div "helper . build ( "rightArrow" ) helper . moveRight ( 1 ) helper . build ( "righ…" at bounding box center [557, 208] width 198 height 264
paste textarea "[DOMAIN_NAME]("downArrow")"
type textarea "[DOMAIN_NAME]("downArrow")"
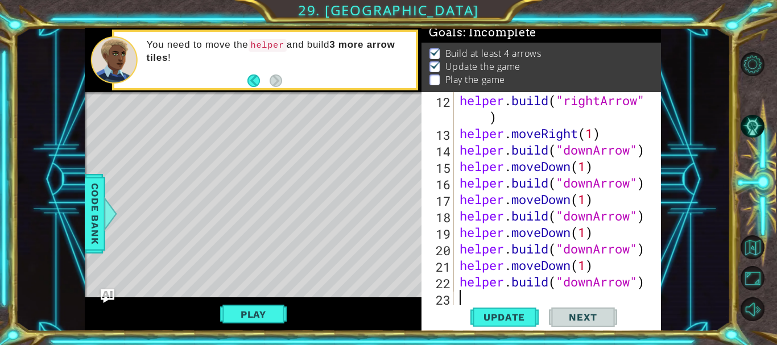
scroll to position [264, 0]
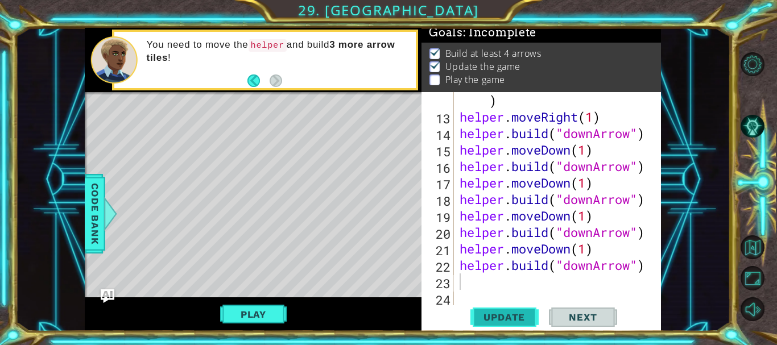
click at [504, 322] on span "Update" at bounding box center [504, 317] width 64 height 11
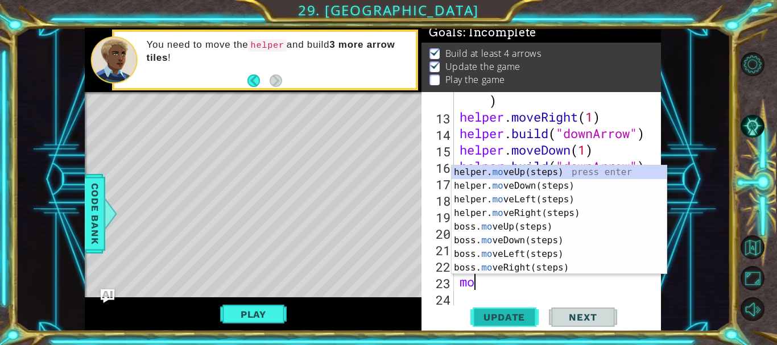
scroll to position [0, 1]
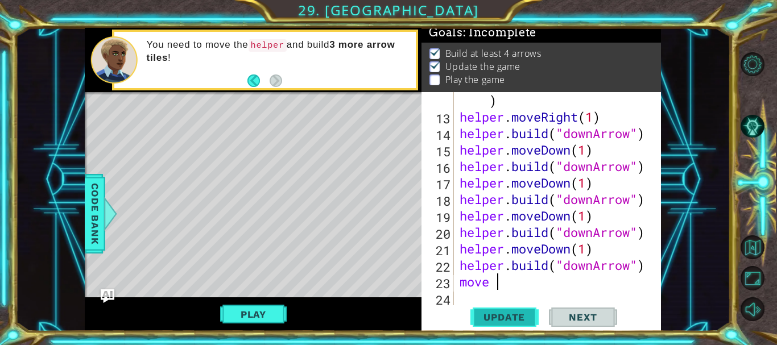
type textarea "move"
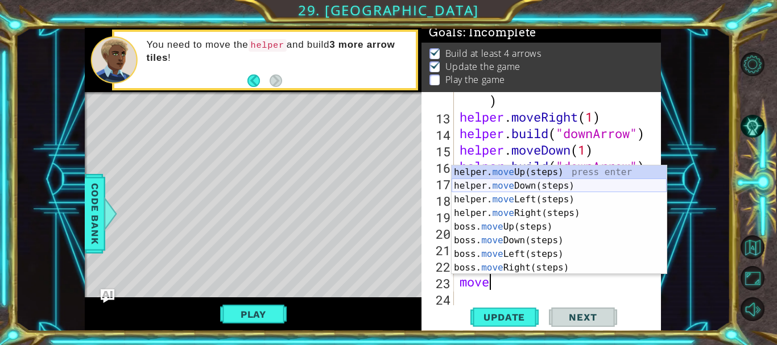
click at [542, 191] on div "helper. move Up(steps) press enter helper. move Down(steps) press enter helper.…" at bounding box center [559, 234] width 215 height 137
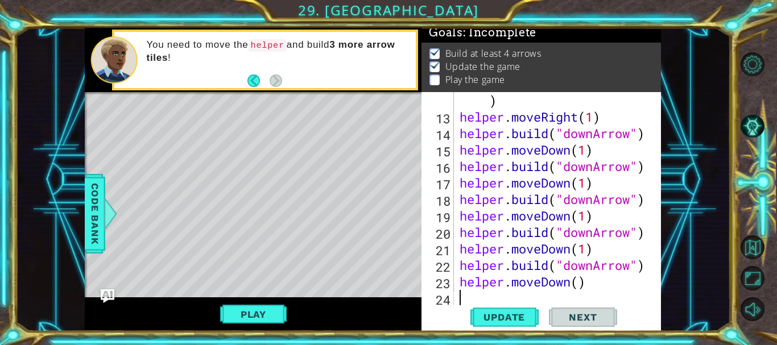
scroll to position [281, 0]
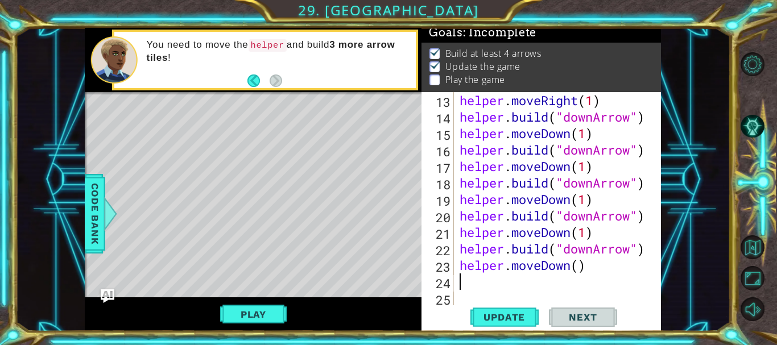
click at [578, 266] on div "helper . moveRight ( 1 ) helper . build ( "downArrow" ) helper . moveDown ( 1 )…" at bounding box center [557, 216] width 198 height 248
type textarea "helper.moveDown(1)"
click at [490, 307] on button "Update" at bounding box center [505, 318] width 68 height 24
click at [252, 321] on button "Play" at bounding box center [253, 315] width 67 height 22
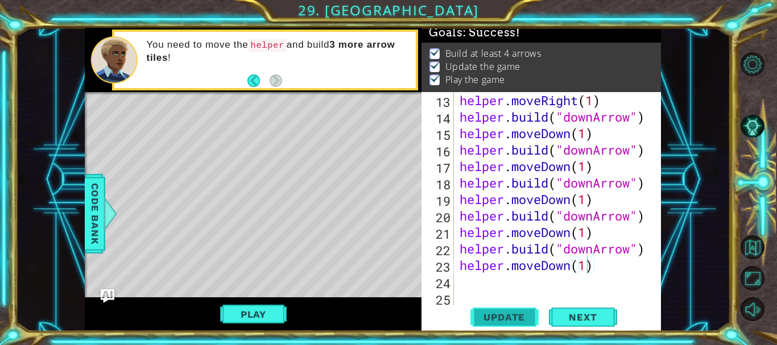
click at [500, 320] on span "Update" at bounding box center [504, 317] width 64 height 11
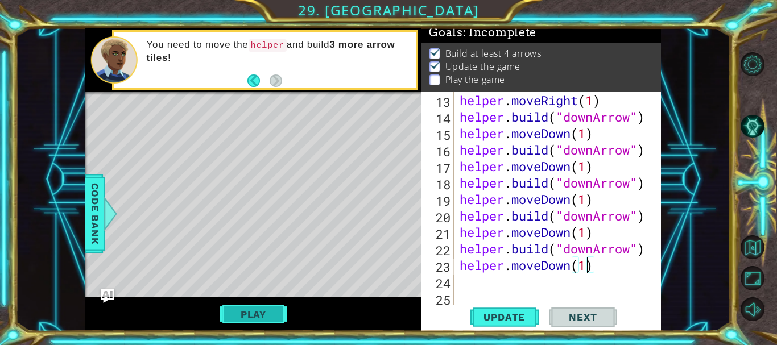
click at [270, 310] on button "Play" at bounding box center [253, 315] width 67 height 22
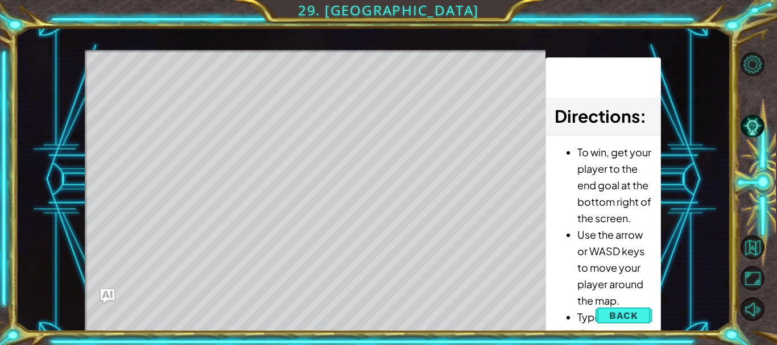
click at [575, 283] on ul "To win, get your player to the end goal at the bottom right of the screen. Use …" at bounding box center [603, 284] width 97 height 281
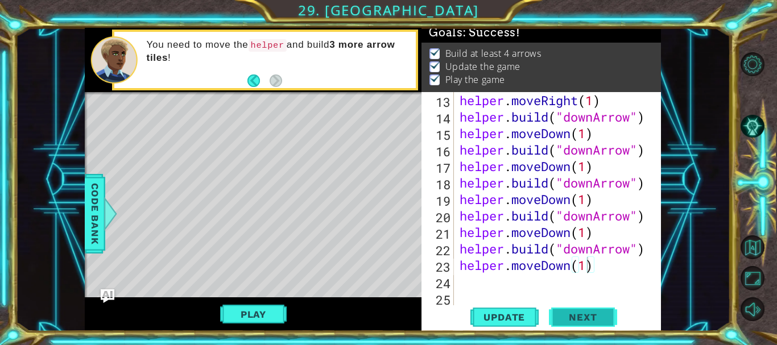
click at [558, 312] on span "Next" at bounding box center [583, 317] width 51 height 11
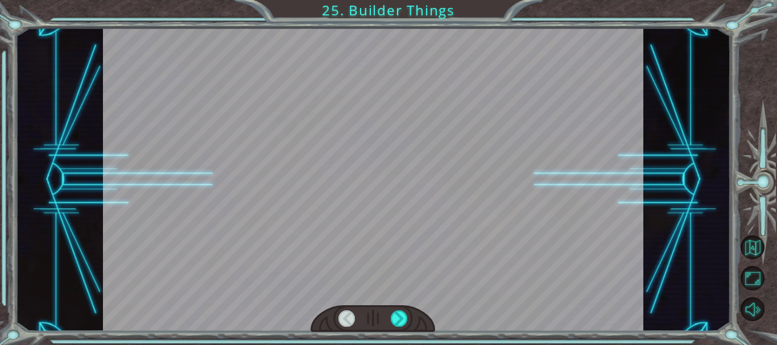
click at [485, 316] on div at bounding box center [373, 180] width 541 height 304
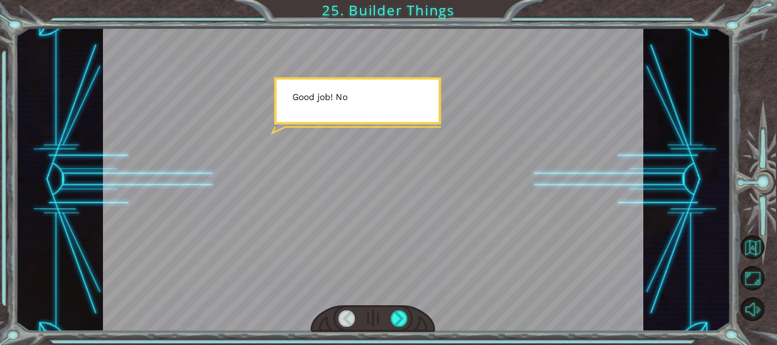
click at [422, 66] on div at bounding box center [373, 180] width 541 height 304
click at [429, 108] on div at bounding box center [373, 180] width 541 height 304
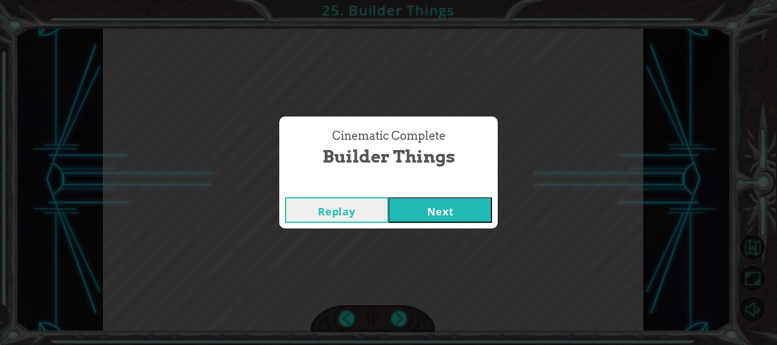
click at [415, 201] on button "Next" at bounding box center [441, 210] width 104 height 26
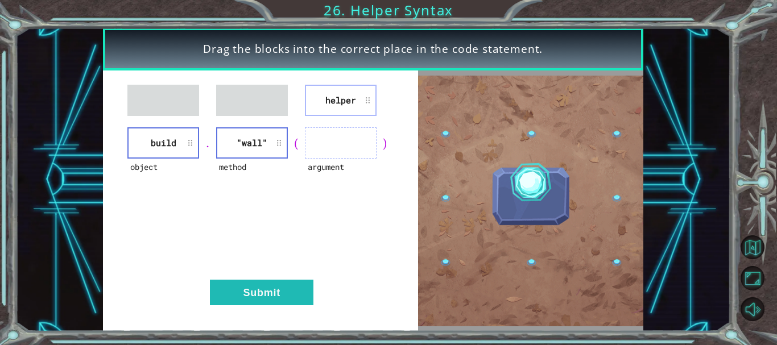
click at [186, 134] on li "build" at bounding box center [163, 142] width 72 height 31
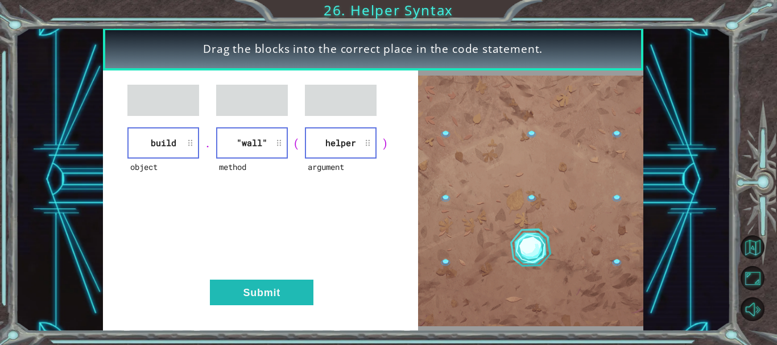
click at [274, 166] on div "method" at bounding box center [252, 174] width 72 height 31
click at [231, 323] on div "object build . method helper ( argument "wall" ) Submit" at bounding box center [261, 201] width 316 height 261
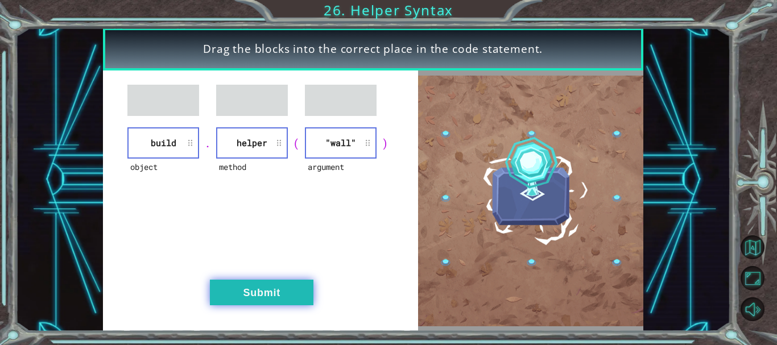
click at [227, 297] on button "Submit" at bounding box center [262, 293] width 104 height 26
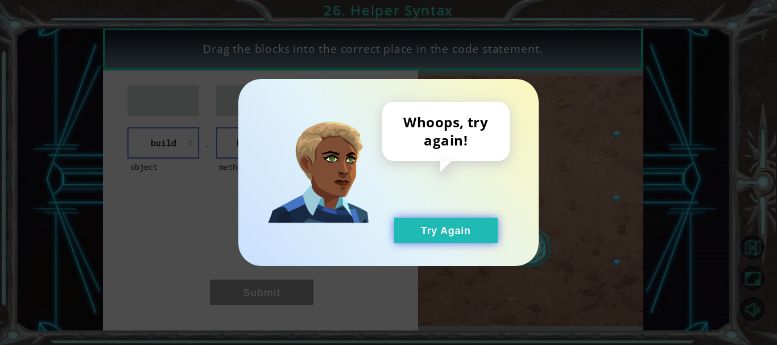
click at [430, 234] on button "Try Again" at bounding box center [446, 231] width 104 height 26
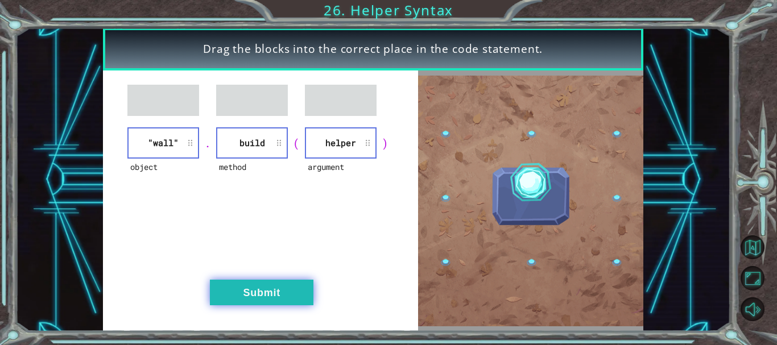
click at [249, 305] on button "Submit" at bounding box center [262, 293] width 104 height 26
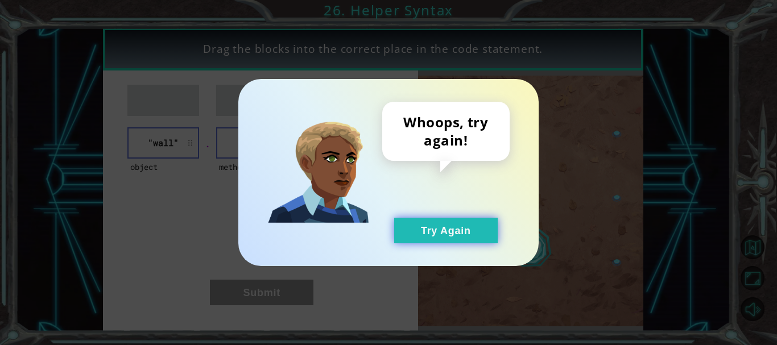
click at [479, 235] on button "Try Again" at bounding box center [446, 231] width 104 height 26
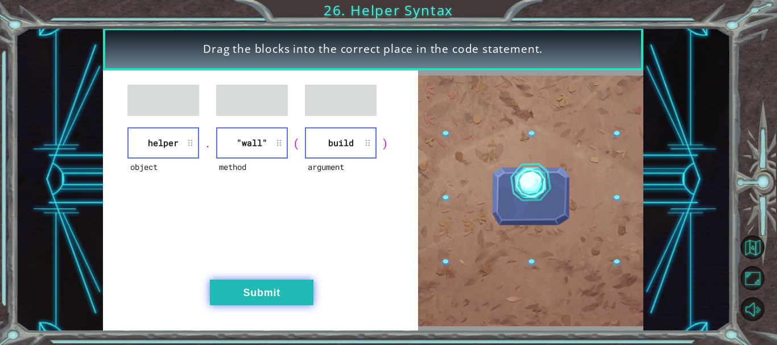
click at [286, 285] on button "Submit" at bounding box center [262, 293] width 104 height 26
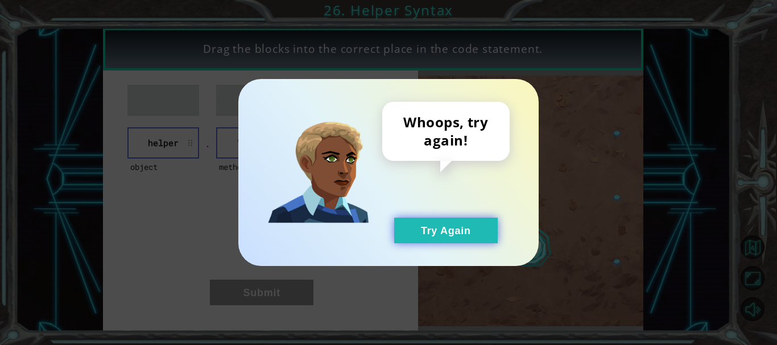
click at [425, 232] on button "Try Again" at bounding box center [446, 231] width 104 height 26
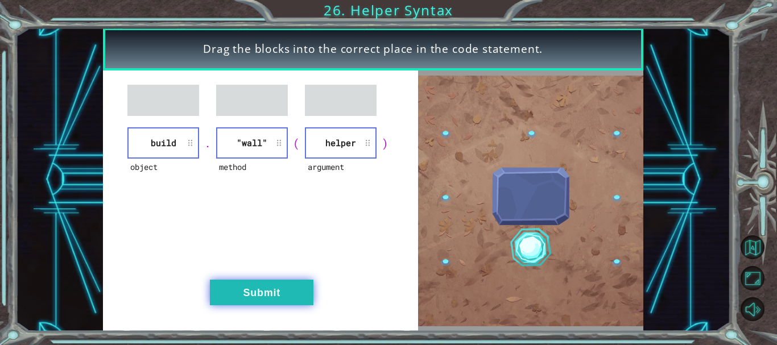
click at [271, 294] on button "Submit" at bounding box center [262, 293] width 104 height 26
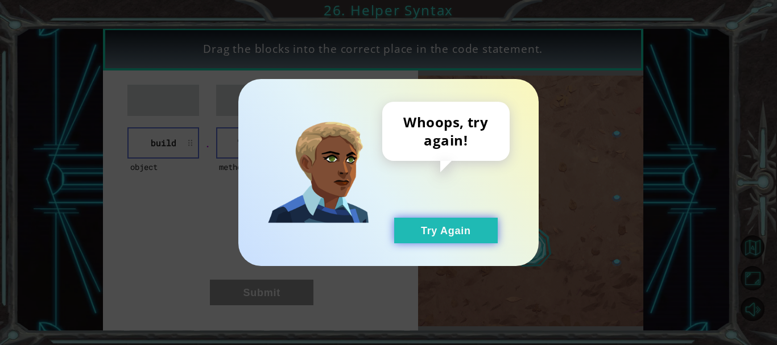
click at [456, 228] on button "Try Again" at bounding box center [446, 231] width 104 height 26
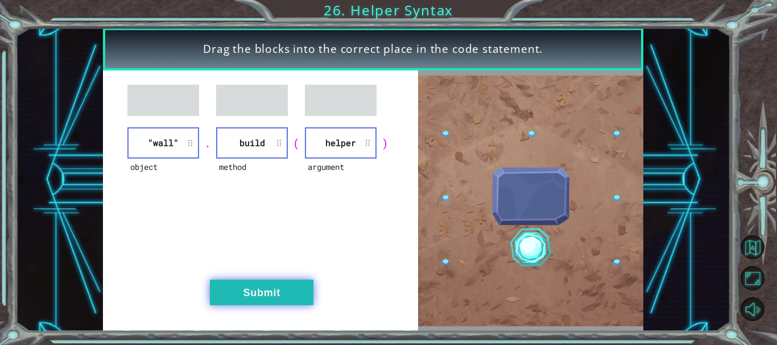
click at [265, 290] on button "Submit" at bounding box center [262, 293] width 104 height 26
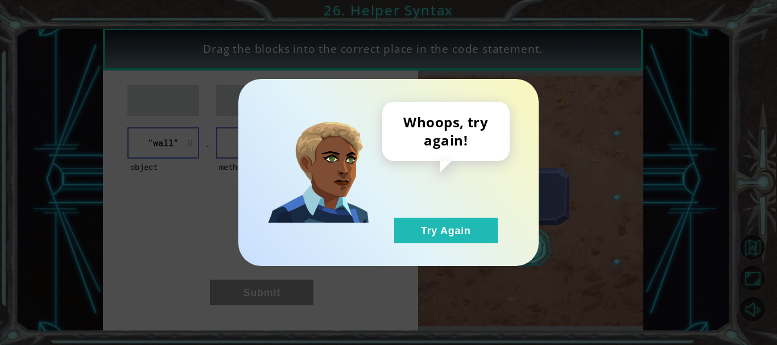
click at [446, 257] on div "Whoops, try again! Try Again" at bounding box center [388, 172] width 300 height 187
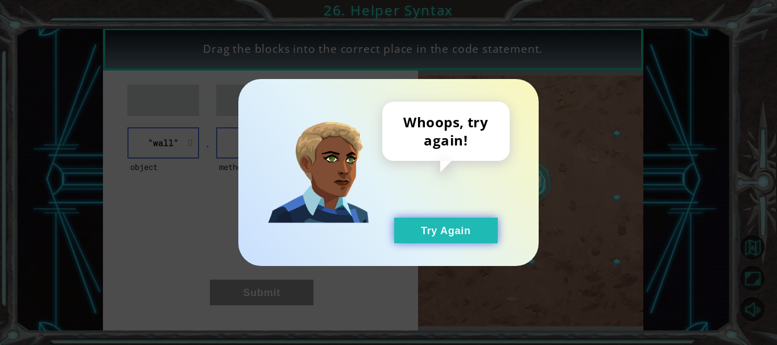
click at [405, 228] on button "Try Again" at bounding box center [446, 231] width 104 height 26
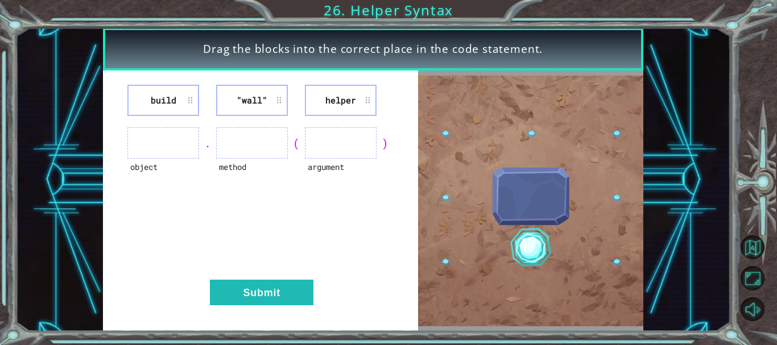
drag, startPoint x: 359, startPoint y: 83, endPoint x: 220, endPoint y: 145, distance: 152.6
click at [220, 145] on div "build "wall" helper object . method ( argument ) Submit" at bounding box center [261, 201] width 316 height 261
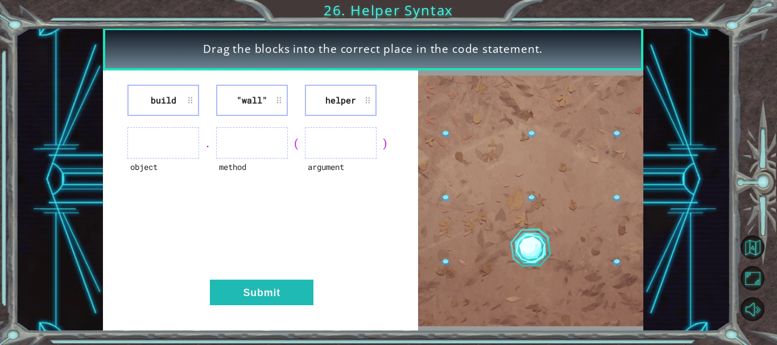
click at [310, 93] on li "helper" at bounding box center [341, 100] width 72 height 31
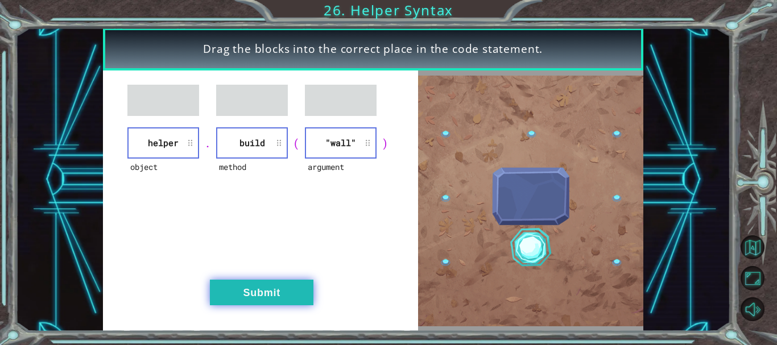
click at [257, 305] on button "Submit" at bounding box center [262, 293] width 104 height 26
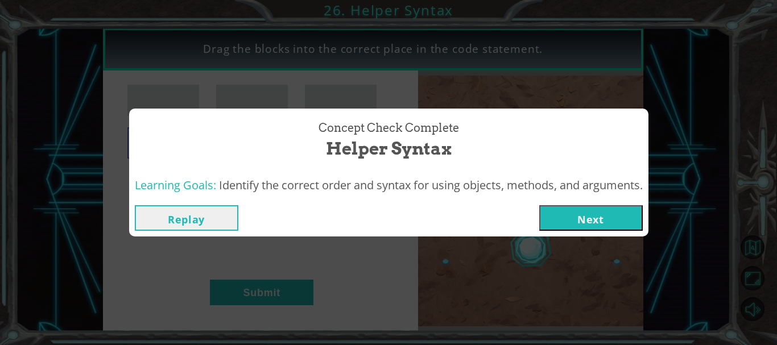
click at [559, 222] on button "Next" at bounding box center [592, 218] width 104 height 26
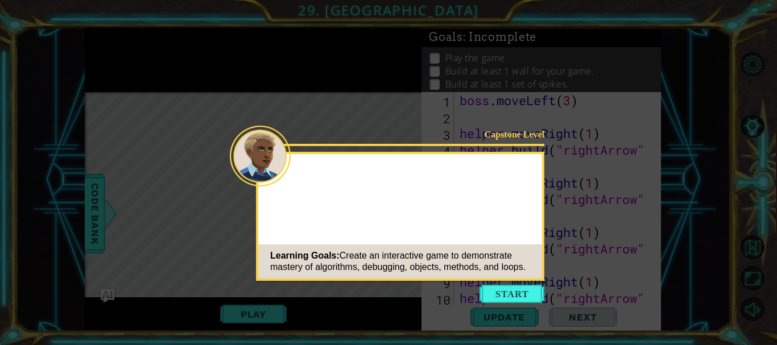
click at [505, 293] on button "Start" at bounding box center [512, 294] width 65 height 18
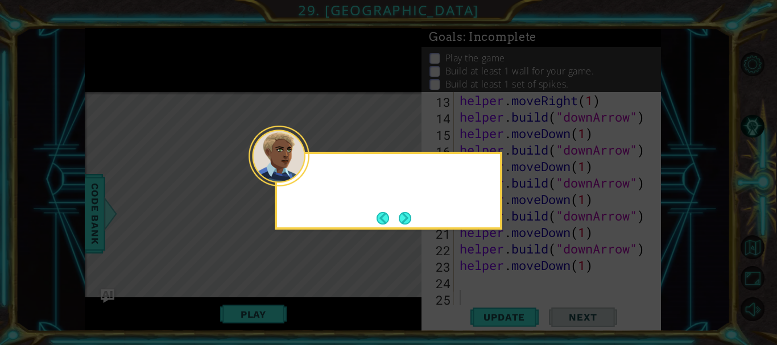
click at [304, 170] on div at bounding box center [279, 156] width 61 height 61
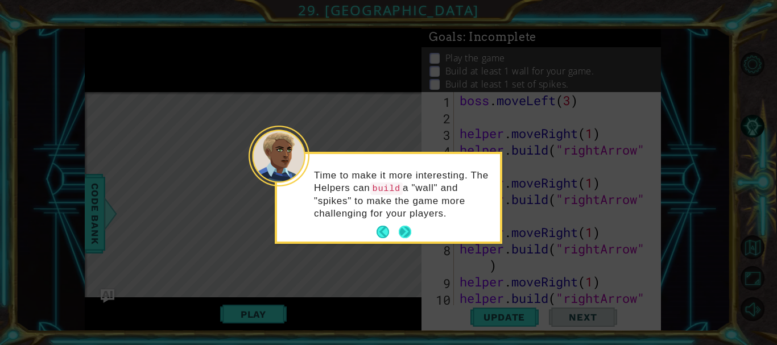
click at [407, 231] on button "Next" at bounding box center [405, 232] width 13 height 13
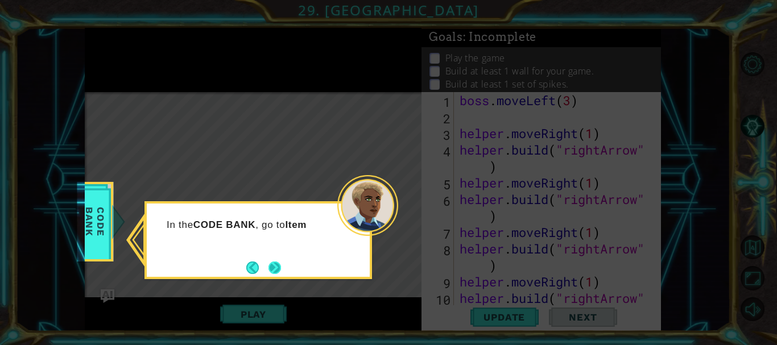
click at [275, 263] on button "Next" at bounding box center [275, 268] width 13 height 13
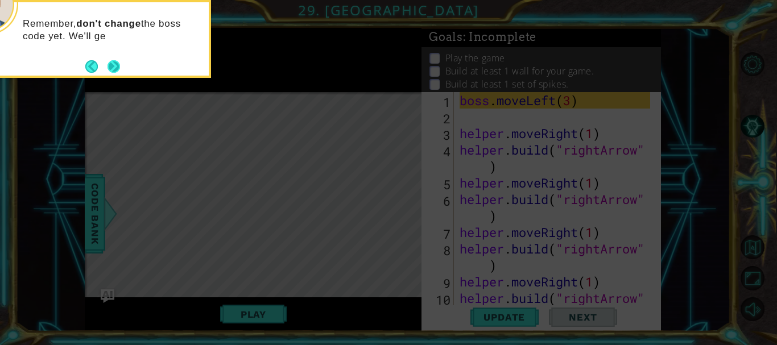
click at [115, 63] on button "Next" at bounding box center [114, 66] width 13 height 13
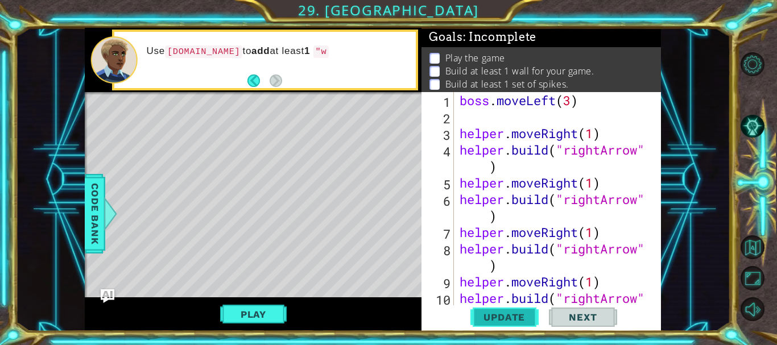
click at [494, 328] on button "Update" at bounding box center [505, 318] width 68 height 24
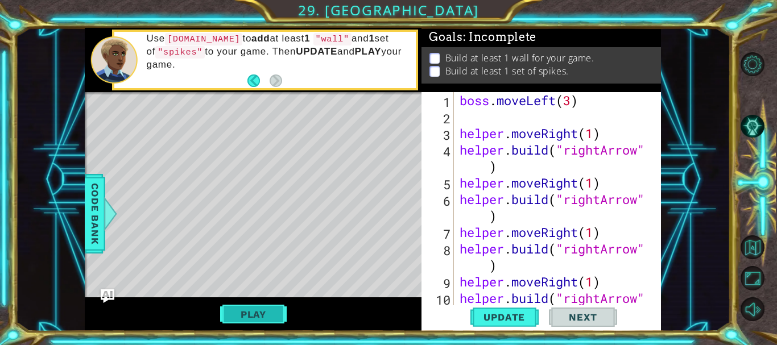
click at [246, 318] on button "Play" at bounding box center [253, 315] width 67 height 22
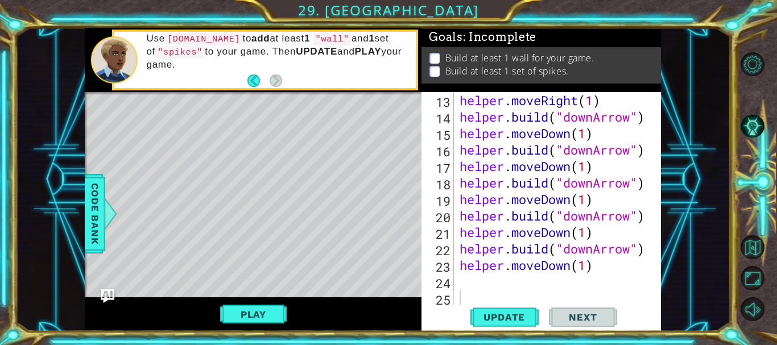
scroll to position [281, 0]
click at [502, 282] on div "helper . moveRight ( 1 ) helper . build ( "downArrow" ) helper . moveDown ( 1 )…" at bounding box center [557, 216] width 198 height 248
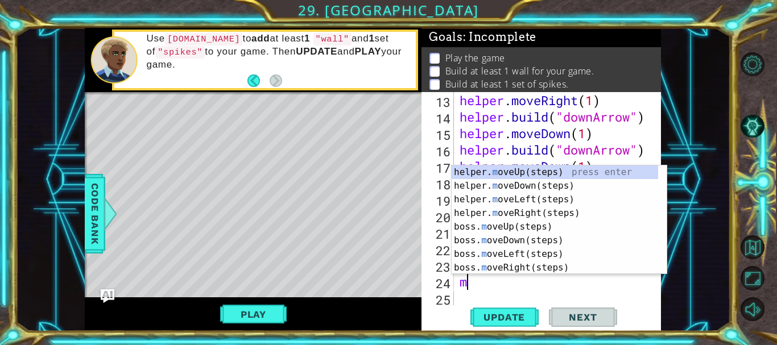
type textarea "mo"
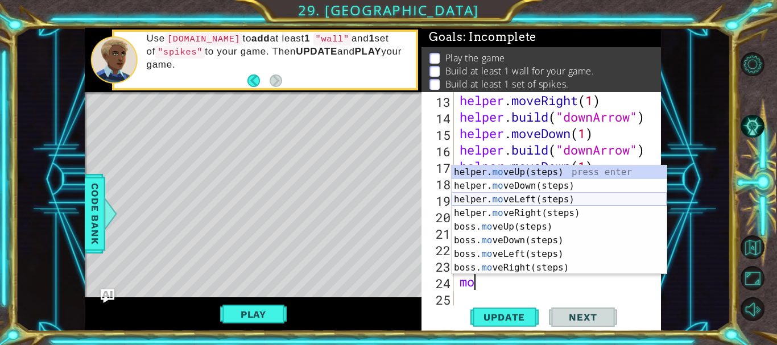
click at [542, 200] on div "helper. mo veUp(steps) press enter helper. mo veDown(steps) press enter helper.…" at bounding box center [559, 234] width 215 height 137
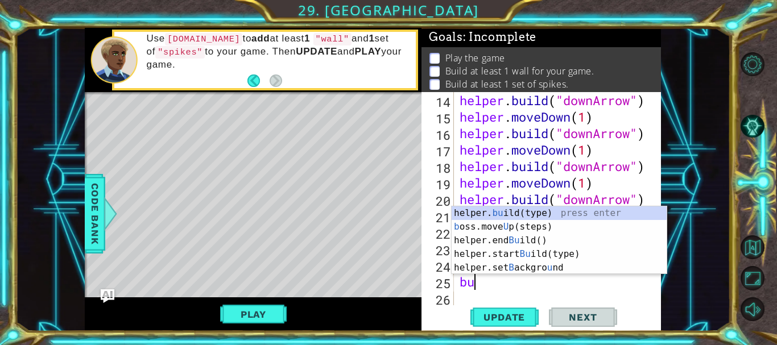
scroll to position [0, 1]
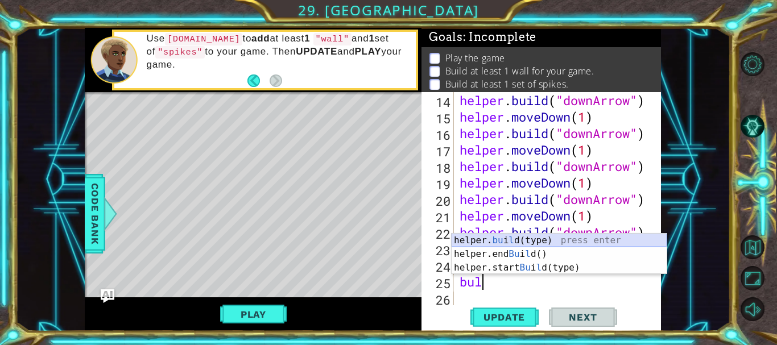
click at [528, 243] on div "helper. bu i l d(type) press enter helper.end Bu i l d() press enter helper.sta…" at bounding box center [559, 268] width 215 height 68
type textarea "[DOMAIN_NAME]("wall")"
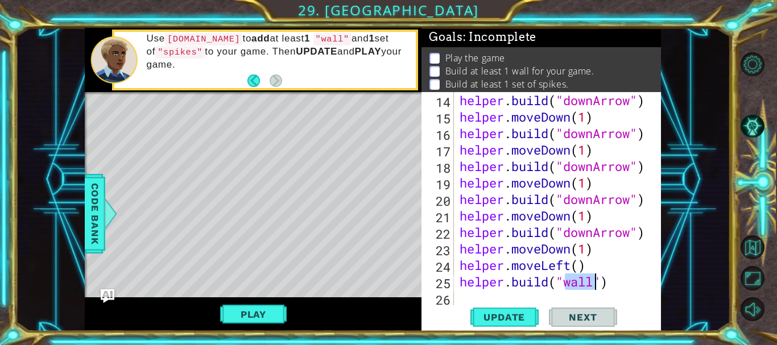
click at [529, 295] on div "helper . build ( "downArrow" ) helper . moveDown ( 1 ) helper . build ( "downAr…" at bounding box center [557, 216] width 198 height 248
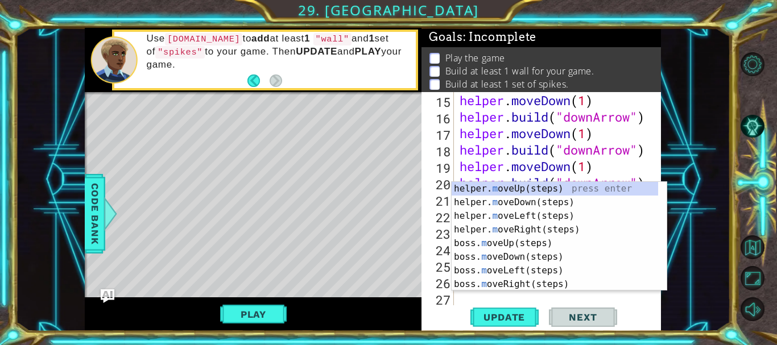
scroll to position [314, 0]
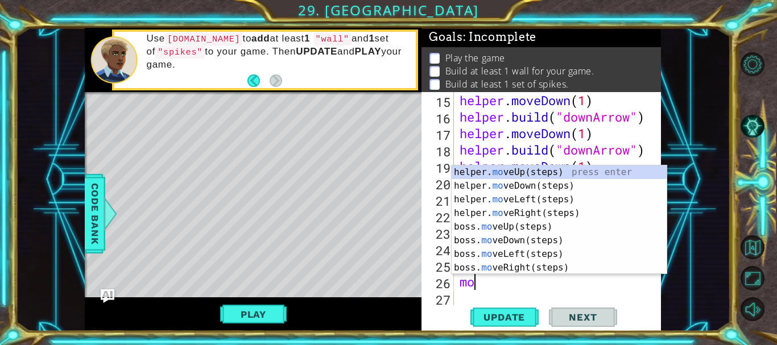
type textarea "mov"
click at [535, 174] on div "helper. mov eUp(steps) press enter helper. mov eDown(steps) press enter helper.…" at bounding box center [559, 234] width 215 height 137
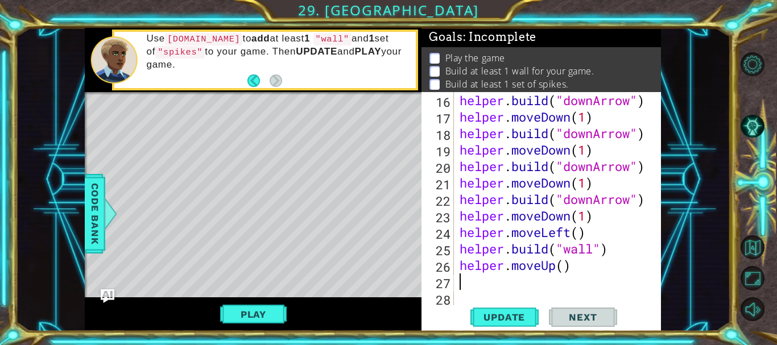
scroll to position [330, 0]
click at [559, 266] on div "helper . build ( "downArrow" ) helper . moveDown ( 1 ) helper . build ( "downAr…" at bounding box center [557, 216] width 198 height 248
click at [561, 267] on div "helper . build ( "downArrow" ) helper . moveDown ( 1 ) helper . build ( "downAr…" at bounding box center [557, 216] width 198 height 248
click at [565, 270] on div "helper . build ( "downArrow" ) helper . moveDown ( 1 ) helper . build ( "downAr…" at bounding box center [557, 216] width 198 height 248
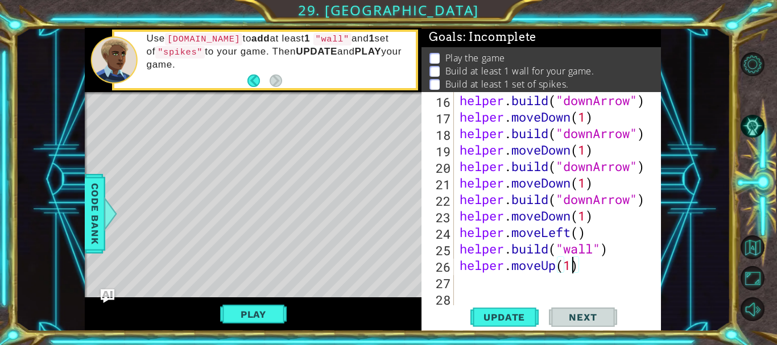
scroll to position [0, 5]
click at [580, 238] on div "helper . build ( "downArrow" ) helper . moveDown ( 1 ) helper . build ( "downAr…" at bounding box center [557, 216] width 198 height 248
type textarea "helper.moveLeft(1)"
click at [545, 286] on div "helper . build ( "downArrow" ) helper . moveDown ( 1 ) helper . build ( "downAr…" at bounding box center [557, 216] width 198 height 248
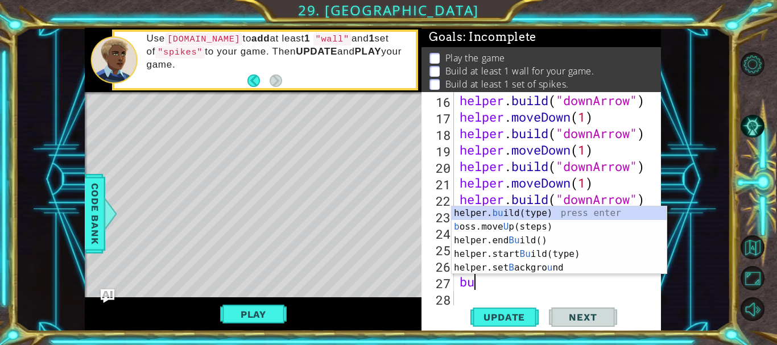
scroll to position [0, 1]
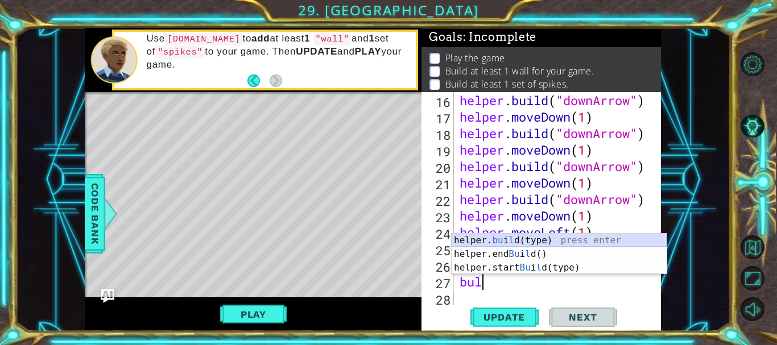
click at [539, 244] on div "helper. bu i l d(type) press enter helper.end Bu i l d() press enter helper.sta…" at bounding box center [559, 268] width 215 height 68
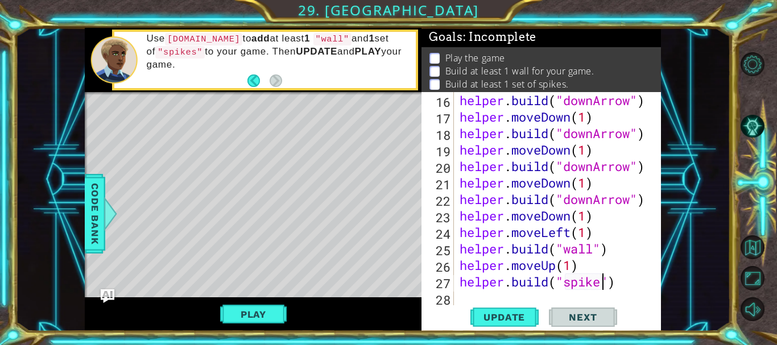
scroll to position [0, 7]
type textarea "[DOMAIN_NAME]("spikes")"
click at [514, 320] on span "Update" at bounding box center [504, 317] width 64 height 11
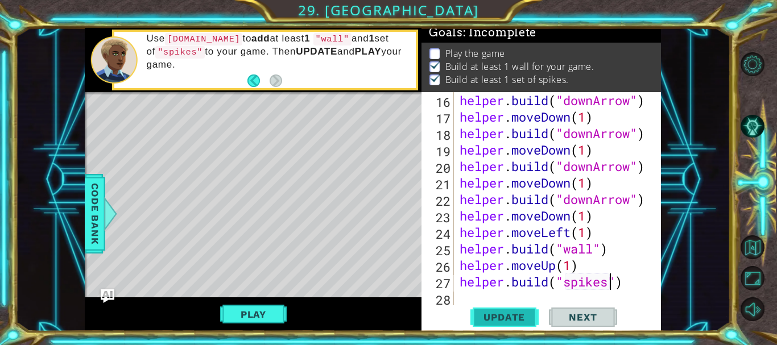
scroll to position [10, 0]
click at [517, 301] on div "helper . build ( "downArrow" ) helper . moveDown ( 1 ) helper . build ( "downAr…" at bounding box center [557, 216] width 198 height 248
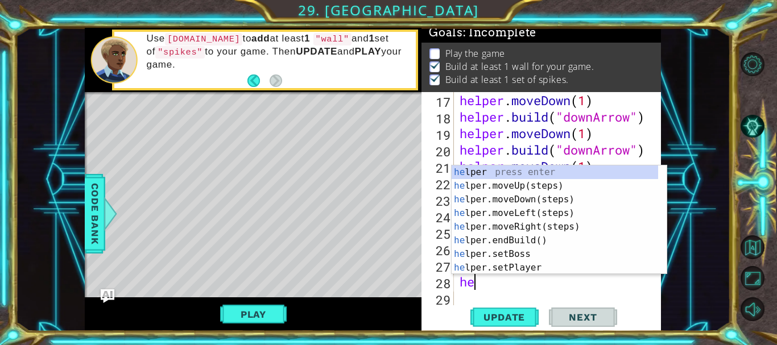
type textarea "hel"
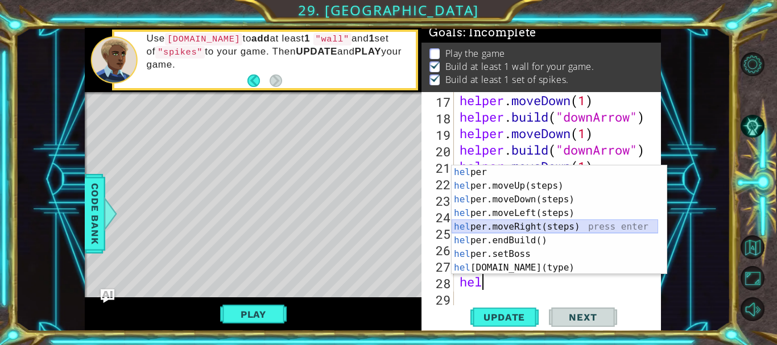
click at [545, 228] on div "hel per press enter hel per.moveUp(steps) press enter hel per.moveDown(steps) p…" at bounding box center [555, 234] width 207 height 137
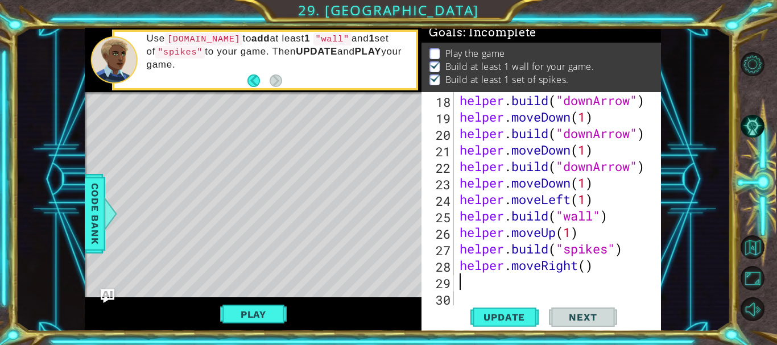
click at [586, 265] on div "helper . build ( "downArrow" ) helper . moveDown ( 1 ) helper . build ( "downAr…" at bounding box center [557, 216] width 198 height 248
type textarea "helper.moveRight(1)"
click at [565, 283] on div "helper . build ( "downArrow" ) helper . moveDown ( 1 ) helper . build ( "downAr…" at bounding box center [557, 216] width 198 height 248
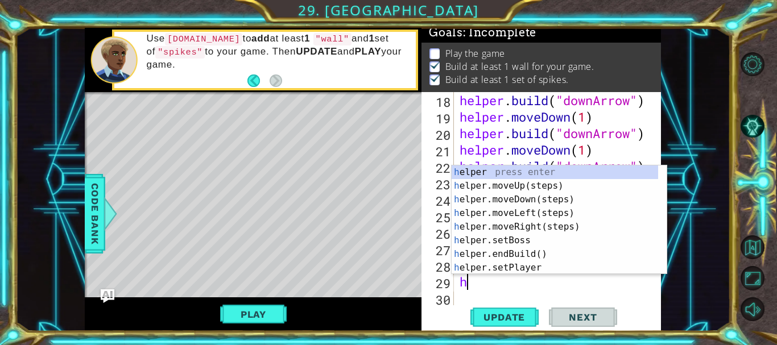
type textarea "he"
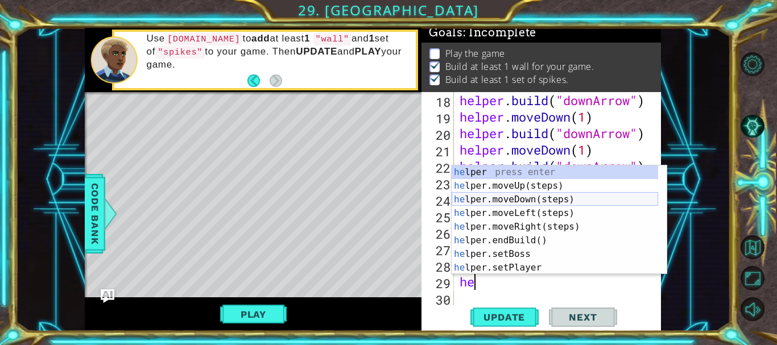
click at [540, 196] on div "he lper press enter he lper.moveUp(steps) press enter he lper.moveDown(steps) p…" at bounding box center [555, 234] width 207 height 137
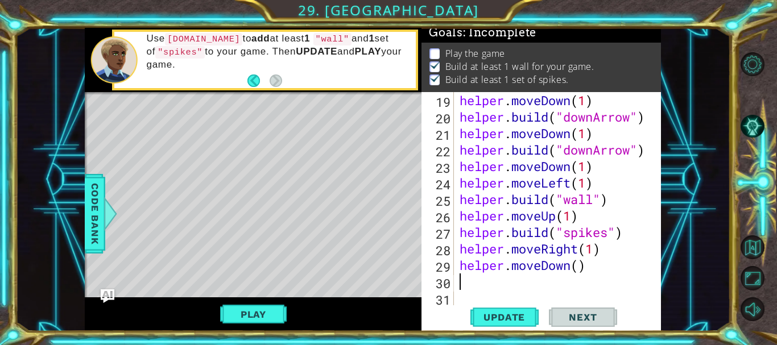
scroll to position [380, 0]
click at [579, 270] on div "helper . moveDown ( 1 ) helper . build ( "downArrow" ) helper . moveDown ( 1 ) …" at bounding box center [557, 216] width 198 height 248
type textarea "helper.moveDown(1)"
click at [505, 322] on span "Update" at bounding box center [504, 317] width 64 height 11
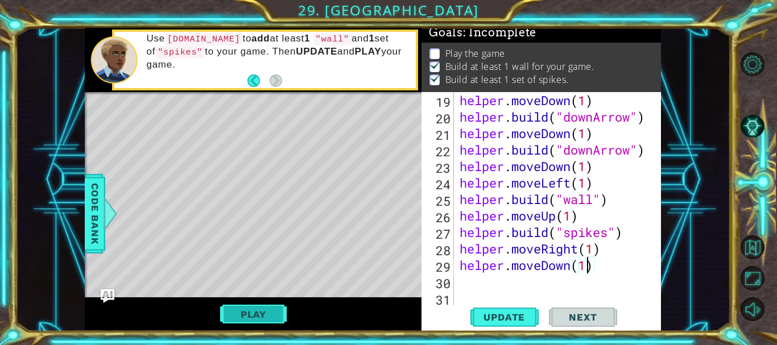
click at [258, 316] on button "Play" at bounding box center [253, 315] width 67 height 22
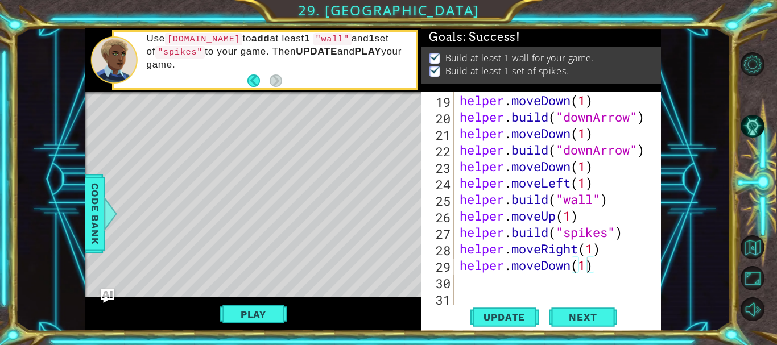
scroll to position [0, 0]
click at [575, 303] on div "19 20 21 22 23 24 25 26 27 28 29 30 31 helper . moveDown ( 1 ) helper . build (…" at bounding box center [542, 211] width 240 height 239
click at [584, 322] on span "Next" at bounding box center [583, 317] width 51 height 11
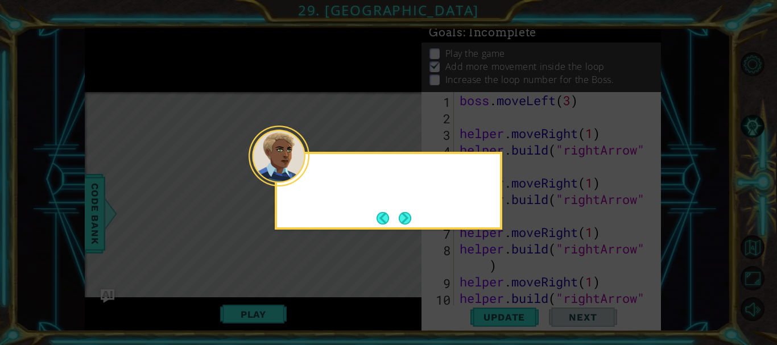
scroll to position [19, 0]
click at [409, 215] on button "Next" at bounding box center [405, 218] width 13 height 13
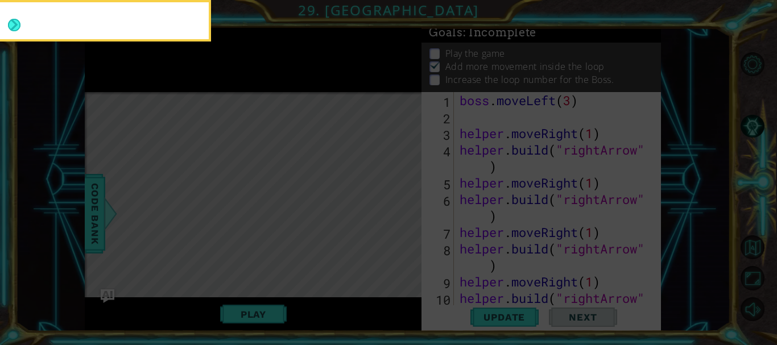
click at [408, 215] on icon at bounding box center [388, 51] width 777 height 587
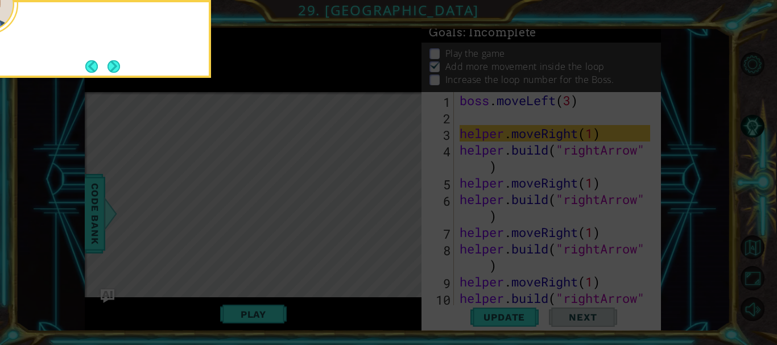
click at [408, 215] on icon at bounding box center [388, 51] width 777 height 587
click at [116, 65] on button "Next" at bounding box center [114, 66] width 13 height 13
click at [116, 65] on icon at bounding box center [388, 51] width 777 height 587
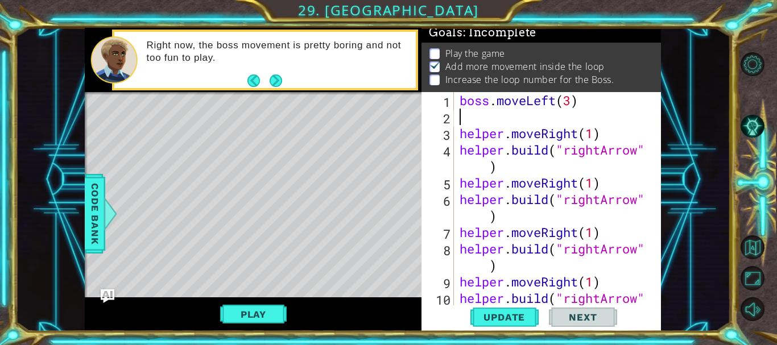
click at [495, 117] on div "boss . moveLeft ( 3 ) helper . moveRight ( 1 ) helper . build ( "rightArrow" ) …" at bounding box center [557, 224] width 198 height 264
click at [473, 108] on div "boss . moveLeft ( 3 ) helper . moveRight ( 1 ) helper . build ( "rightArrow" ) …" at bounding box center [557, 224] width 198 height 264
type textarea "boss.moveLeft(3)"
click at [473, 118] on div "boss . moveLeft ( 3 ) helper . moveRight ( 1 ) helper . build ( "rightArrow" ) …" at bounding box center [557, 224] width 198 height 264
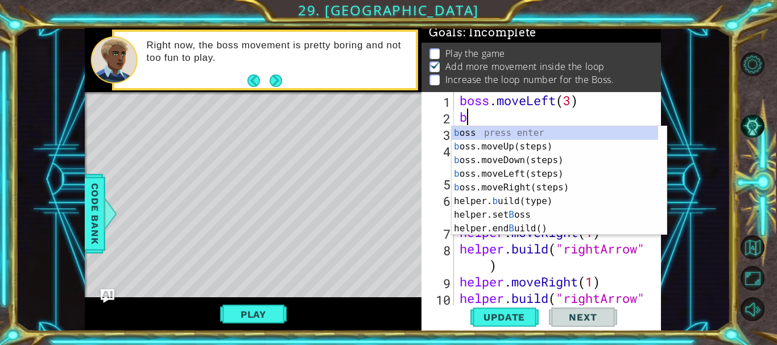
type textarea "bo"
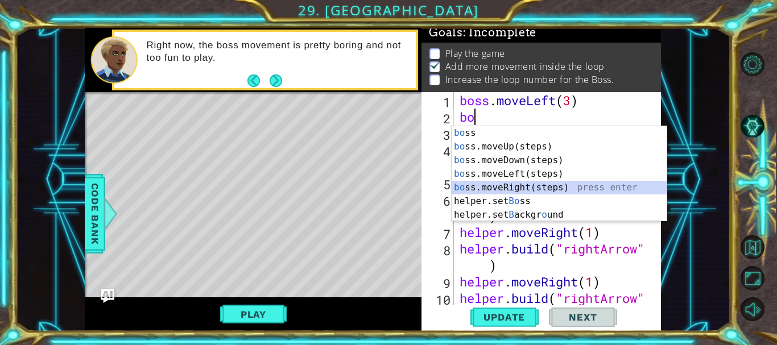
click at [509, 188] on div "bo ss press enter bo ss.moveUp(steps) press enter bo ss.moveDown(steps) press e…" at bounding box center [559, 187] width 215 height 123
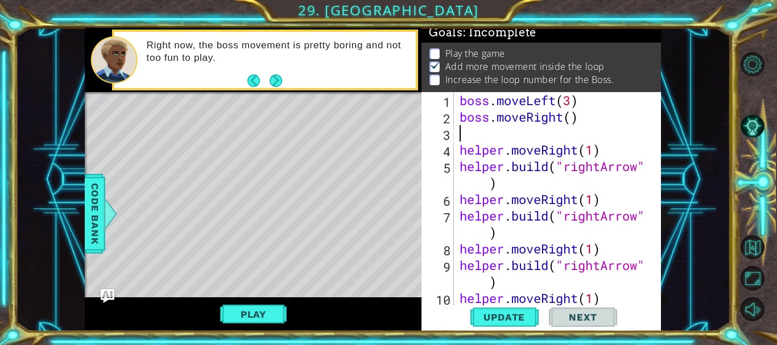
click at [570, 120] on div "boss . moveLeft ( 3 ) boss . moveRight ( ) helper . moveRight ( 1 ) helper . bu…" at bounding box center [557, 224] width 198 height 264
type textarea "boss.moveRight(1)"
click at [569, 127] on div "boss . moveLeft ( 3 ) boss . moveRight ( 1 ) helper . moveRight ( 1 ) helper . …" at bounding box center [557, 224] width 198 height 264
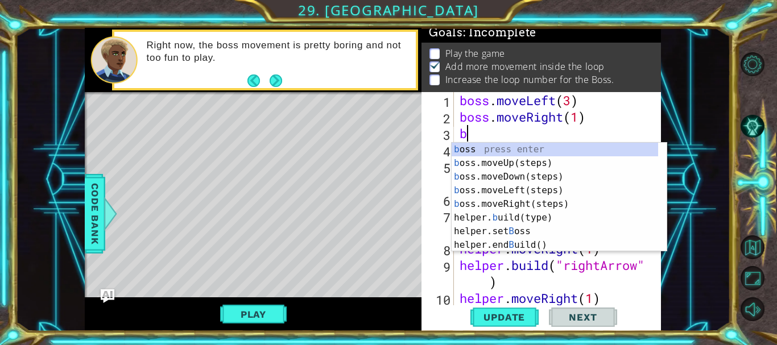
type textarea "bo"
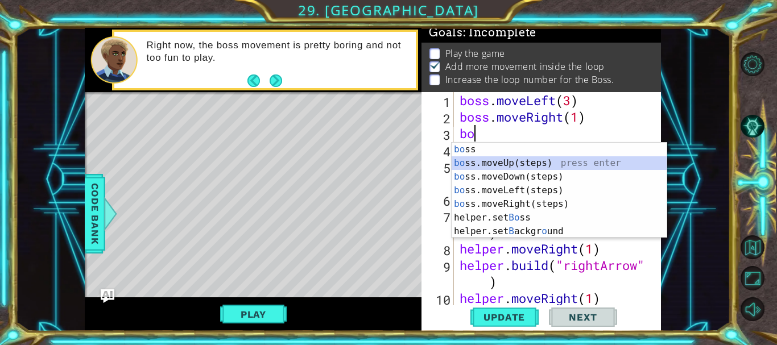
click at [510, 163] on div "bo ss press enter bo ss.moveUp(steps) press enter bo ss.moveDown(steps) press e…" at bounding box center [559, 204] width 215 height 123
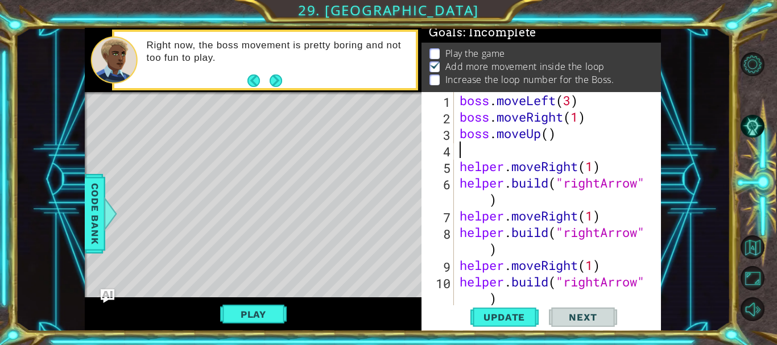
click at [551, 142] on div "boss . moveLeft ( 3 ) boss . moveRight ( 1 ) boss . moveUp ( ) helper . moveRig…" at bounding box center [557, 216] width 198 height 248
click at [553, 131] on div "boss . moveLeft ( 3 ) boss . moveRight ( 1 ) boss . moveUp ( ) helper . moveRig…" at bounding box center [557, 216] width 198 height 248
click at [515, 314] on span "Update" at bounding box center [504, 317] width 64 height 11
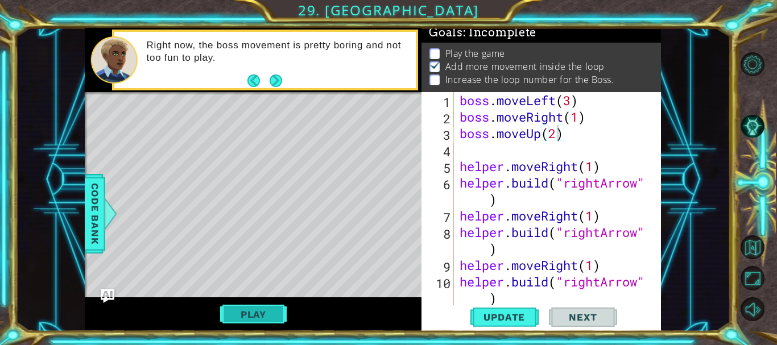
click at [275, 319] on button "Play" at bounding box center [253, 315] width 67 height 22
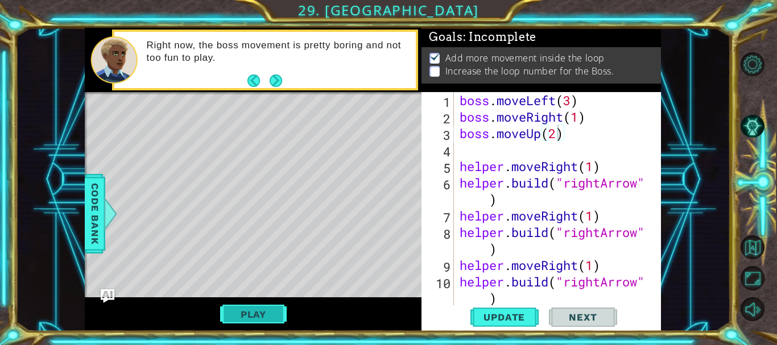
scroll to position [6, 0]
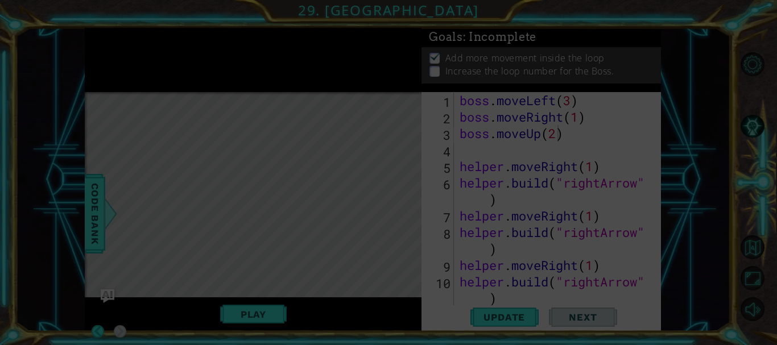
click at [563, 69] on icon at bounding box center [388, 172] width 777 height 345
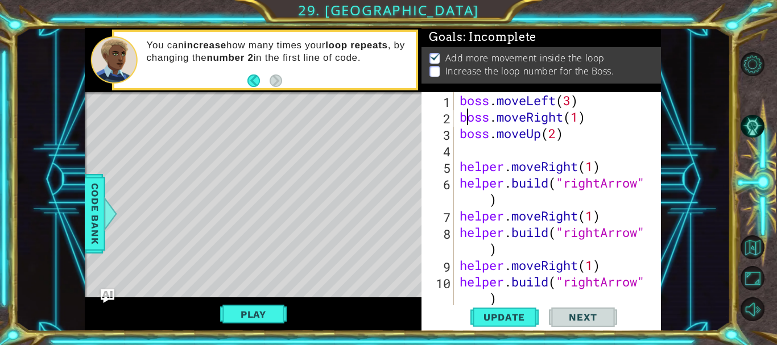
click at [467, 125] on div "boss . moveLeft ( 3 ) boss . moveRight ( 1 ) boss . moveUp ( 2 ) helper . moveR…" at bounding box center [557, 216] width 198 height 248
type textarea "boss.moveRight(1)"
click at [467, 125] on div "boss . moveLeft ( 3 ) boss . moveRight ( 1 ) boss . moveUp ( 2 ) helper . moveR…" at bounding box center [557, 216] width 198 height 248
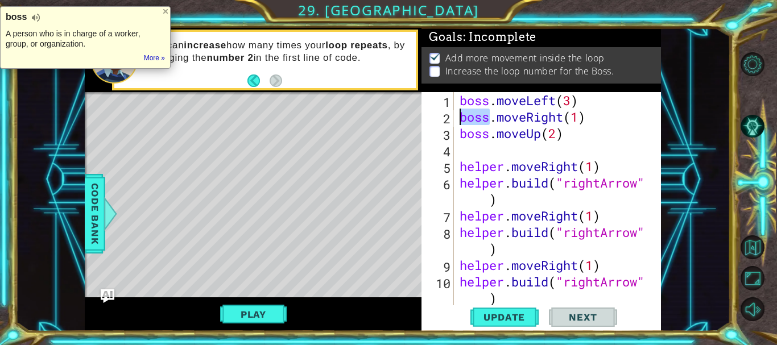
click at [463, 124] on div "boss . moveLeft ( 3 ) boss . moveRight ( 1 ) boss . moveUp ( 2 ) helper . moveR…" at bounding box center [554, 199] width 192 height 215
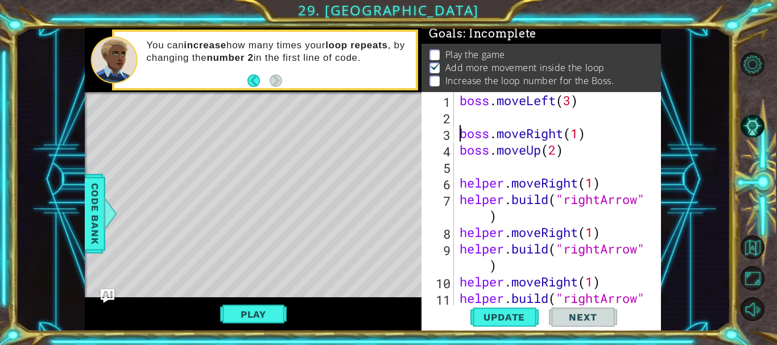
scroll to position [3, 0]
click at [461, 116] on div "boss . moveLeft ( 3 ) boss . moveRight ( 1 ) boss . moveUp ( 2 ) helper . moveR…" at bounding box center [557, 224] width 198 height 264
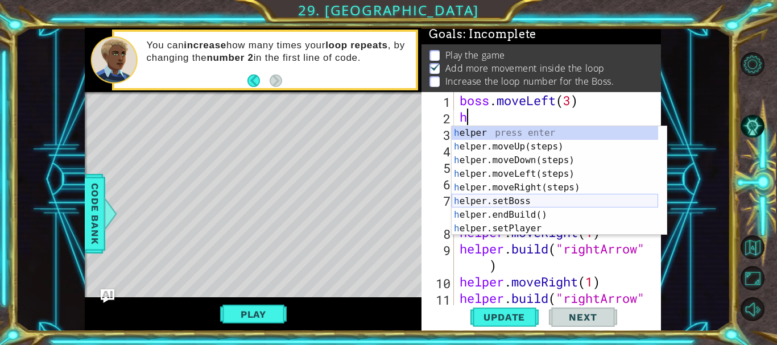
click at [526, 204] on div "h elper press enter h elper.moveUp(steps) press enter h elper.moveDown(steps) p…" at bounding box center [555, 194] width 207 height 137
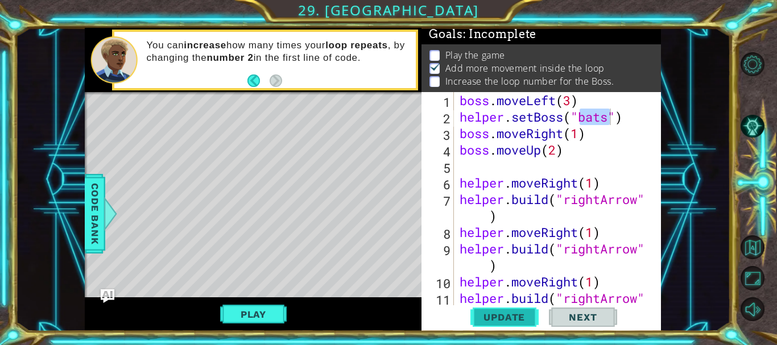
click at [508, 322] on span "Update" at bounding box center [504, 317] width 64 height 11
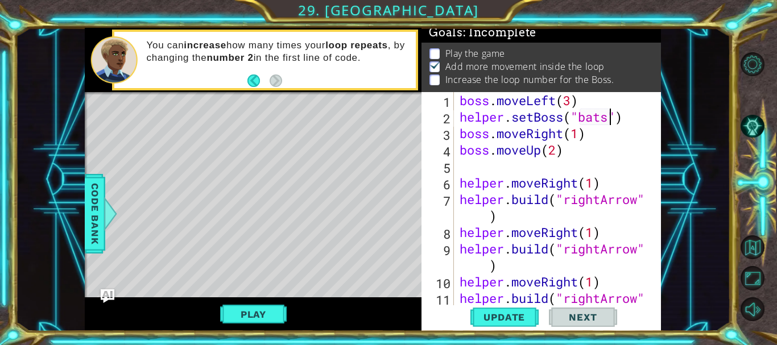
scroll to position [10, 0]
click at [266, 304] on button "Play" at bounding box center [253, 315] width 67 height 22
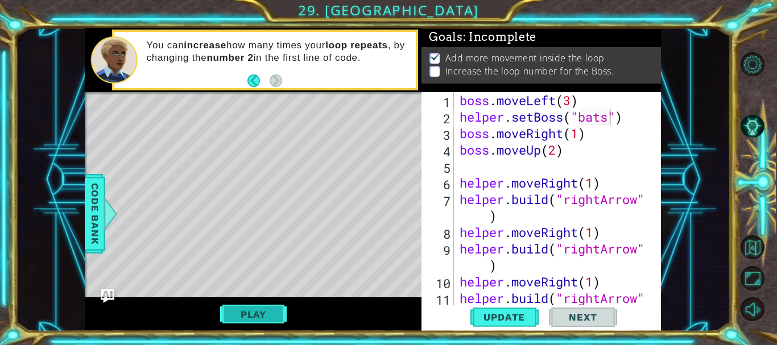
scroll to position [6, 0]
click at [460, 124] on div "helper.setBoss("bats") 1 2 3 4 5 6 7 8 9 10 11 boss . moveLeft ( 3 ) helper . s…" at bounding box center [540, 199] width 237 height 215
drag, startPoint x: 460, startPoint y: 123, endPoint x: 574, endPoint y: 75, distance: 123.4
click at [574, 75] on div "Goals : Incomplete Add more movement inside the loop Increase the loop number f…" at bounding box center [542, 180] width 240 height 304
type textarea "boss.moveLeft(3) helper.setBoss("bats")"
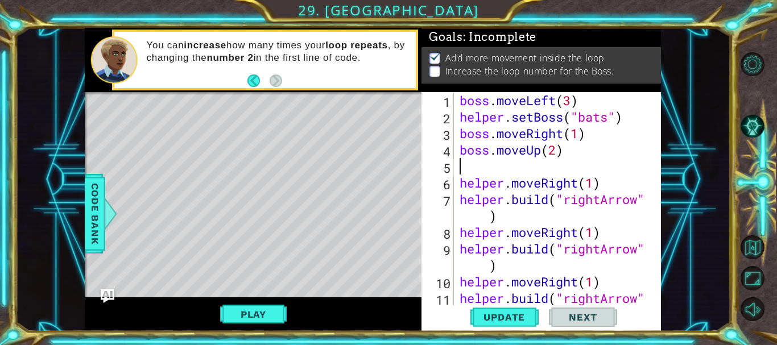
click at [510, 162] on div "boss . moveLeft ( 3 ) helper . setBoss ( "bats" ) boss . moveRight ( 1 ) boss .…" at bounding box center [557, 224] width 198 height 264
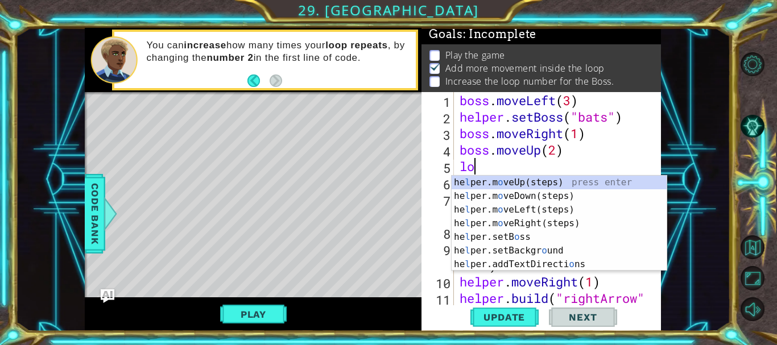
scroll to position [0, 0]
type textarea "l"
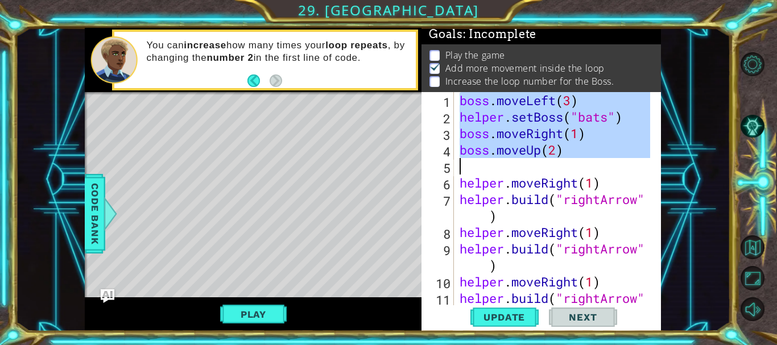
drag, startPoint x: 462, startPoint y: 95, endPoint x: 578, endPoint y: 157, distance: 131.1
click at [578, 157] on div "boss . moveLeft ( 3 ) helper . setBoss ( "bats" ) boss . moveRight ( 1 ) boss .…" at bounding box center [557, 224] width 198 height 264
click at [572, 157] on div "boss . moveLeft ( 3 ) helper . setBoss ( "bats" ) boss . moveRight ( 1 ) boss .…" at bounding box center [554, 199] width 192 height 215
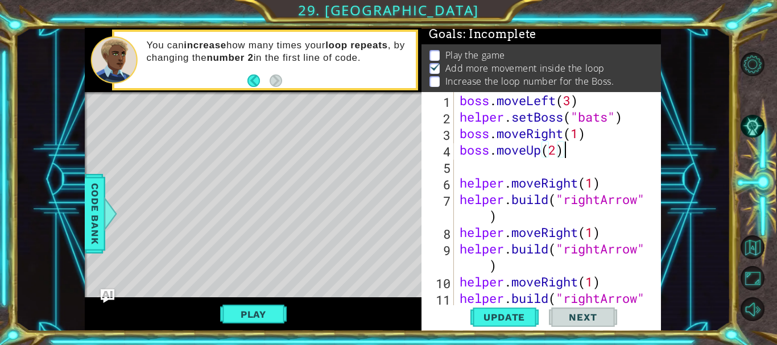
click at [489, 94] on div "boss . moveLeft ( 3 ) helper . setBoss ( "bats" ) boss . moveRight ( 1 ) boss .…" at bounding box center [557, 224] width 198 height 264
click at [470, 114] on div "boss . moveLeft ( 3 ) helper . setBoss ( "bats" ) boss . moveRight ( 1 ) boss .…" at bounding box center [557, 224] width 198 height 264
click at [452, 116] on div "2" at bounding box center [439, 118] width 30 height 17
type textarea "helper.setBoss("bats")"
drag, startPoint x: 456, startPoint y: 115, endPoint x: 602, endPoint y: 119, distance: 145.7
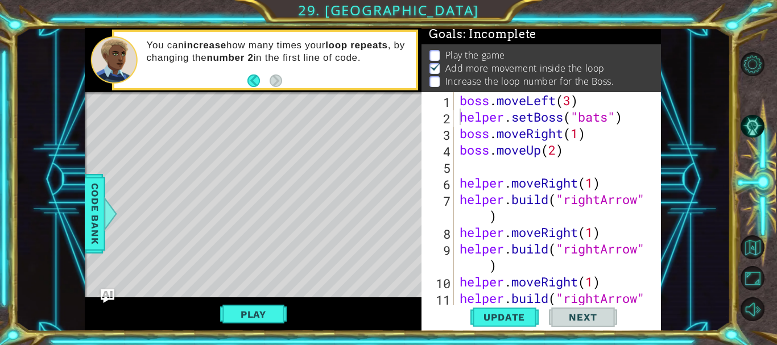
click at [602, 119] on div "helper.setBoss("bats") 1 2 3 4 5 6 7 8 9 10 11 boss . moveLeft ( 3 ) helper . s…" at bounding box center [540, 199] width 237 height 215
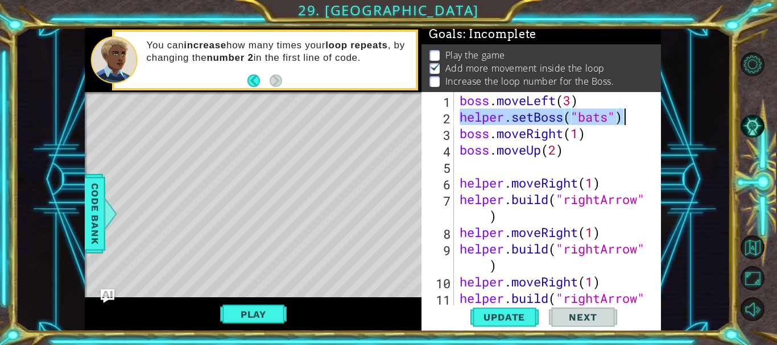
drag, startPoint x: 458, startPoint y: 121, endPoint x: 623, endPoint y: 122, distance: 165.6
click at [623, 122] on div "boss . moveLeft ( 3 ) helper . setBoss ( "bats" ) boss . moveRight ( 1 ) boss .…" at bounding box center [557, 224] width 198 height 264
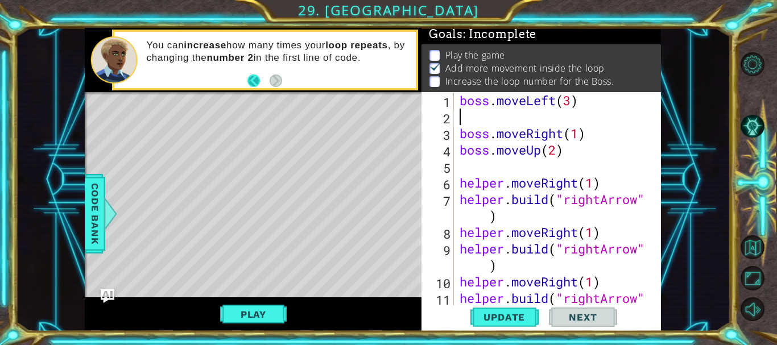
click at [260, 83] on button "Back" at bounding box center [259, 81] width 22 height 13
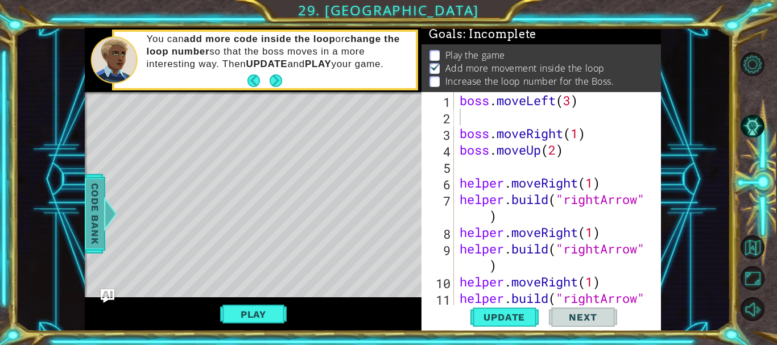
click at [95, 188] on span "Code Bank" at bounding box center [95, 213] width 18 height 69
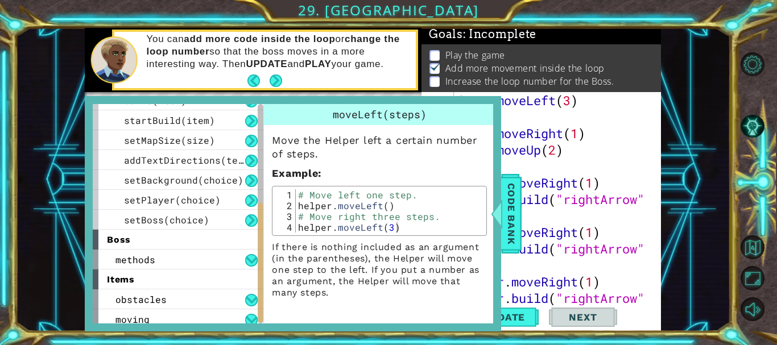
scroll to position [179, 0]
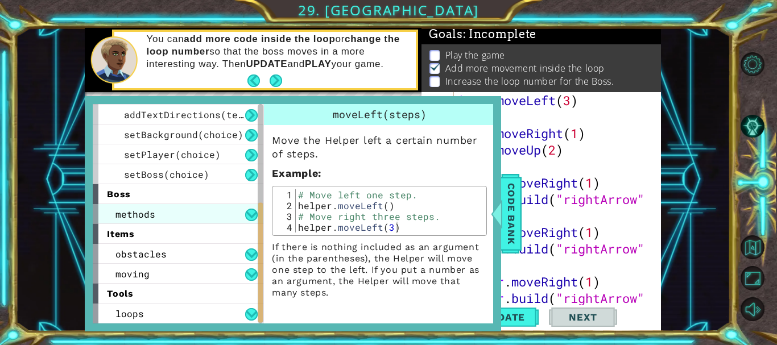
click at [198, 220] on div "methods" at bounding box center [178, 214] width 171 height 20
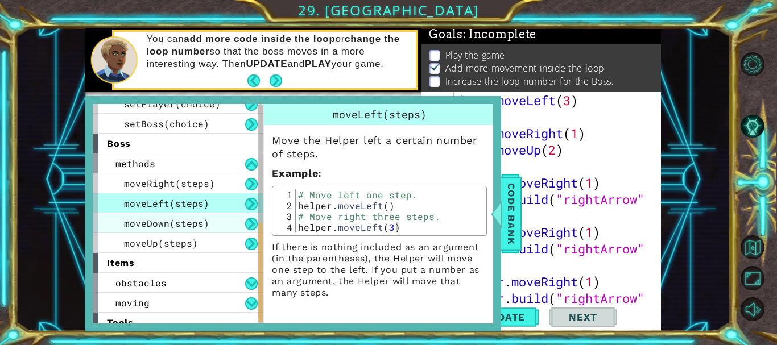
scroll to position [258, 0]
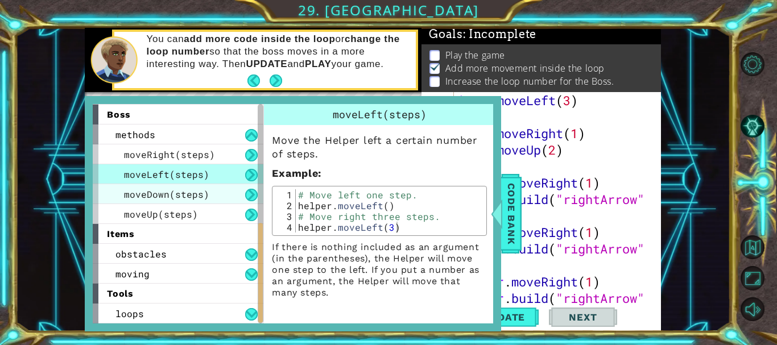
click at [217, 267] on div "moving" at bounding box center [178, 274] width 171 height 20
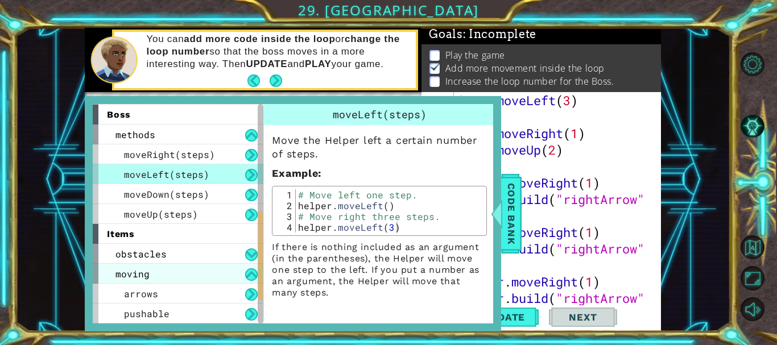
scroll to position [318, 0]
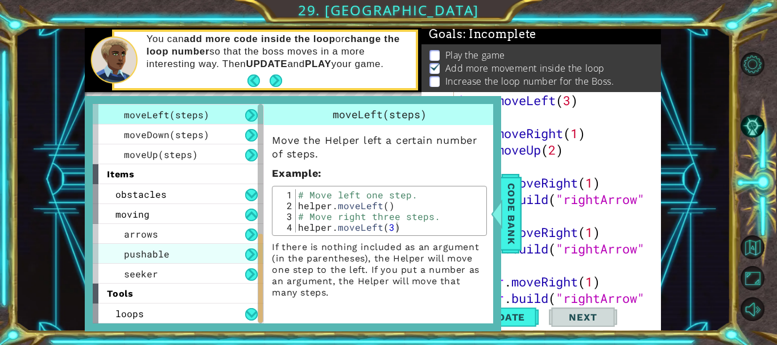
click at [149, 254] on span "pushable" at bounding box center [147, 254] width 46 height 12
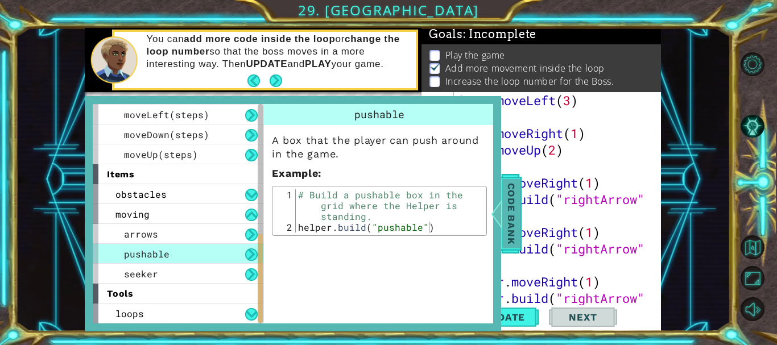
click at [506, 241] on span "Code Bank" at bounding box center [512, 213] width 18 height 69
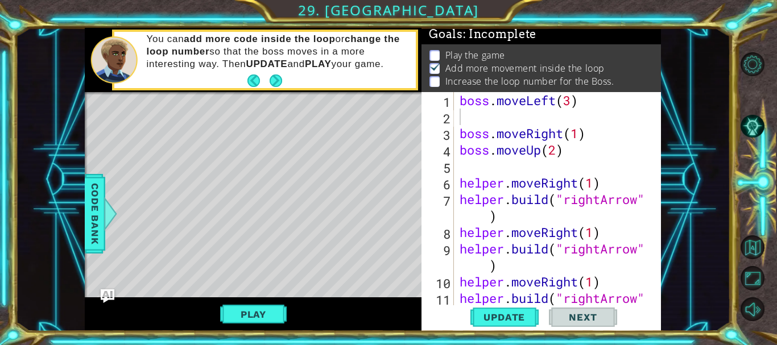
scroll to position [0, 0]
click at [502, 316] on span "Update" at bounding box center [504, 317] width 64 height 11
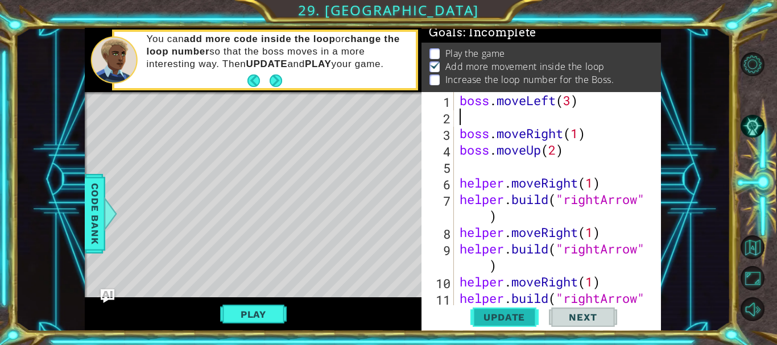
scroll to position [10, 0]
type textarea "b"
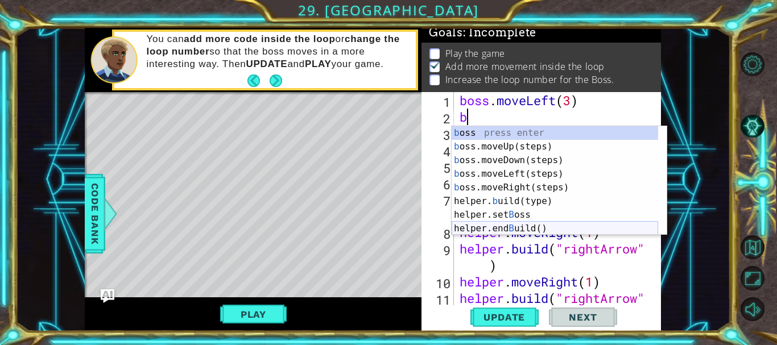
click at [522, 227] on div "b oss press enter b oss.moveUp(steps) press enter b oss.moveDown(steps) press e…" at bounding box center [555, 194] width 207 height 137
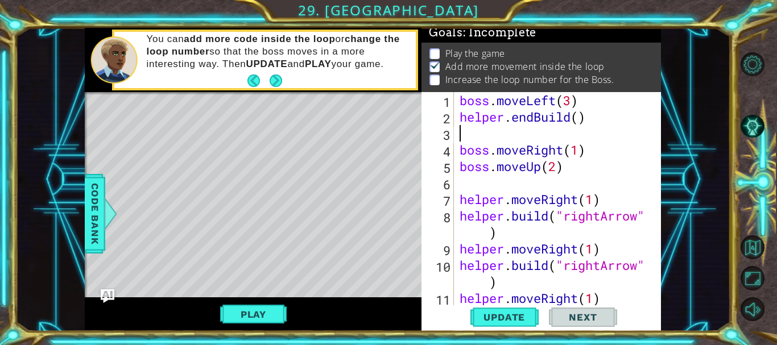
click at [553, 122] on div "boss . moveLeft ( 3 ) helper . endBuild ( ) boss . moveRight ( 1 ) boss . moveU…" at bounding box center [557, 224] width 198 height 264
click at [582, 123] on div "boss . moveLeft ( 3 ) helper . endBuild ( ) boss . moveRight ( 1 ) boss . moveU…" at bounding box center [557, 224] width 198 height 264
click at [495, 323] on button "Update" at bounding box center [505, 318] width 68 height 24
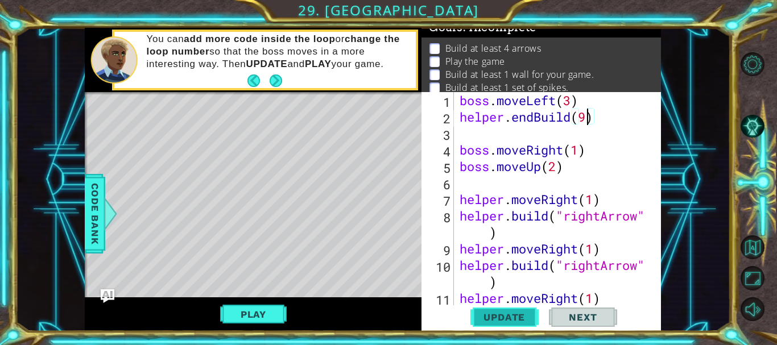
click at [490, 322] on span "Update" at bounding box center [504, 317] width 64 height 11
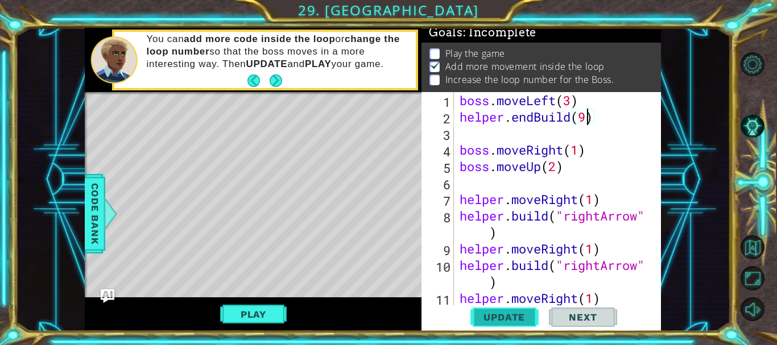
scroll to position [19, 0]
click at [490, 322] on span "Update" at bounding box center [504, 317] width 64 height 11
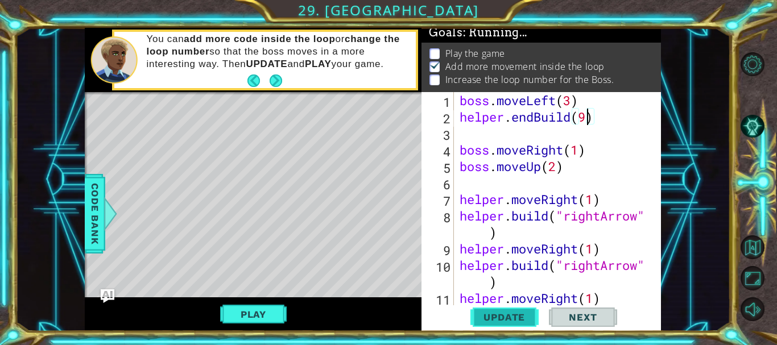
click at [490, 322] on span "Update" at bounding box center [504, 317] width 64 height 11
type textarea "helper.endBuild()"
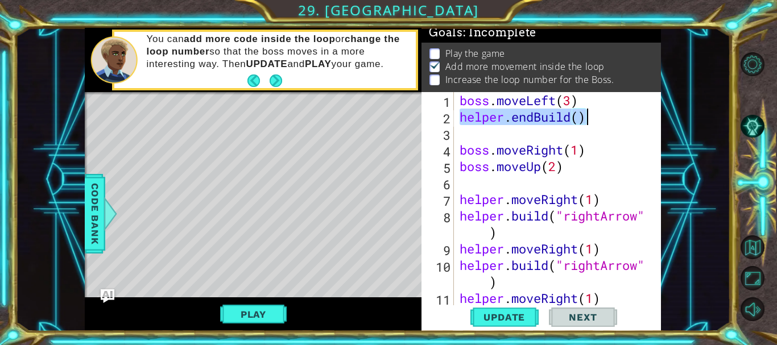
drag, startPoint x: 458, startPoint y: 119, endPoint x: 590, endPoint y: 114, distance: 132.7
click at [590, 114] on div "boss . moveLeft ( 3 ) helper . endBuild ( ) boss . moveRight ( 1 ) boss . moveU…" at bounding box center [557, 224] width 198 height 264
type textarea "boss.moveLeft(3)"
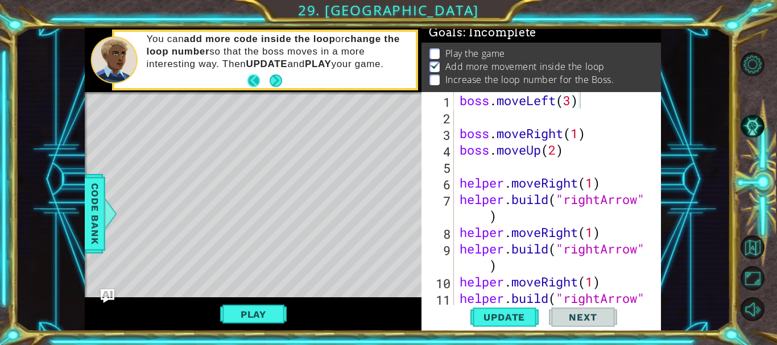
click at [260, 82] on button "Back" at bounding box center [259, 81] width 22 height 13
click at [249, 80] on div "You can add more code inside the loop or change the loop number so that the bos…" at bounding box center [253, 60] width 337 height 65
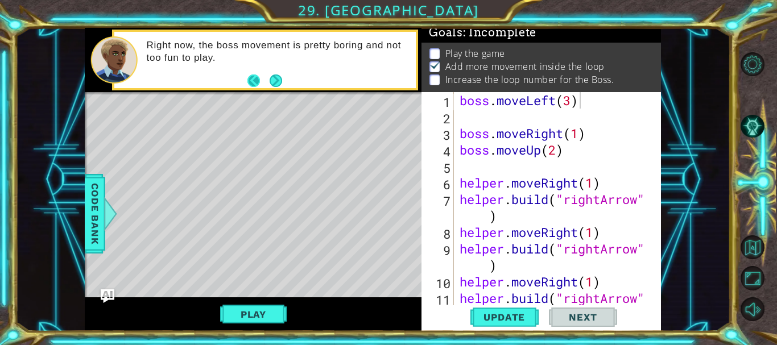
click at [250, 77] on button "Back" at bounding box center [259, 81] width 22 height 13
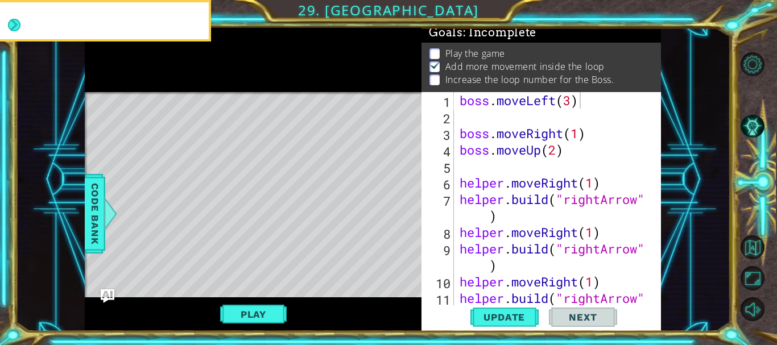
click at [259, 81] on div at bounding box center [253, 60] width 337 height 65
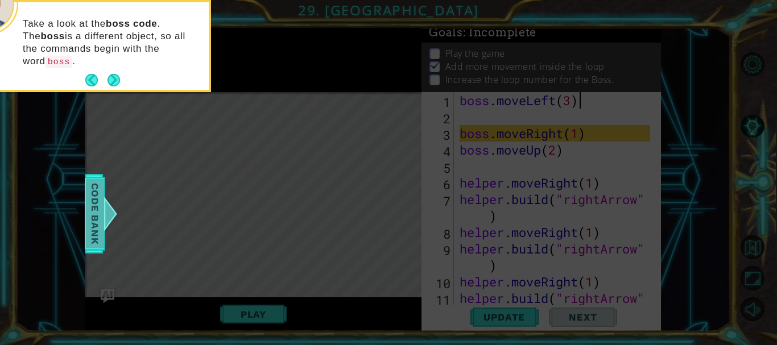
click at [102, 207] on span "Code Bank" at bounding box center [95, 213] width 18 height 69
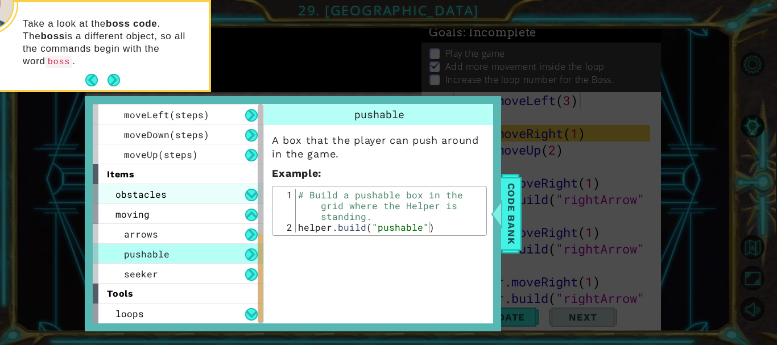
click at [163, 195] on span "obstacles" at bounding box center [141, 194] width 51 height 12
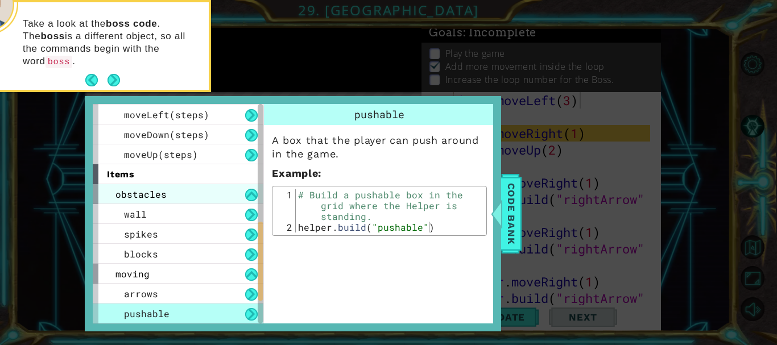
click at [154, 187] on div "obstacles" at bounding box center [178, 194] width 171 height 20
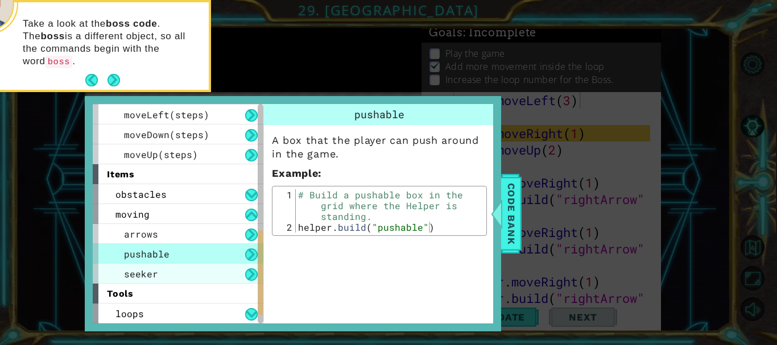
drag, startPoint x: 154, startPoint y: 187, endPoint x: 118, endPoint y: 300, distance: 119.0
click at [162, 185] on div "obstacles" at bounding box center [178, 194] width 171 height 20
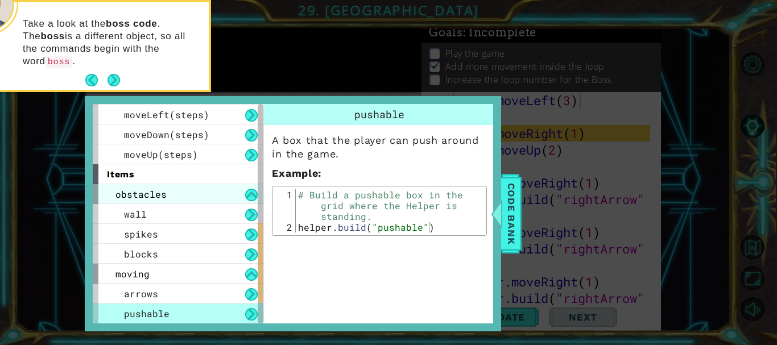
click at [146, 201] on div "obstacles" at bounding box center [178, 194] width 171 height 20
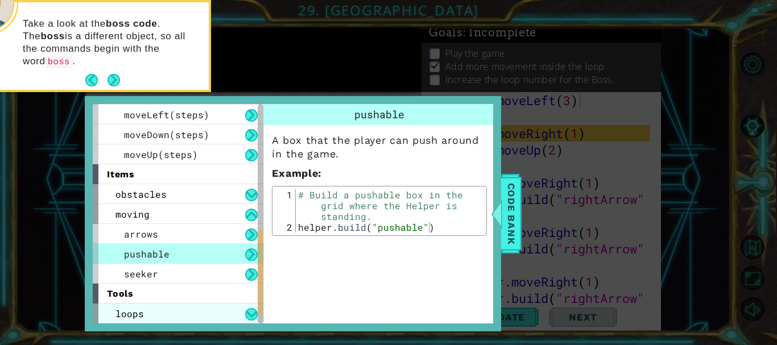
click at [163, 318] on div "loops" at bounding box center [178, 314] width 171 height 20
click at [224, 314] on div "loops" at bounding box center [178, 314] width 171 height 20
drag, startPoint x: 96, startPoint y: 174, endPoint x: 99, endPoint y: 339, distance: 165.1
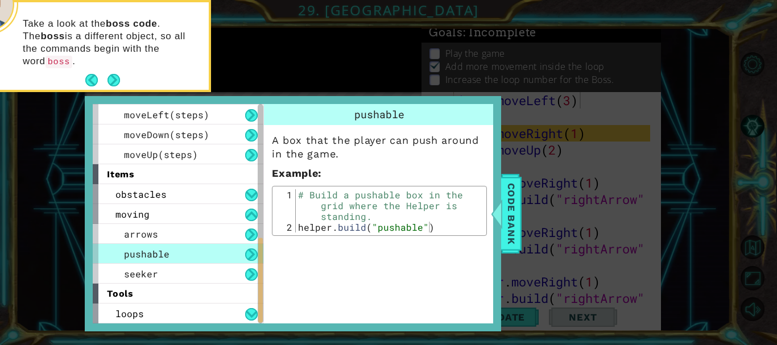
click at [99, 339] on div "1 ההההההההההההההההההההההההההההההההההההההההההההההההההההההההההההההההההההההההההההה…" at bounding box center [388, 172] width 777 height 345
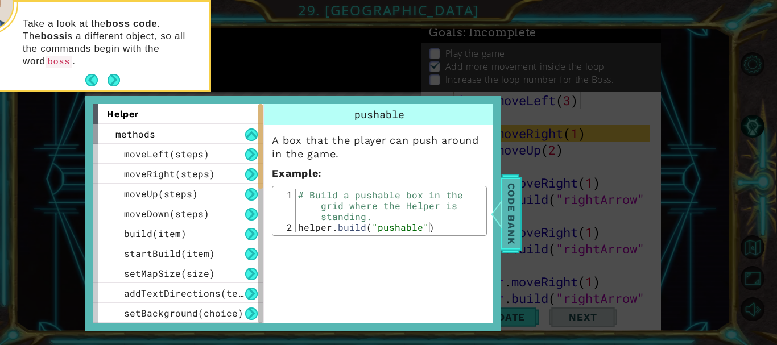
click at [495, 217] on div at bounding box center [497, 214] width 14 height 34
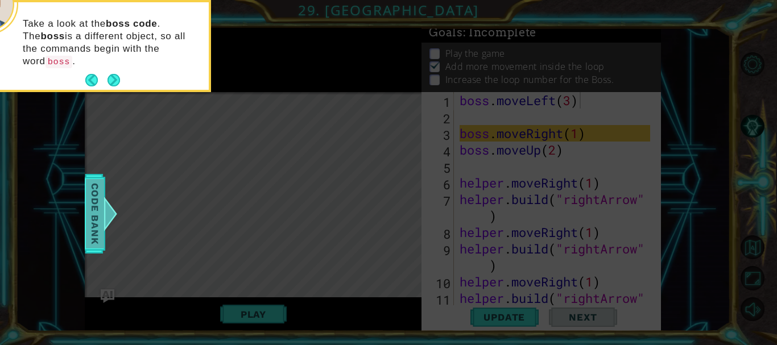
click at [92, 196] on span "Code Bank" at bounding box center [95, 213] width 18 height 69
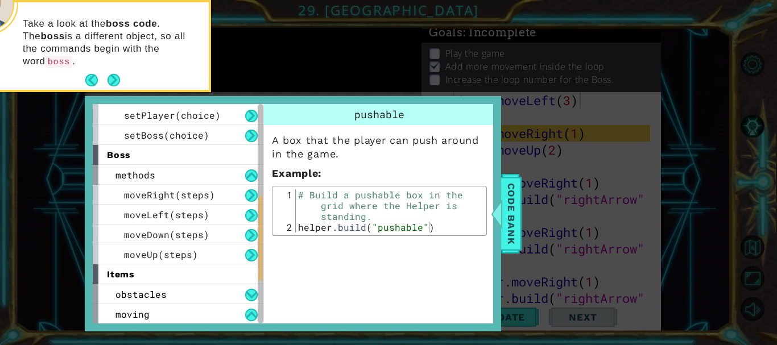
scroll to position [219, 0]
click at [138, 161] on div "boss" at bounding box center [178, 155] width 171 height 20
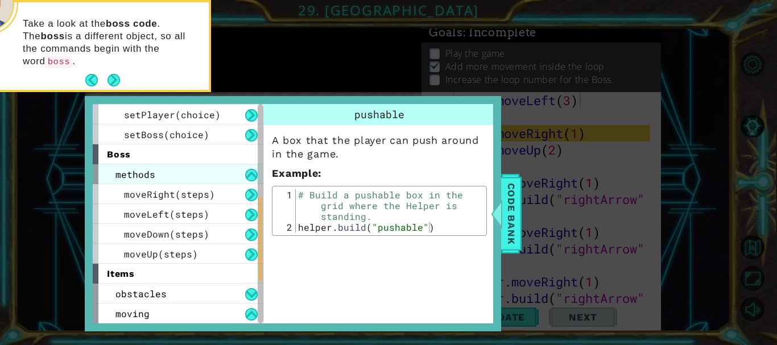
click at [142, 178] on span "methods" at bounding box center [136, 174] width 40 height 12
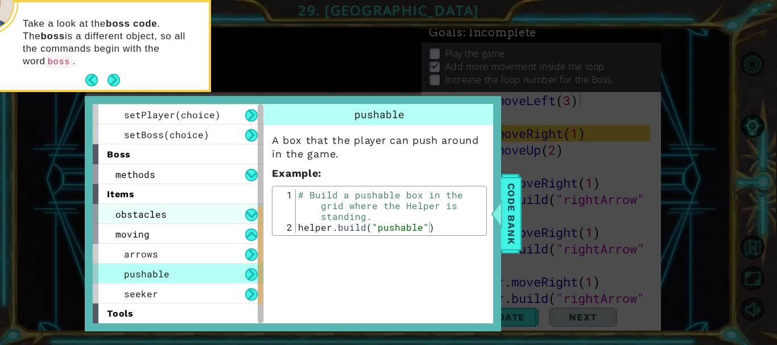
click at [138, 215] on span "obstacles" at bounding box center [141, 214] width 51 height 12
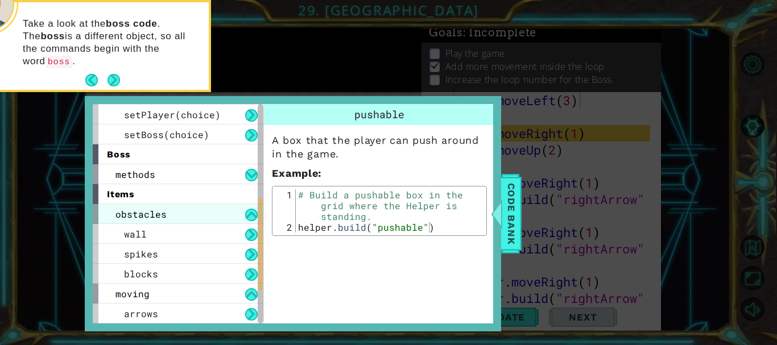
click at [138, 215] on span "obstacles" at bounding box center [141, 214] width 51 height 12
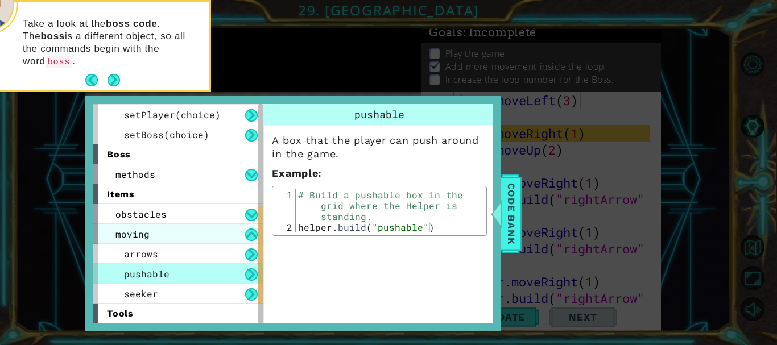
click at [163, 240] on div "moving" at bounding box center [178, 234] width 171 height 20
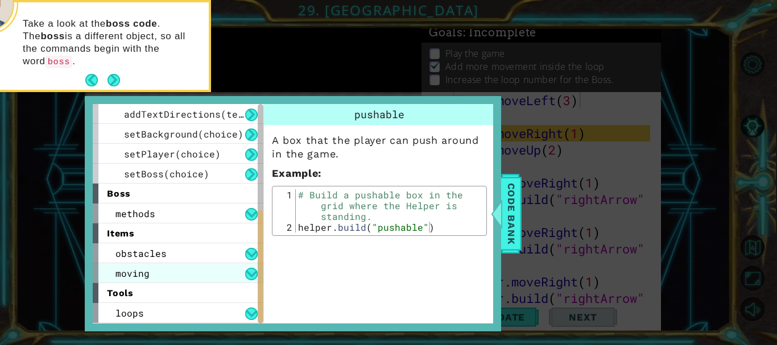
scroll to position [179, 0]
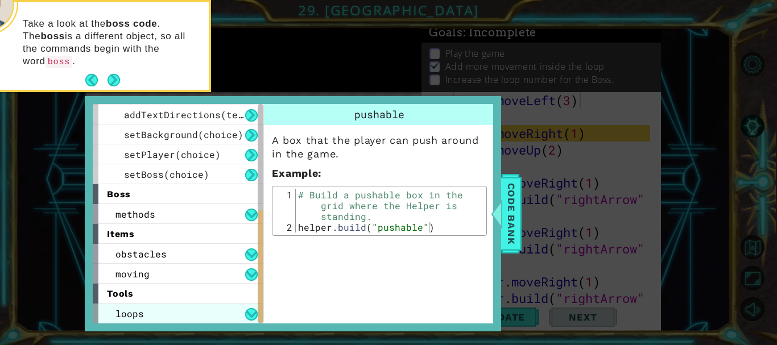
click at [170, 314] on div "loops" at bounding box center [178, 314] width 171 height 20
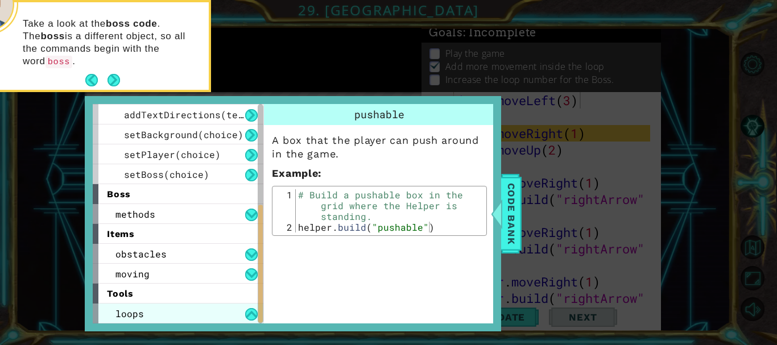
click at [170, 314] on div "loops" at bounding box center [178, 314] width 171 height 20
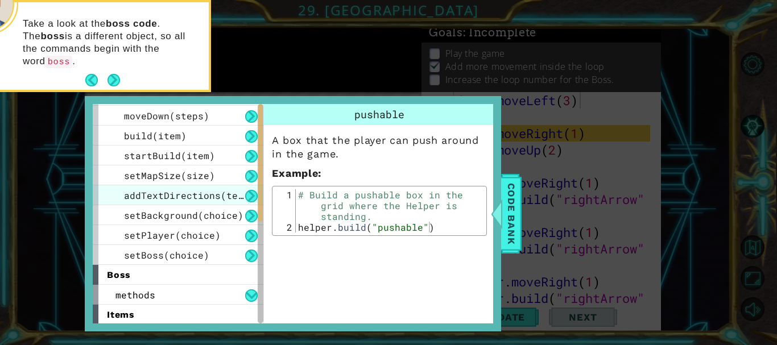
scroll to position [0, 0]
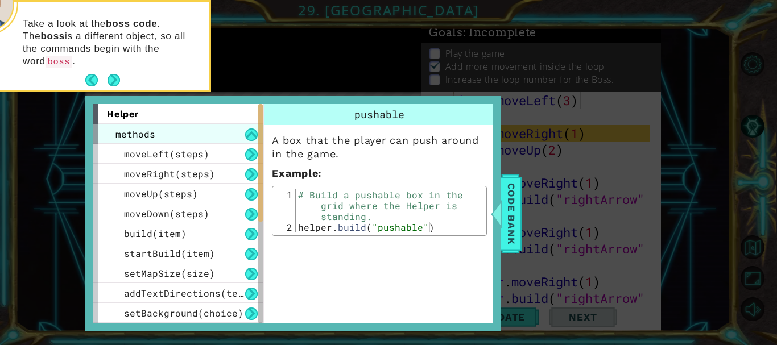
click at [239, 130] on div "methods" at bounding box center [178, 134] width 171 height 20
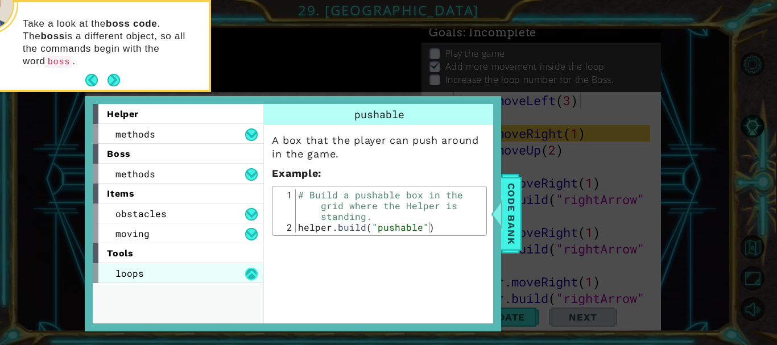
click at [257, 279] on button at bounding box center [251, 274] width 13 height 13
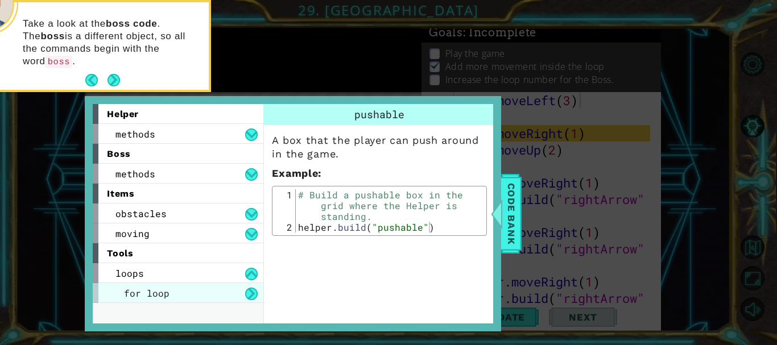
click at [238, 290] on div "for loop" at bounding box center [178, 293] width 171 height 20
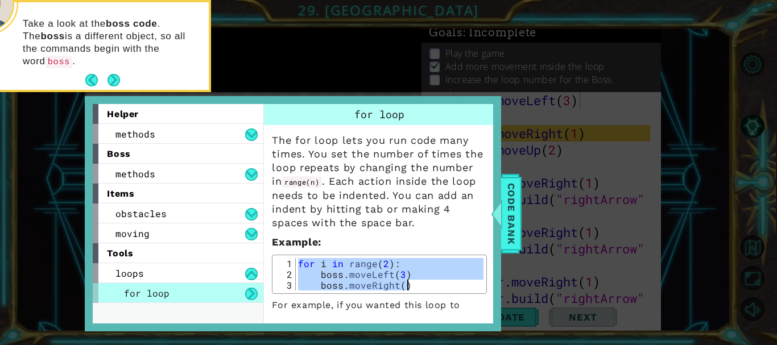
drag, startPoint x: 298, startPoint y: 263, endPoint x: 405, endPoint y: 285, distance: 109.6
click at [405, 285] on div "for i in range ( 2 ) : boss . moveLeft ( 3 ) boss . moveRight ( )" at bounding box center [390, 285] width 188 height 54
type textarea "boss.moveLeft(3) boss.moveRight()"
click at [526, 191] on icon at bounding box center [388, 51] width 777 height 587
click at [525, 192] on icon at bounding box center [388, 51] width 777 height 587
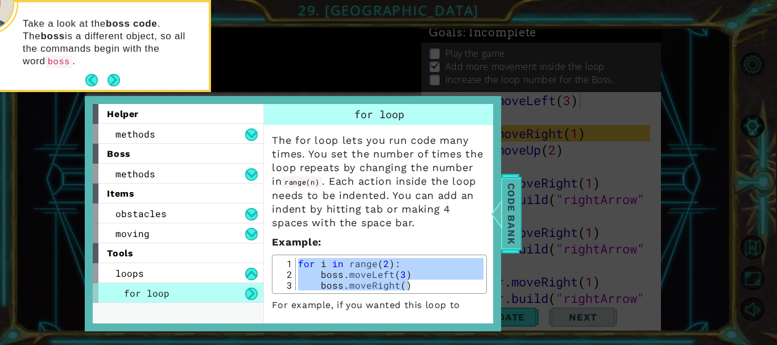
click at [518, 199] on span "Code Bank" at bounding box center [512, 213] width 18 height 69
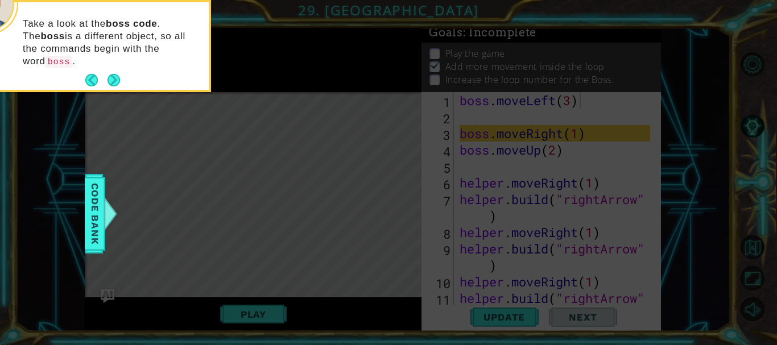
click at [489, 112] on icon at bounding box center [388, 51] width 777 height 587
click at [464, 112] on icon at bounding box center [388, 51] width 777 height 587
click at [112, 74] on button "Next" at bounding box center [114, 80] width 13 height 13
click at [112, 68] on icon at bounding box center [388, 51] width 777 height 587
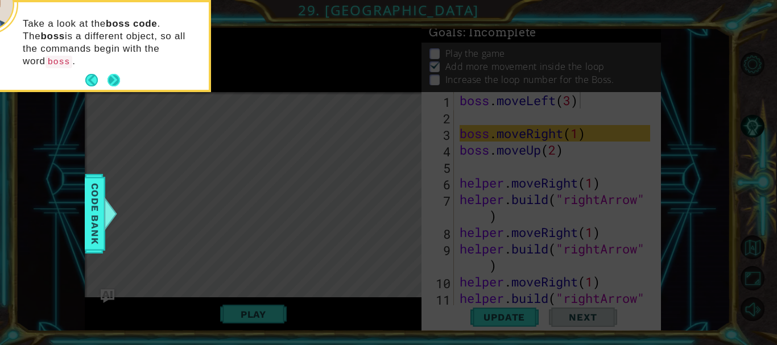
click at [112, 68] on icon at bounding box center [388, 51] width 777 height 587
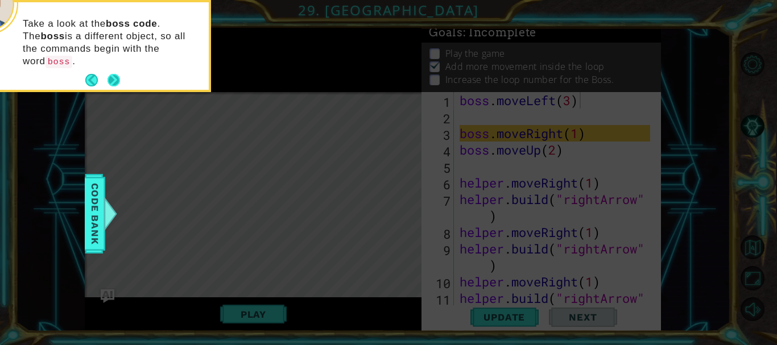
click at [112, 68] on icon at bounding box center [388, 51] width 777 height 587
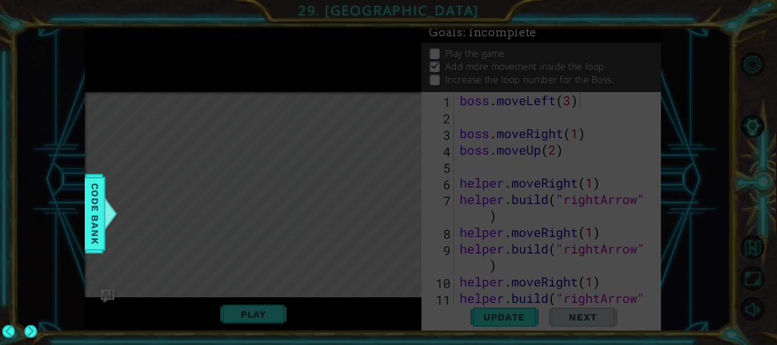
click at [112, 68] on icon at bounding box center [388, 172] width 777 height 345
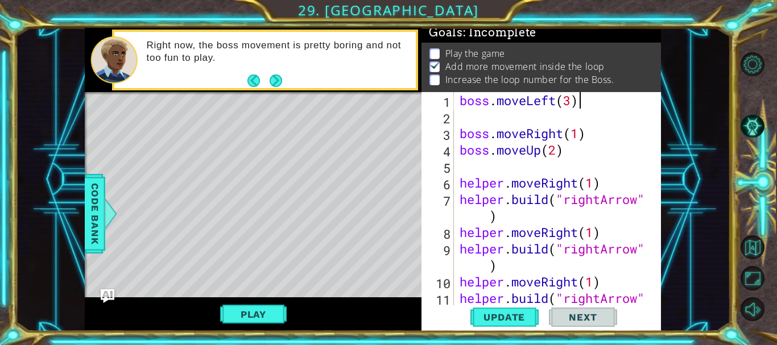
drag, startPoint x: 113, startPoint y: 68, endPoint x: 163, endPoint y: 56, distance: 52.0
click at [497, 118] on div "boss . moveLeft ( 3 ) boss . moveRight ( 1 ) boss . moveUp ( 2 ) helper . moveR…" at bounding box center [557, 224] width 198 height 264
paste textarea "boss.moveRight()"
type textarea "boss.moveRight()"
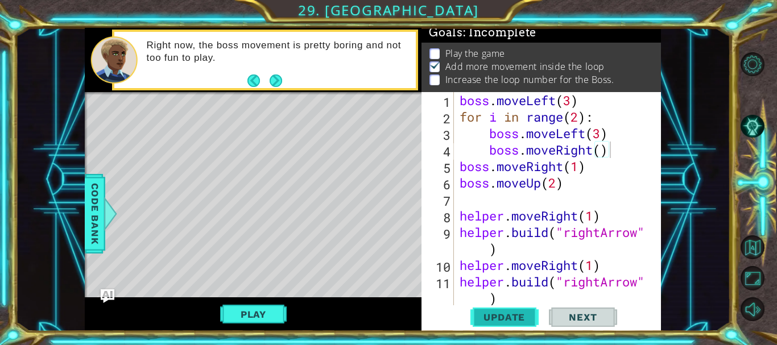
click at [506, 318] on span "Update" at bounding box center [504, 317] width 64 height 11
drag, startPoint x: 506, startPoint y: 318, endPoint x: 468, endPoint y: 208, distance: 117.0
click at [468, 208] on div "boss . moveLeft ( 3 ) for i in range ( 2 ) : boss . moveLeft ( 3 ) boss . moveR…" at bounding box center [557, 216] width 198 height 248
click at [600, 154] on div "boss . moveLeft ( 3 ) for i in range ( 2 ) : boss . moveLeft ( 3 ) boss . moveR…" at bounding box center [557, 216] width 198 height 248
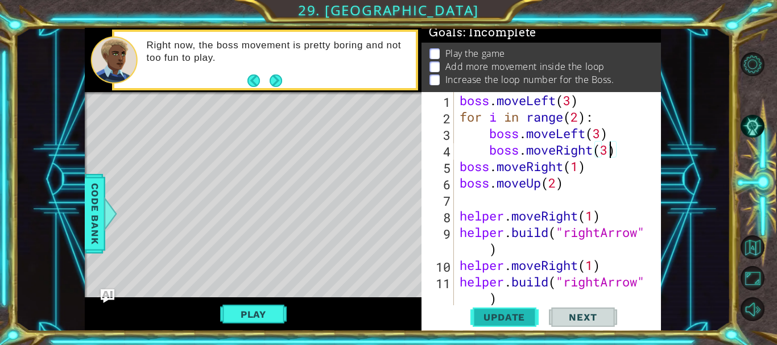
type textarea "boss.moveRight(3)"
click at [509, 314] on span "Update" at bounding box center [504, 317] width 64 height 11
click at [510, 314] on span "Update" at bounding box center [504, 317] width 64 height 11
click at [265, 322] on button "Play" at bounding box center [253, 315] width 67 height 22
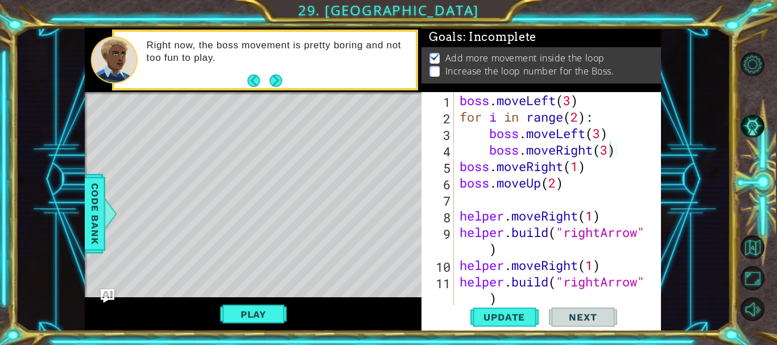
scroll to position [6, 0]
click at [497, 133] on div "boss . moveLeft ( 3 ) for i in range ( 2 ) : boss . moveLeft ( 3 ) boss . moveR…" at bounding box center [557, 216] width 198 height 248
click at [484, 131] on div "boss . moveLeft ( 3 ) for i in range ( 2 ) : boss . moveLeft ( 3 ) boss . moveR…" at bounding box center [557, 216] width 198 height 248
click at [460, 124] on div "boss . moveLeft ( 3 ) for i in range ( 2 ) : boss . moveLeft ( 3 ) boss . moveR…" at bounding box center [557, 216] width 198 height 248
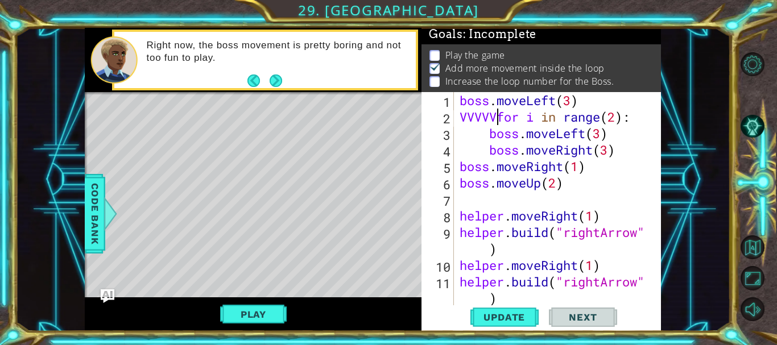
scroll to position [0, 2]
click at [579, 121] on div "boss . moveLeft ( 3 ) for i in range ( 2 ) : boss . moveLeft ( 3 ) boss . moveR…" at bounding box center [557, 216] width 198 height 248
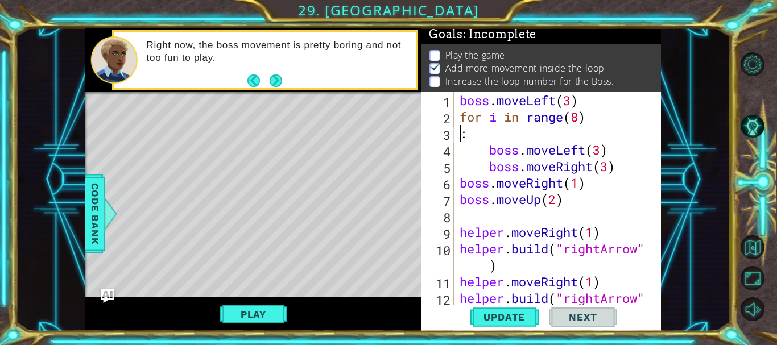
scroll to position [0, 0]
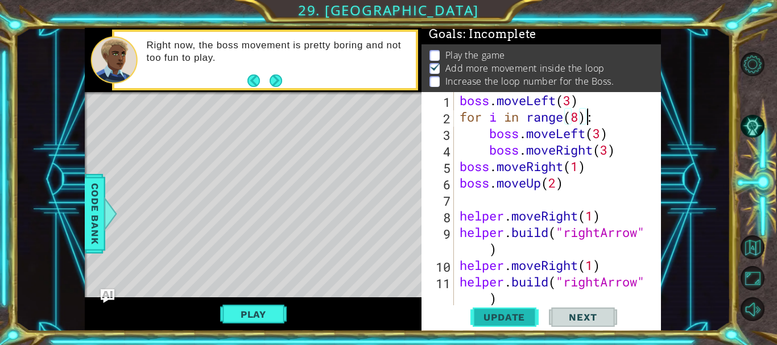
type textarea "for i in range(8):"
click at [510, 326] on button "Update" at bounding box center [505, 318] width 68 height 24
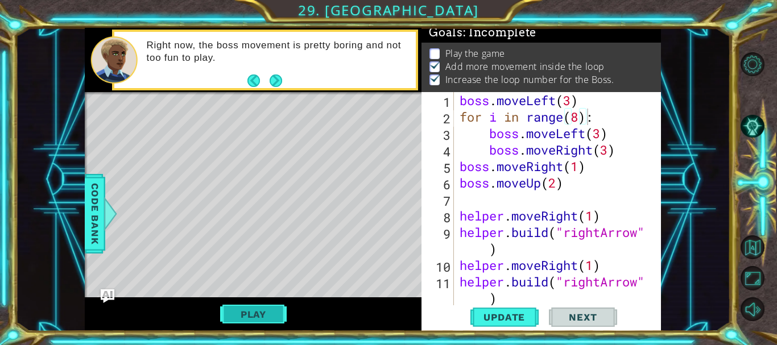
click at [261, 318] on button "Play" at bounding box center [253, 315] width 67 height 22
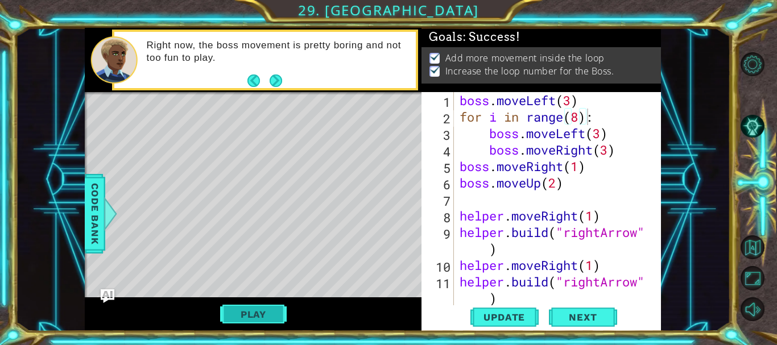
scroll to position [6, 0]
click at [585, 310] on button "Next" at bounding box center [583, 318] width 68 height 24
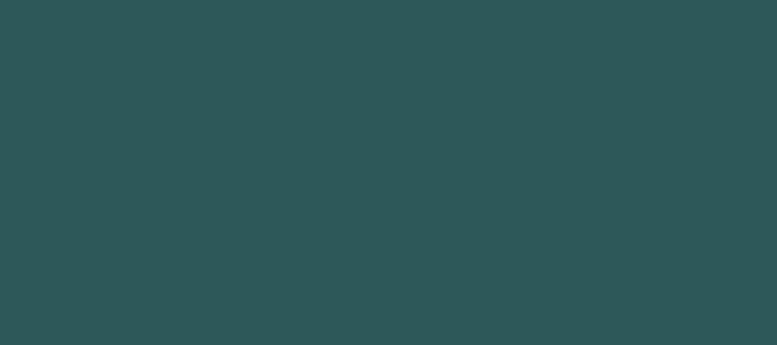
click at [275, 84] on body "helper. move Up(steps) press enter helper. move Down(steps) press enter helper.…" at bounding box center [388, 172] width 777 height 345
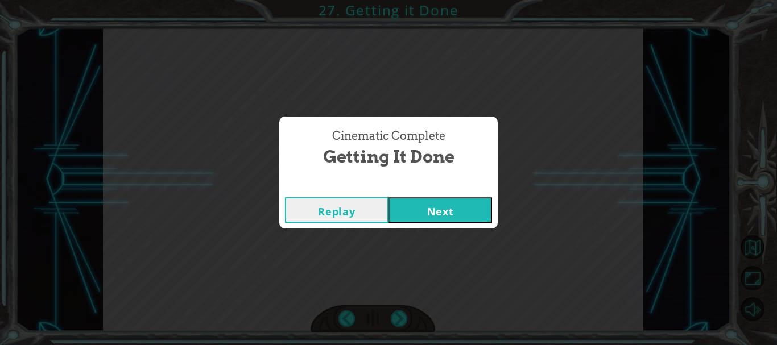
click at [418, 207] on button "Next" at bounding box center [441, 210] width 104 height 26
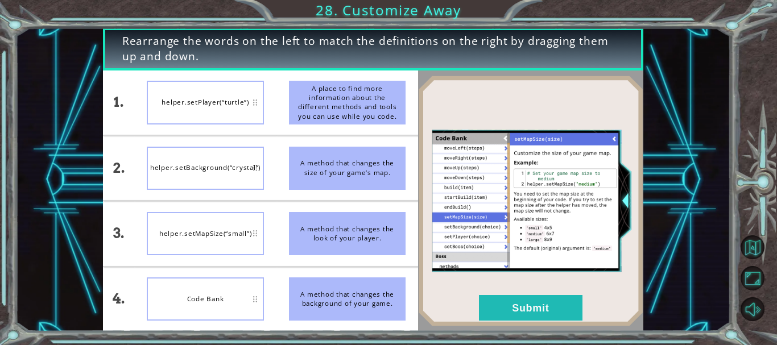
click at [228, 96] on div "helper.setPlayer(“turtle”)" at bounding box center [205, 102] width 117 height 43
click at [521, 306] on button "Submit" at bounding box center [531, 308] width 104 height 26
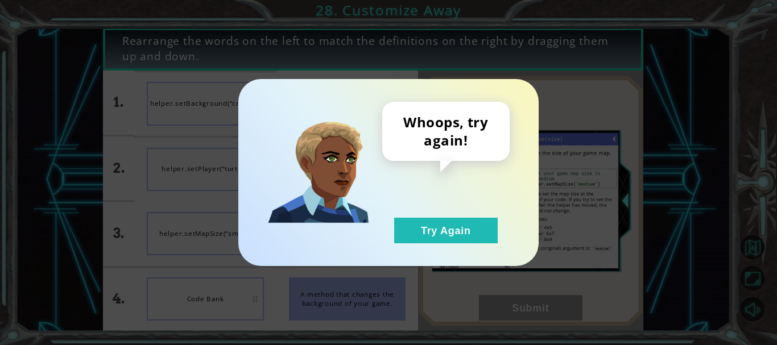
click at [460, 248] on div "Whoops, try again! Try Again" at bounding box center [388, 172] width 300 height 187
click at [430, 227] on button "Try Again" at bounding box center [446, 231] width 104 height 26
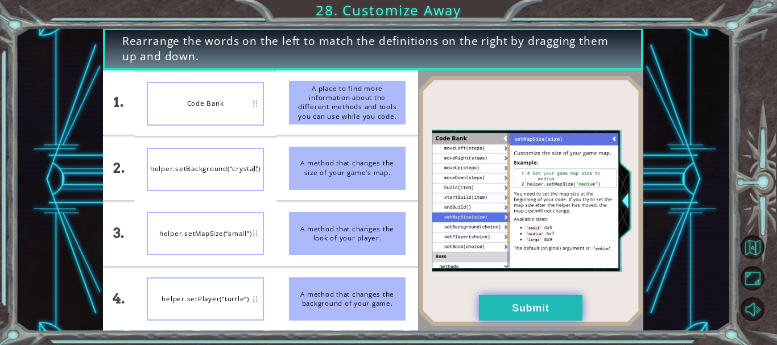
click at [505, 307] on button "Submit" at bounding box center [531, 308] width 104 height 26
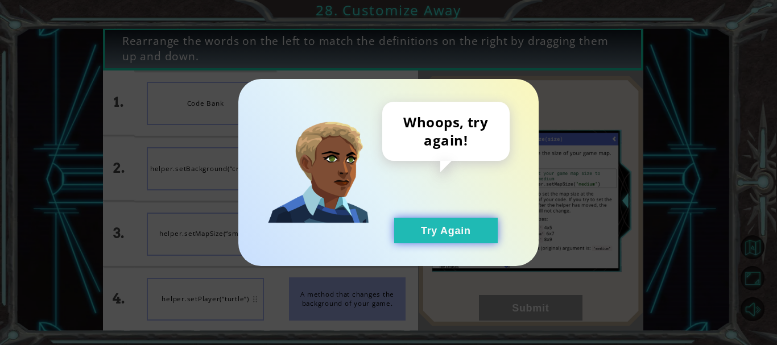
click at [410, 242] on button "Try Again" at bounding box center [446, 231] width 104 height 26
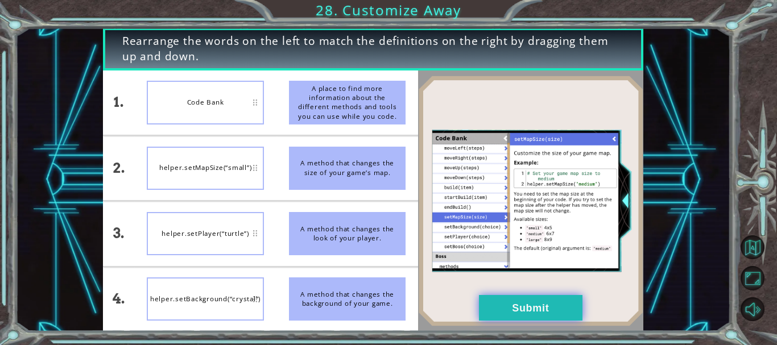
click at [514, 319] on button "Submit" at bounding box center [531, 308] width 104 height 26
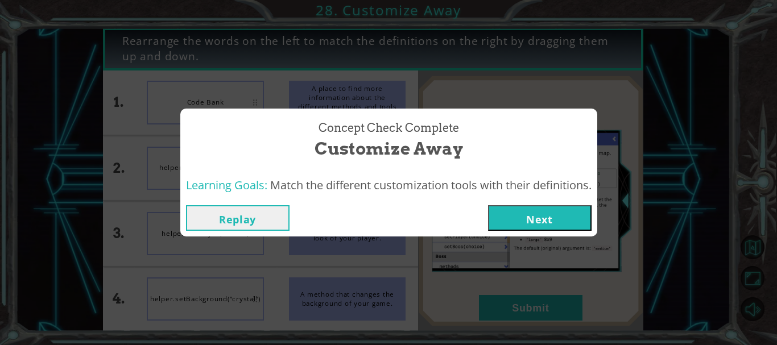
click at [506, 221] on button "Next" at bounding box center [540, 218] width 104 height 26
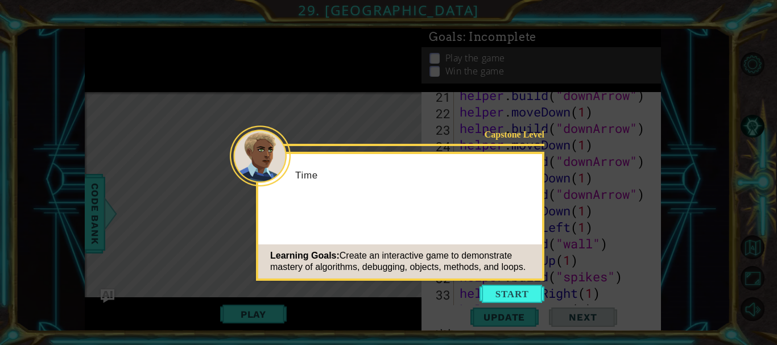
scroll to position [462, 0]
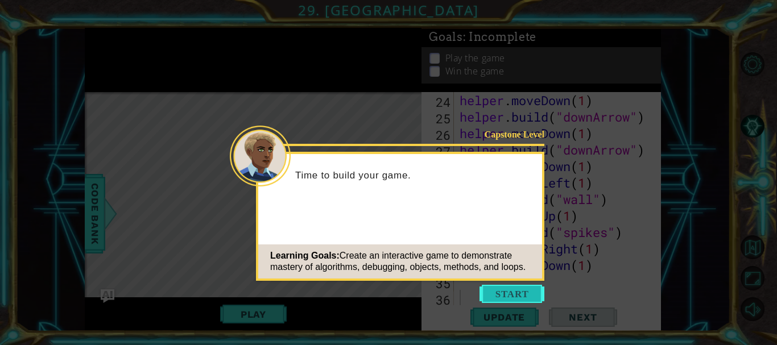
click at [501, 291] on button "Start" at bounding box center [512, 294] width 65 height 18
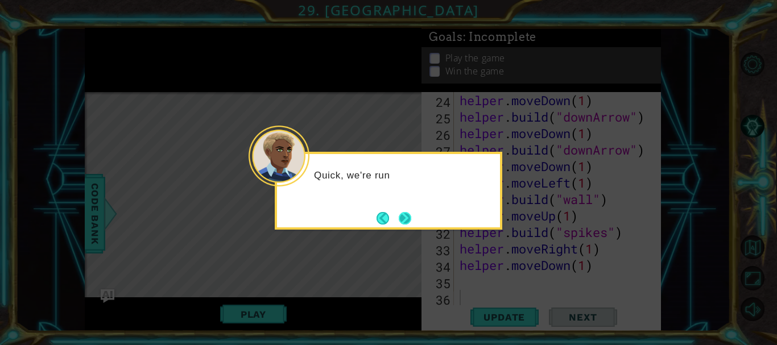
click at [409, 223] on button "Next" at bounding box center [405, 218] width 13 height 13
click at [410, 219] on button "Next" at bounding box center [405, 218] width 13 height 13
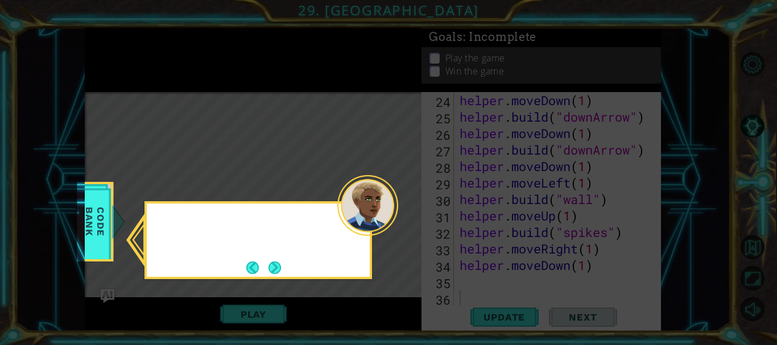
click at [410, 220] on icon at bounding box center [388, 172] width 777 height 345
click at [281, 263] on button "Next" at bounding box center [275, 268] width 13 height 13
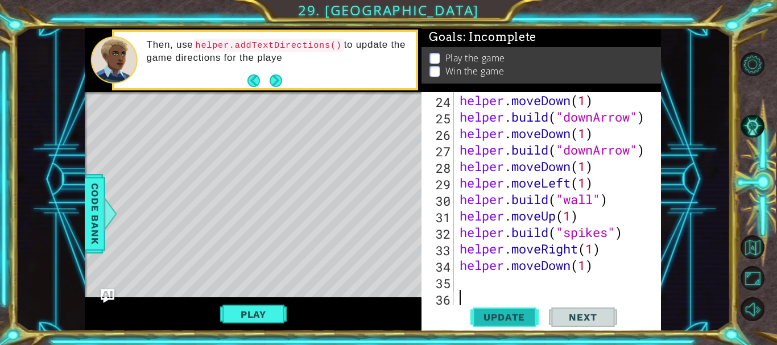
click at [504, 320] on span "Update" at bounding box center [504, 317] width 64 height 11
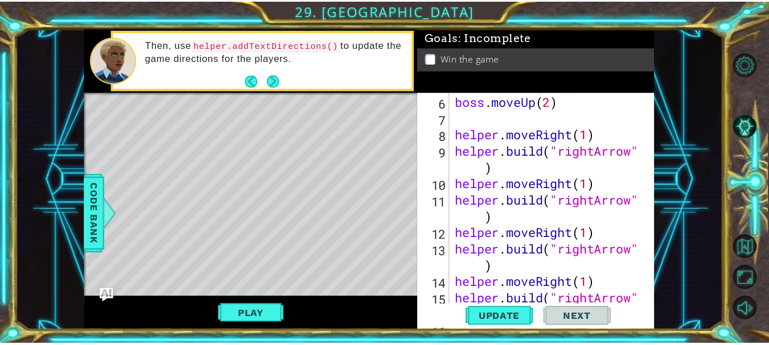
scroll to position [0, 0]
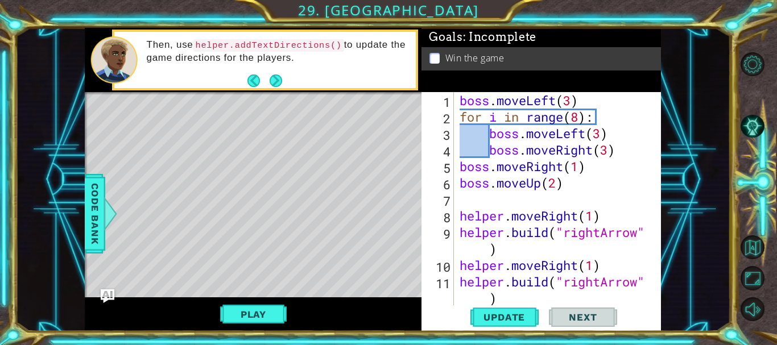
click at [464, 64] on div "Win the game" at bounding box center [542, 58] width 240 height 23
click at [447, 64] on div "Win the game" at bounding box center [542, 58] width 240 height 23
click at [271, 80] on button "Next" at bounding box center [276, 80] width 13 height 13
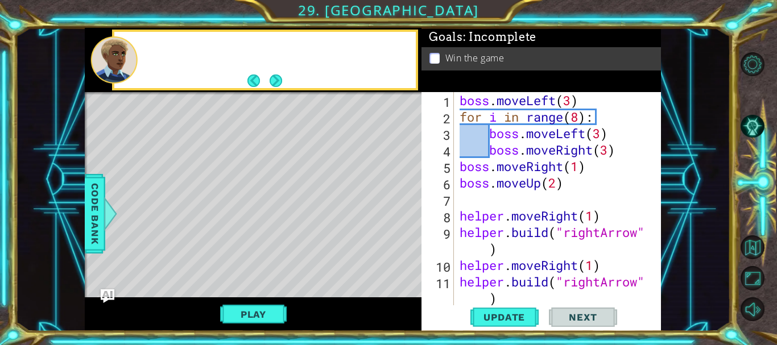
click at [271, 80] on button "Next" at bounding box center [276, 80] width 13 height 13
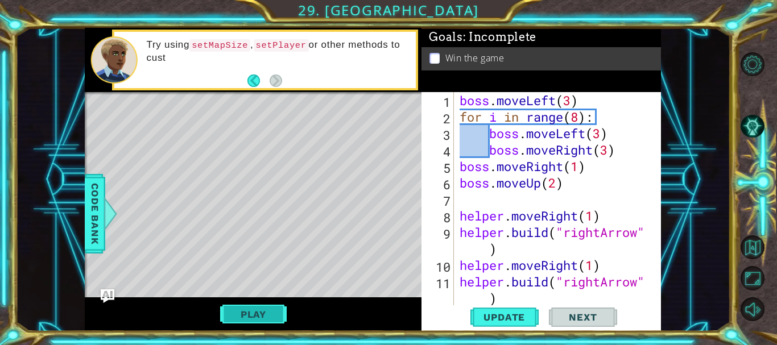
click at [237, 304] on button "Play" at bounding box center [253, 315] width 67 height 22
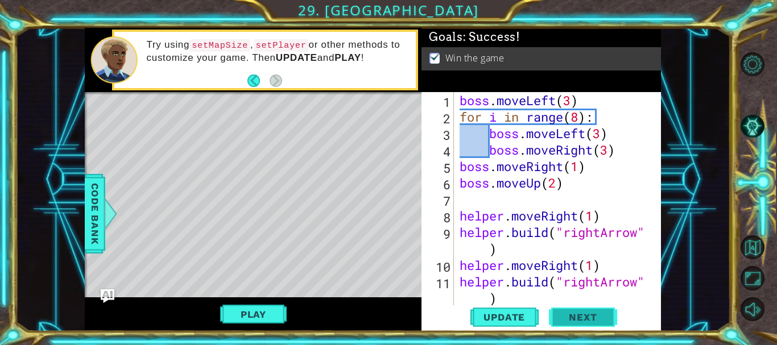
click at [577, 319] on span "Next" at bounding box center [583, 317] width 51 height 11
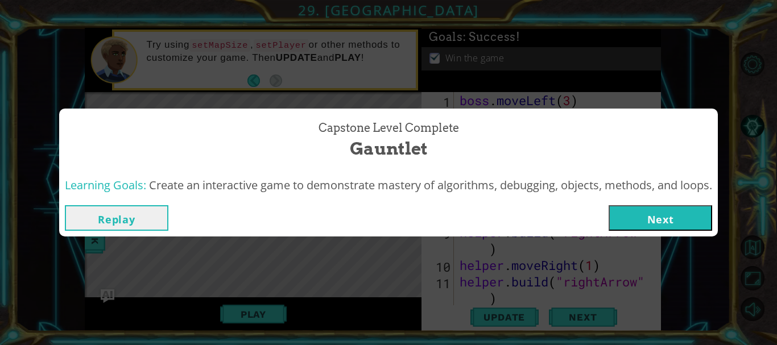
click at [650, 219] on button "Next" at bounding box center [661, 218] width 104 height 26
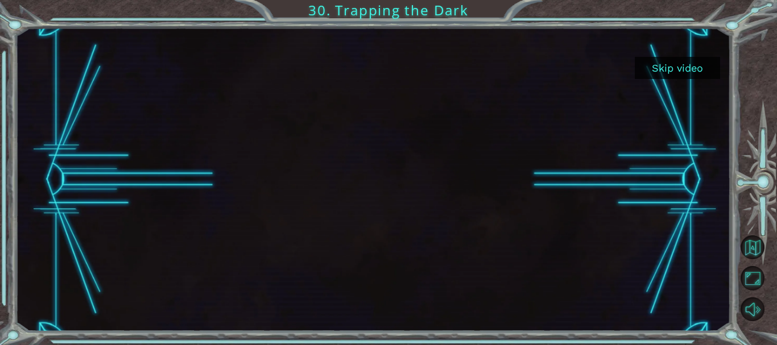
click at [658, 60] on button "Skip video" at bounding box center [677, 68] width 85 height 22
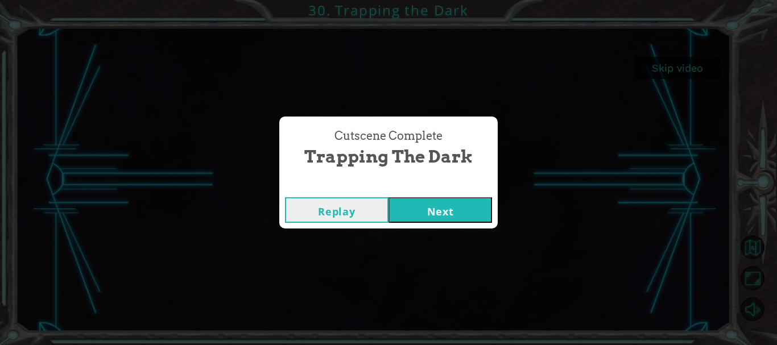
click at [414, 214] on button "Next" at bounding box center [441, 210] width 104 height 26
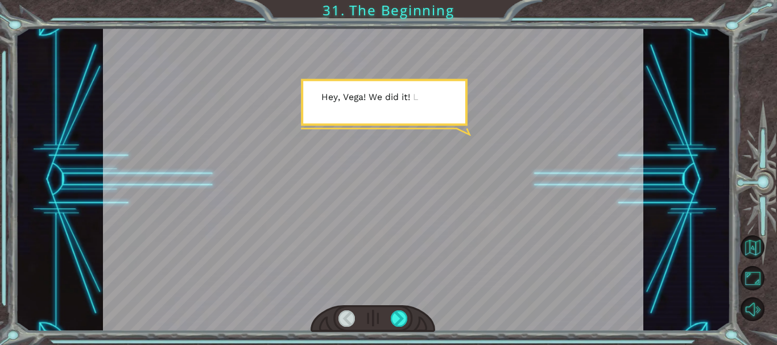
click at [469, 166] on div at bounding box center [373, 180] width 541 height 304
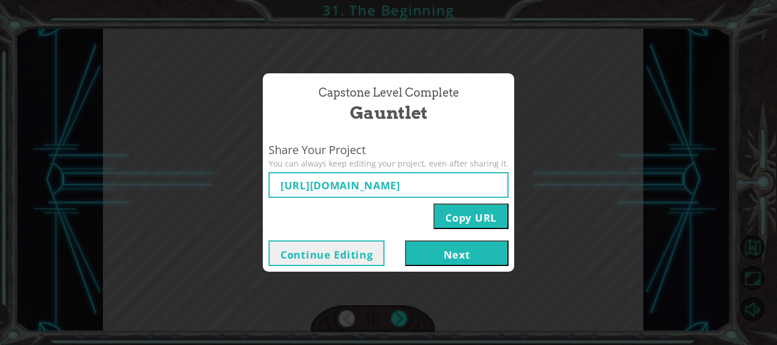
click at [437, 255] on button "Next" at bounding box center [457, 254] width 104 height 26
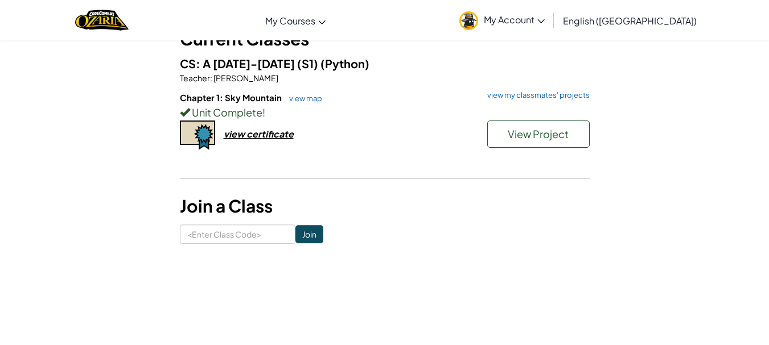
scroll to position [83, 0]
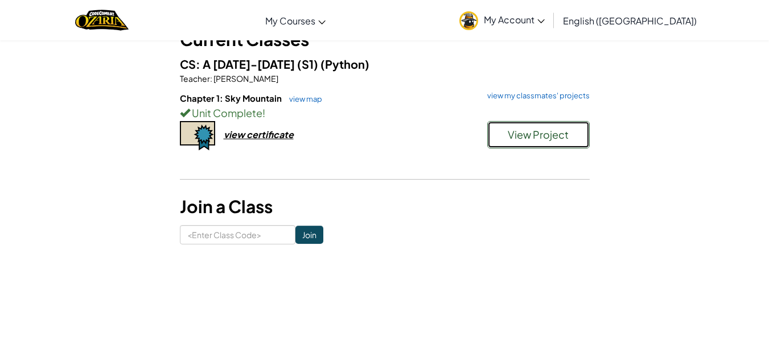
click at [508, 125] on button "View Project" at bounding box center [538, 134] width 102 height 27
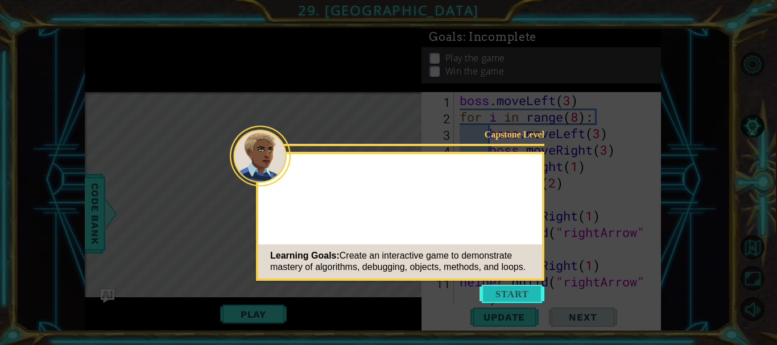
click at [501, 295] on button "Start" at bounding box center [512, 294] width 65 height 18
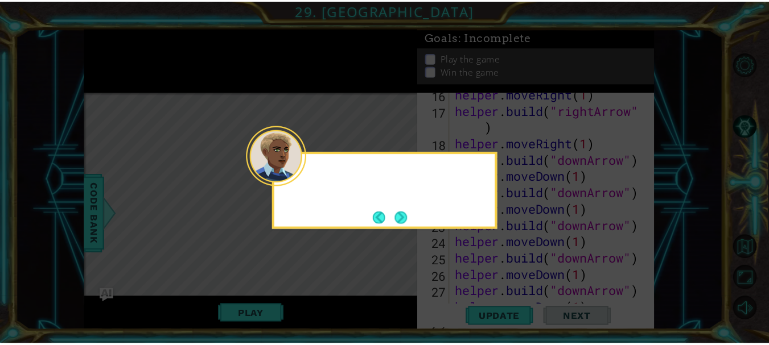
scroll to position [462, 0]
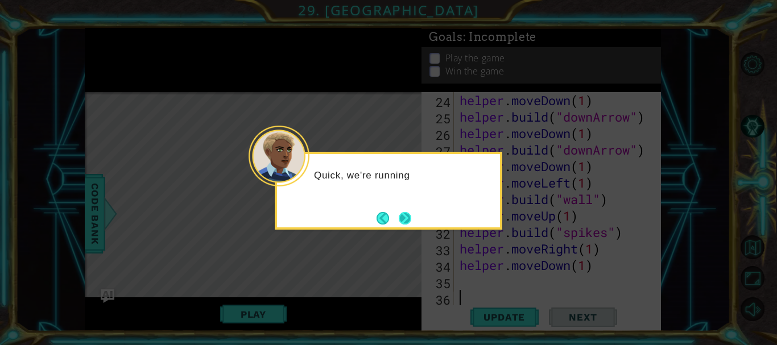
click at [403, 217] on button "Next" at bounding box center [405, 218] width 13 height 13
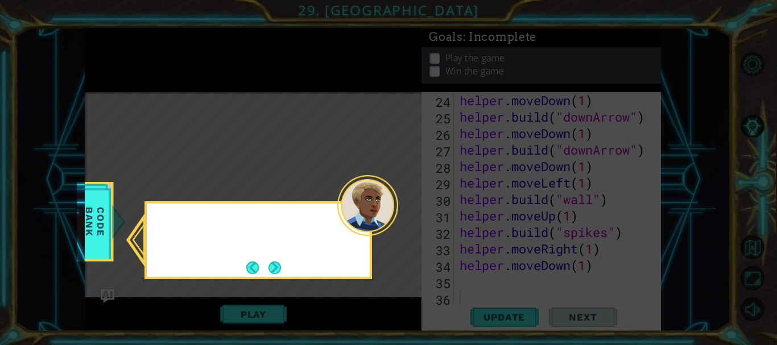
click at [403, 217] on icon at bounding box center [388, 172] width 777 height 345
click at [276, 265] on button "Next" at bounding box center [275, 268] width 13 height 13
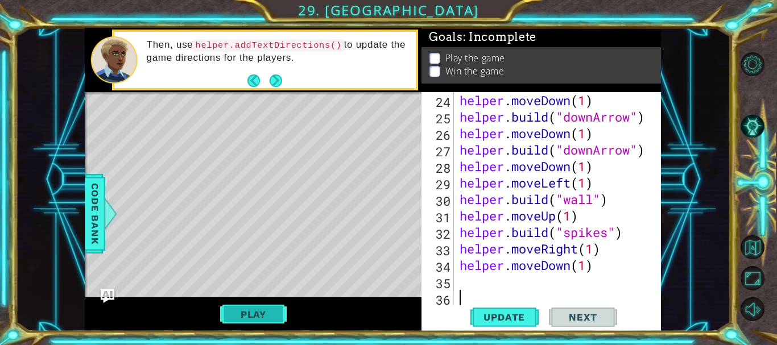
click at [266, 317] on button "Play" at bounding box center [253, 315] width 67 height 22
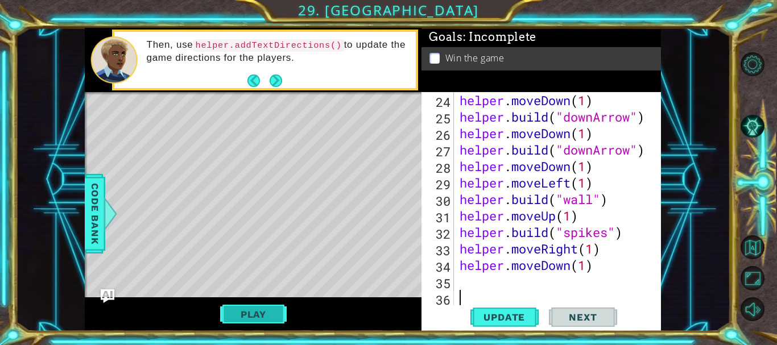
click at [265, 324] on button "Play" at bounding box center [253, 315] width 67 height 22
click at [583, 319] on span "Next" at bounding box center [583, 317] width 51 height 11
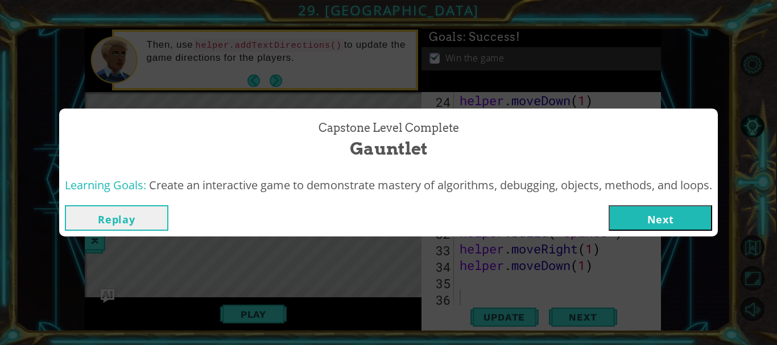
click at [663, 223] on button "Next" at bounding box center [661, 218] width 104 height 26
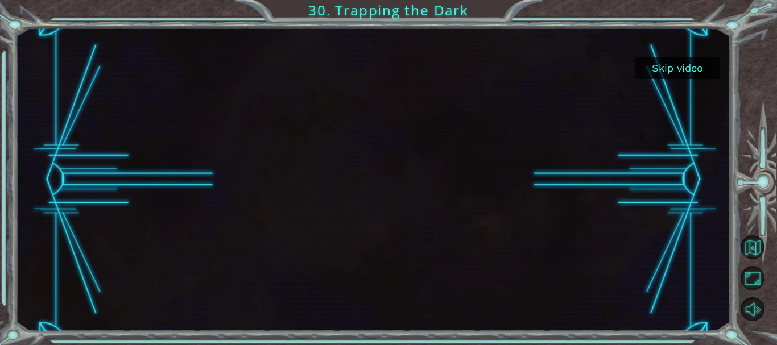
click at [685, 68] on button "Skip video" at bounding box center [677, 68] width 85 height 22
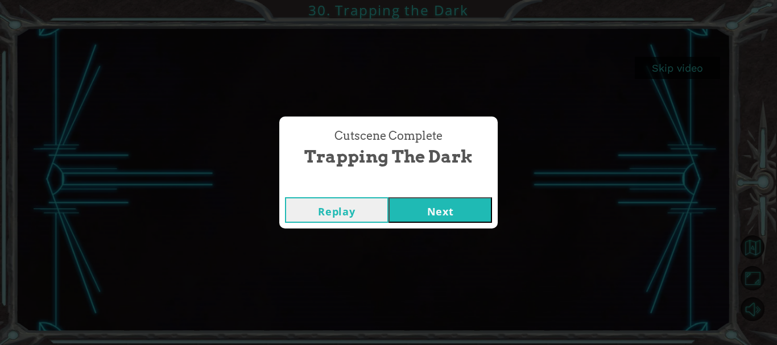
click at [437, 199] on button "Next" at bounding box center [441, 210] width 104 height 26
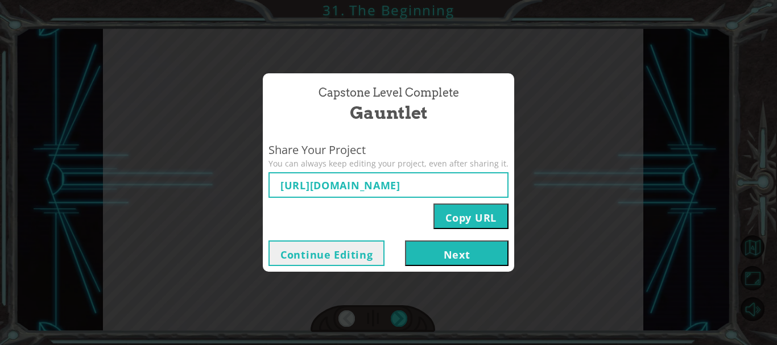
type input "[URL][DOMAIN_NAME]"
click at [452, 241] on button "Next" at bounding box center [457, 254] width 104 height 26
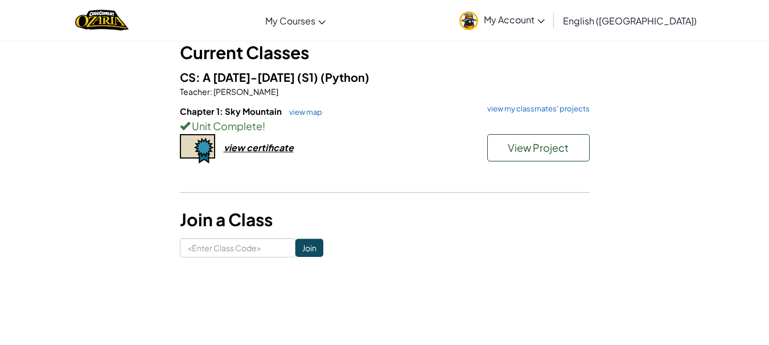
scroll to position [71, 0]
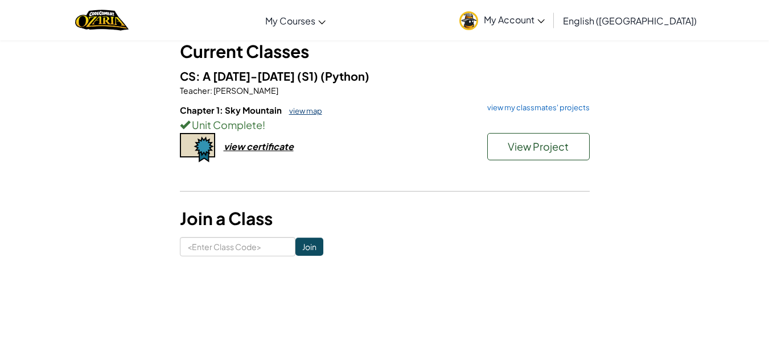
click at [305, 113] on link "view map" at bounding box center [302, 110] width 39 height 9
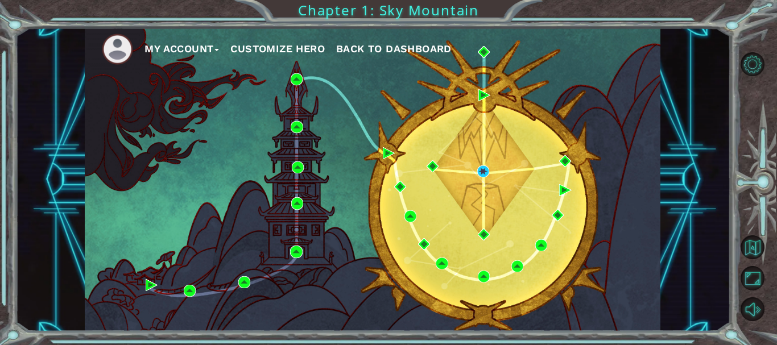
click at [256, 53] on button "Customize Hero" at bounding box center [277, 48] width 94 height 17
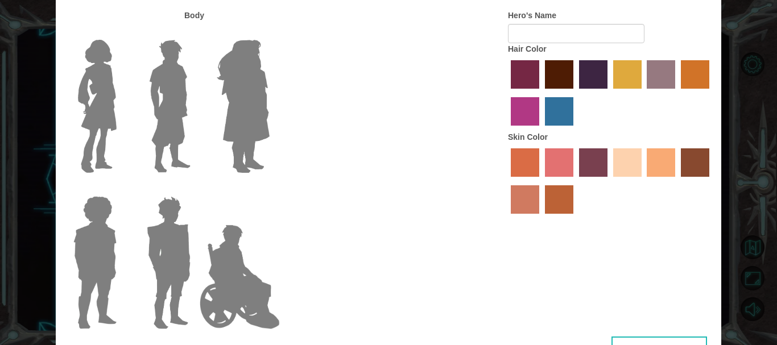
type input "paraplegic man"
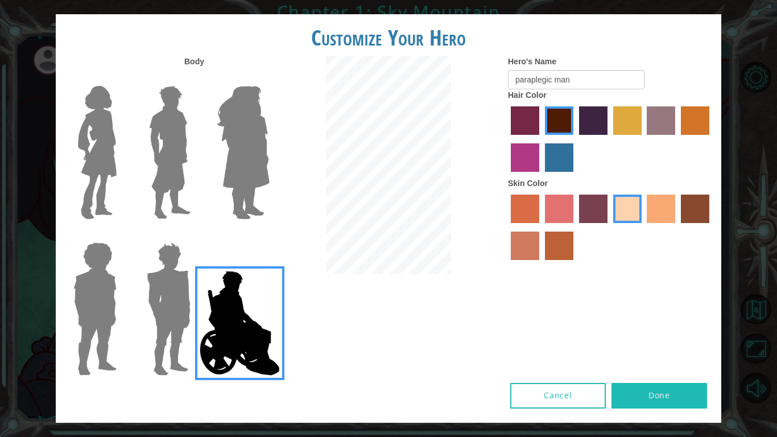
click at [657, 345] on button "Done" at bounding box center [660, 396] width 96 height 26
